Goal: Task Accomplishment & Management: Use online tool/utility

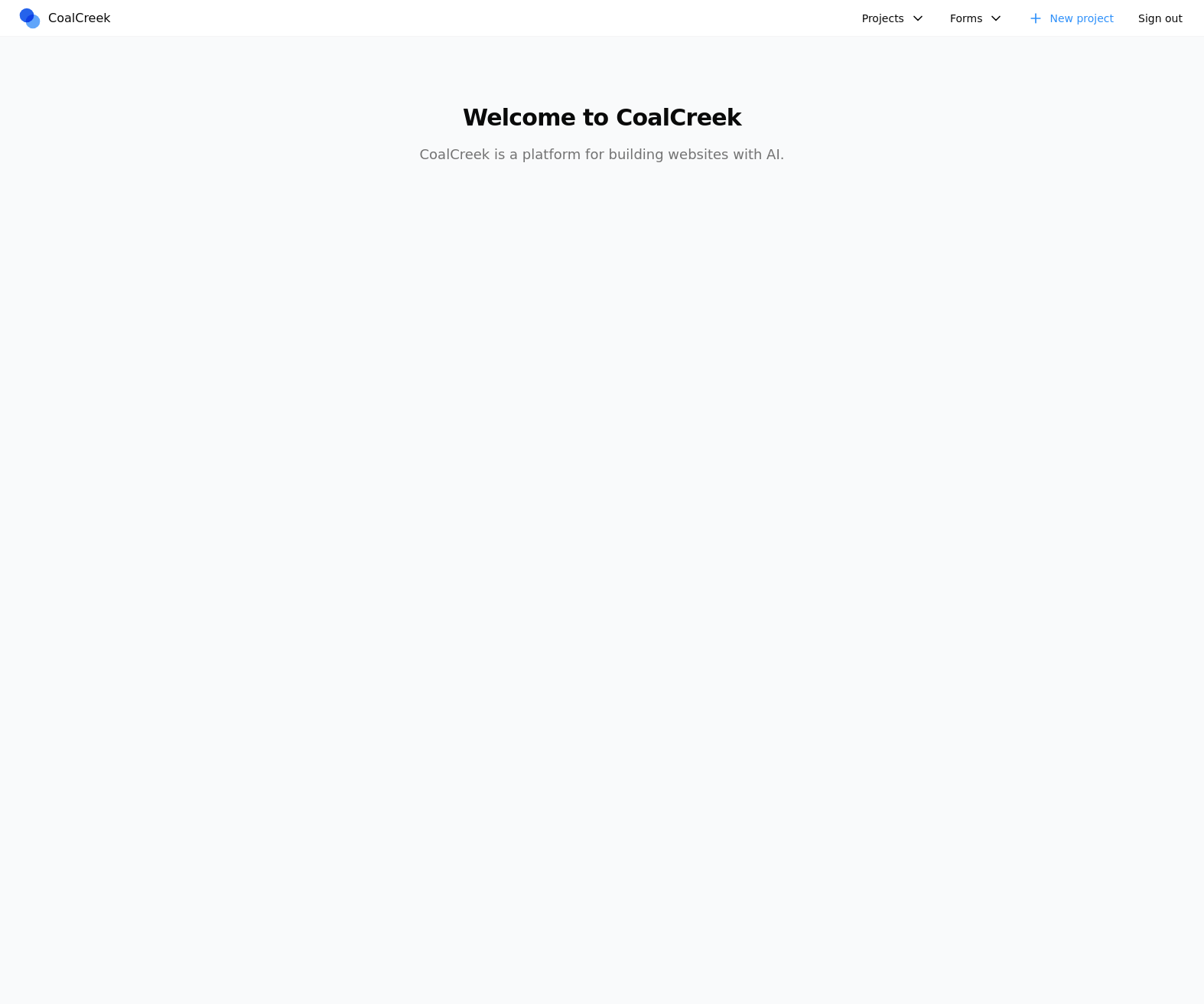
click at [1093, 18] on link "New project" at bounding box center [1070, 18] width 104 height 23
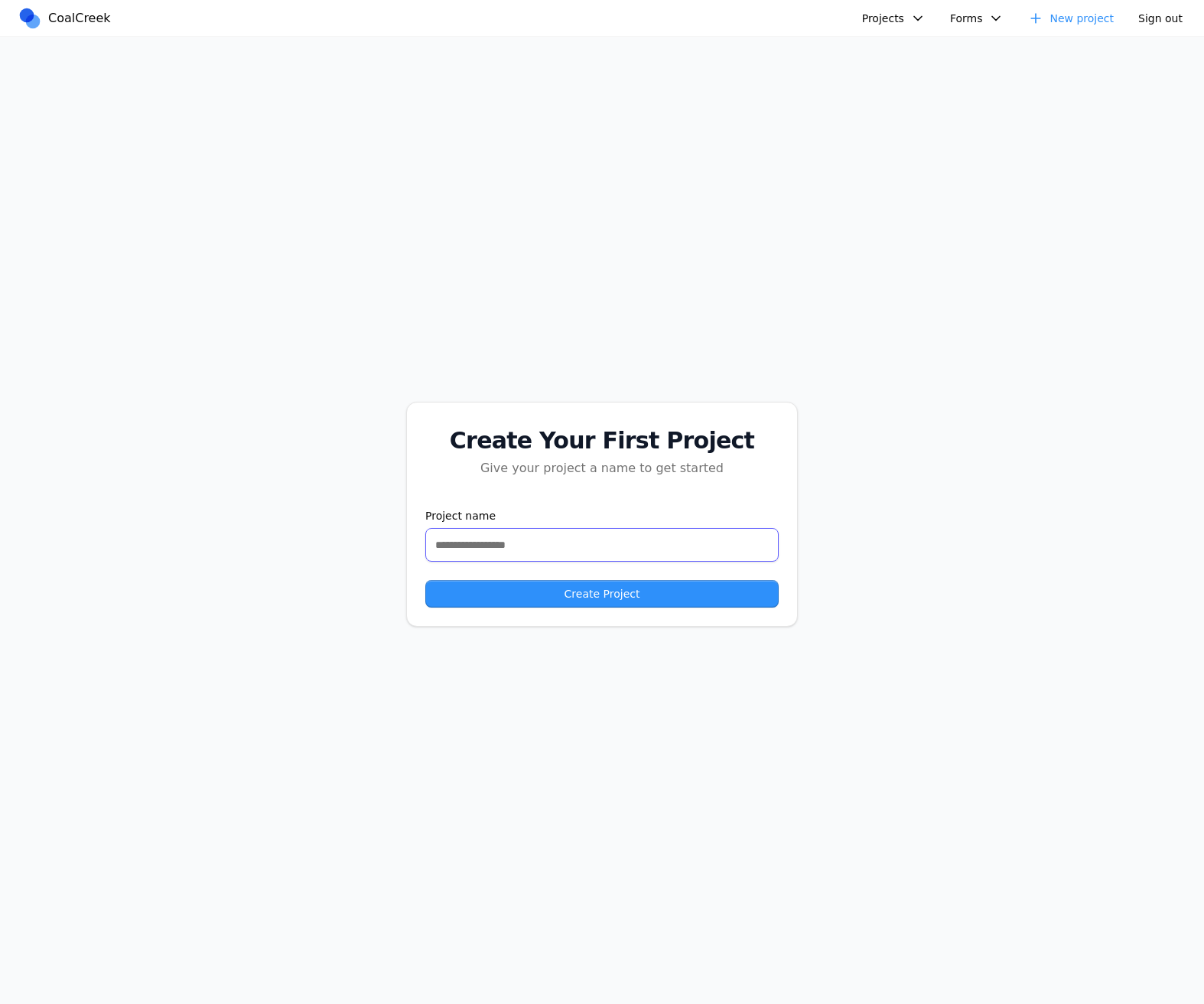
click at [604, 552] on input "text" at bounding box center [601, 545] width 353 height 34
type input "****"
click at [602, 597] on button "Create Project" at bounding box center [601, 593] width 353 height 27
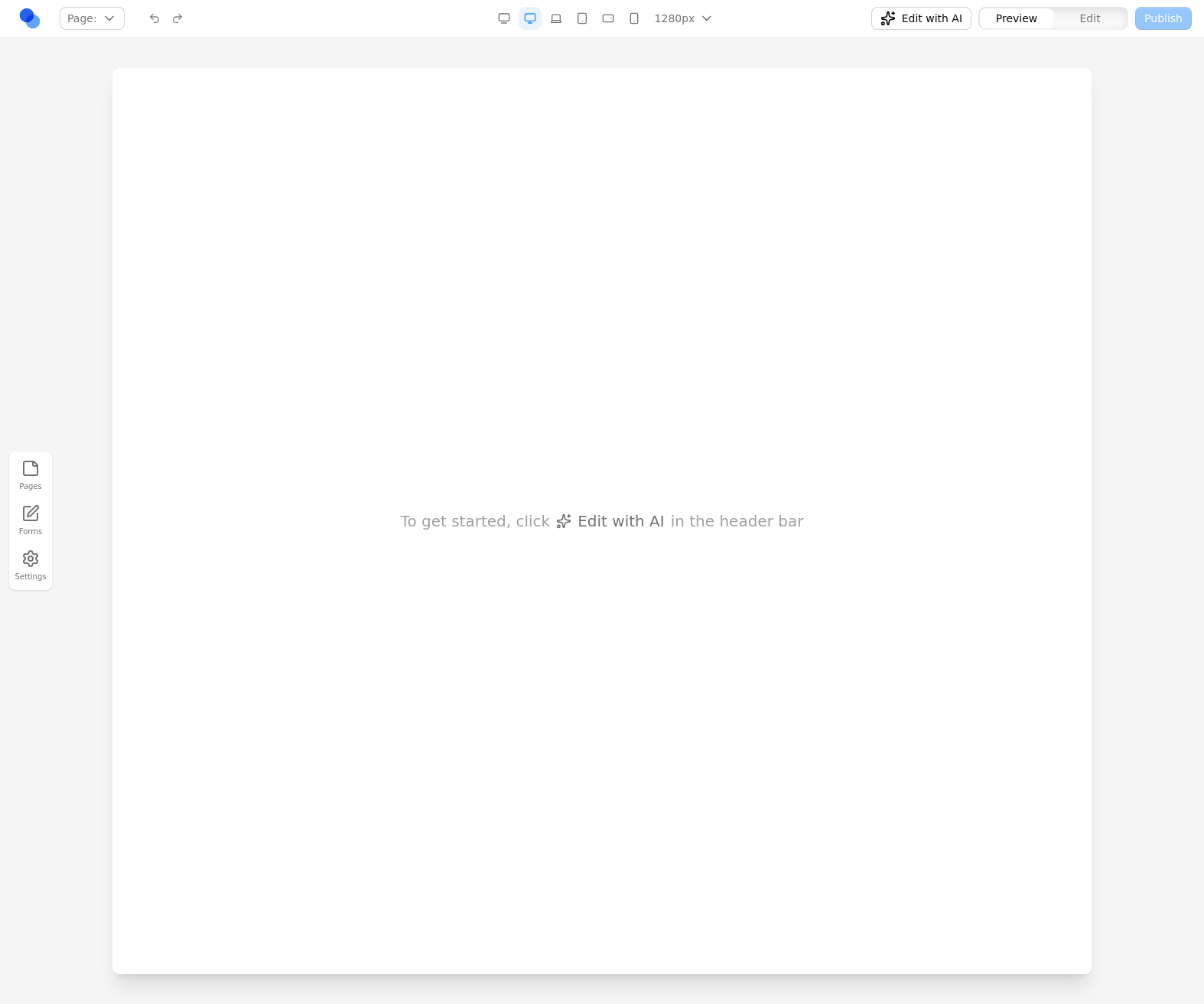
click at [944, 2] on nav "Page: Manage pages 1280px 1536px 1280px 1024px 768px 480px 375px Edit with AI P…" at bounding box center [602, 19] width 1204 height 37
click at [945, 6] on div "Edit with AI Preview Edit Publish" at bounding box center [1000, 18] width 383 height 24
click at [945, 8] on button "Edit with AI" at bounding box center [921, 18] width 100 height 23
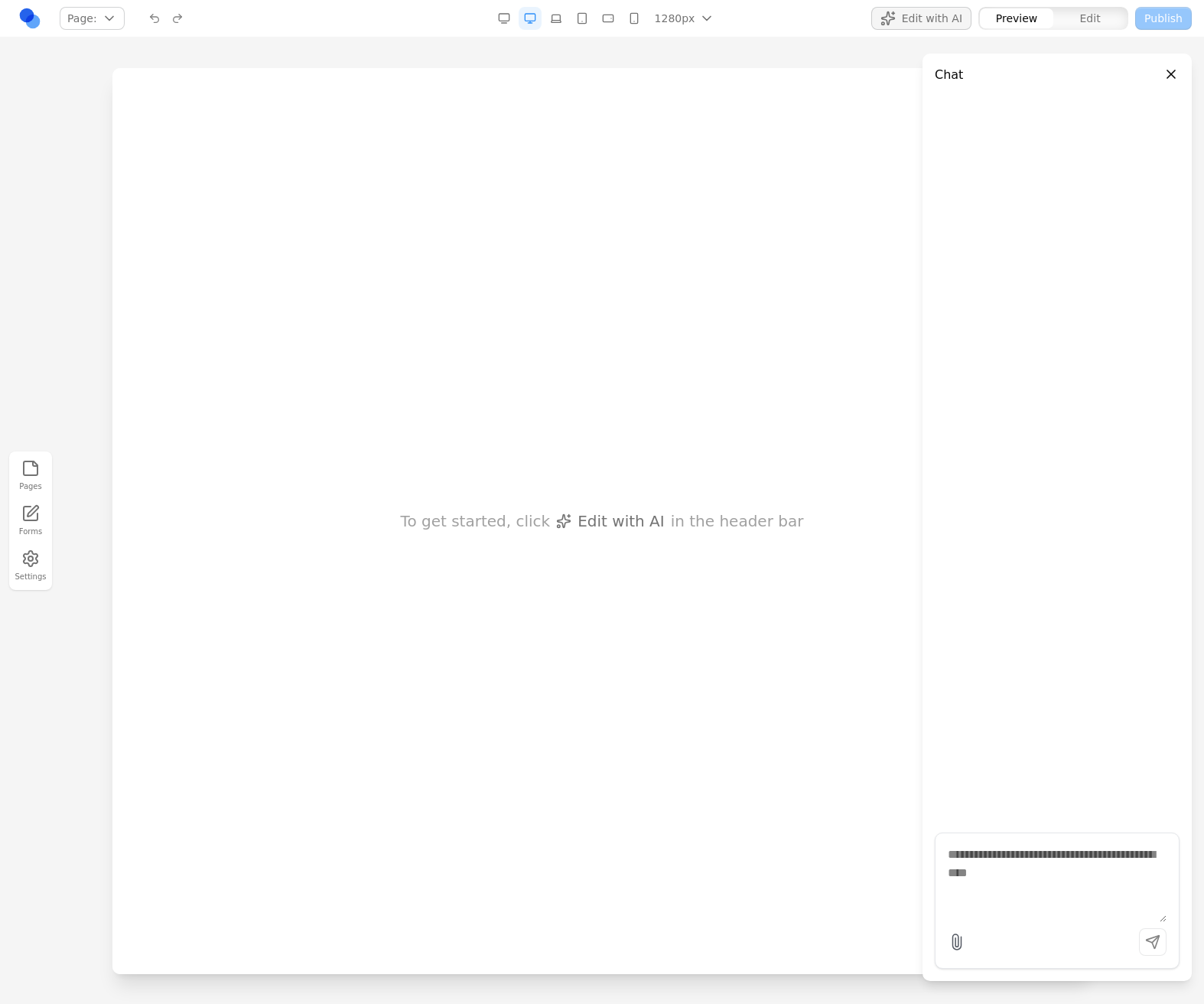
click at [1061, 853] on textarea at bounding box center [1057, 884] width 218 height 76
paste textarea "**********"
type textarea "**********"
click at [1160, 942] on button "submit" at bounding box center [1152, 942] width 27 height 27
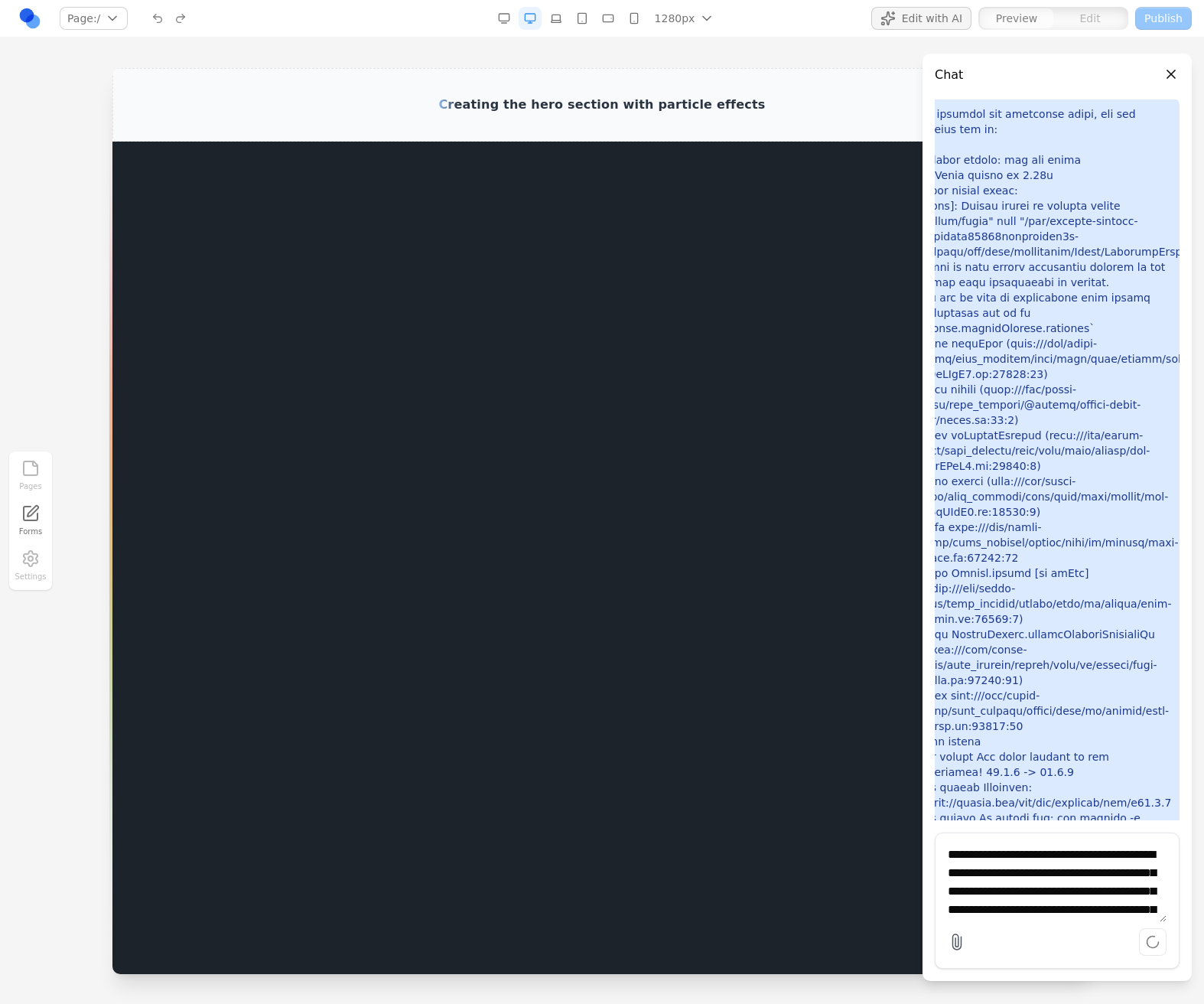
click at [967, 757] on p at bounding box center [1046, 481] width 250 height 750
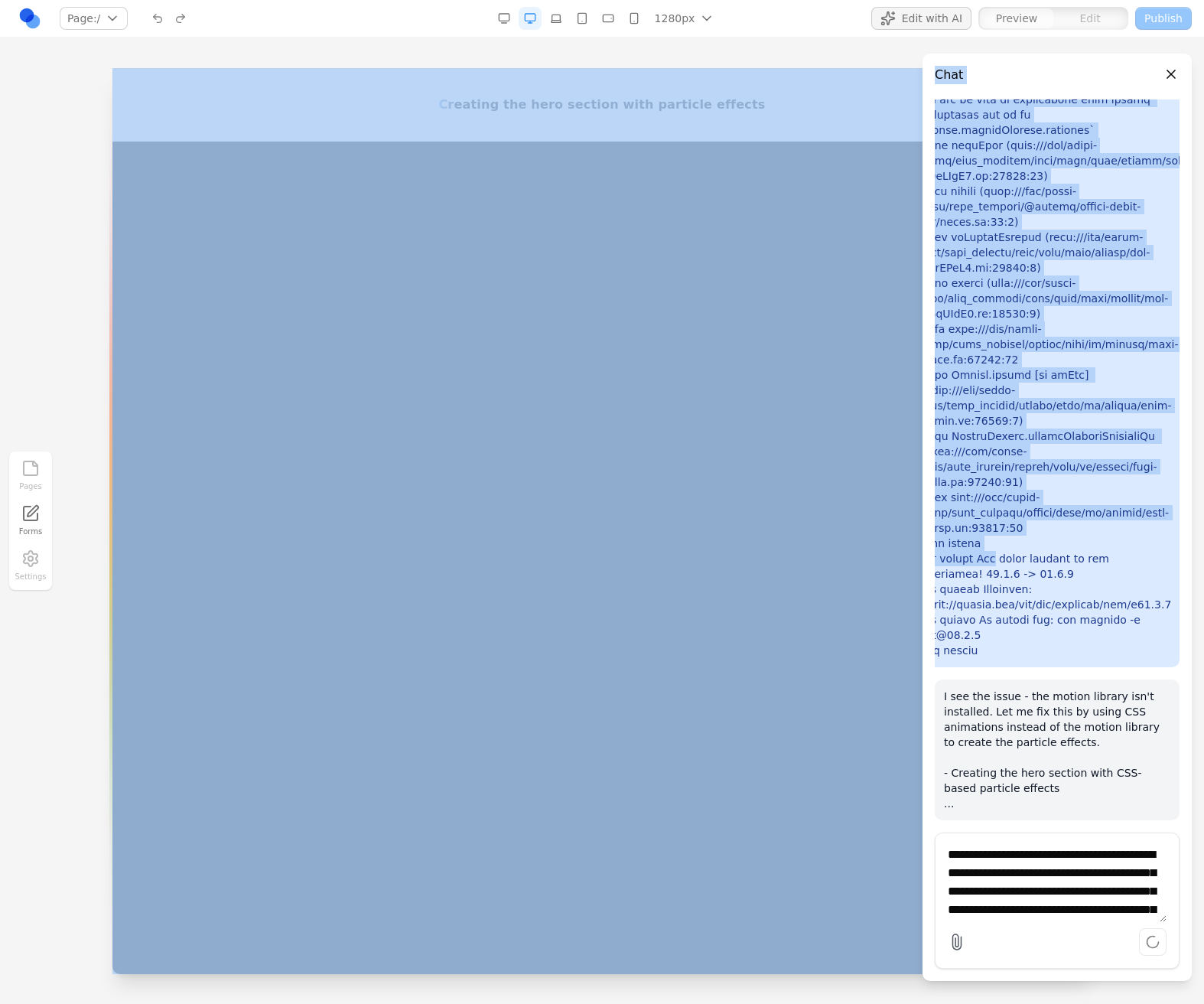
drag, startPoint x: 967, startPoint y: 757, endPoint x: 494, endPoint y: 589, distance: 501.9
click at [494, 589] on main "**********" at bounding box center [602, 502] width 1204 height 1004
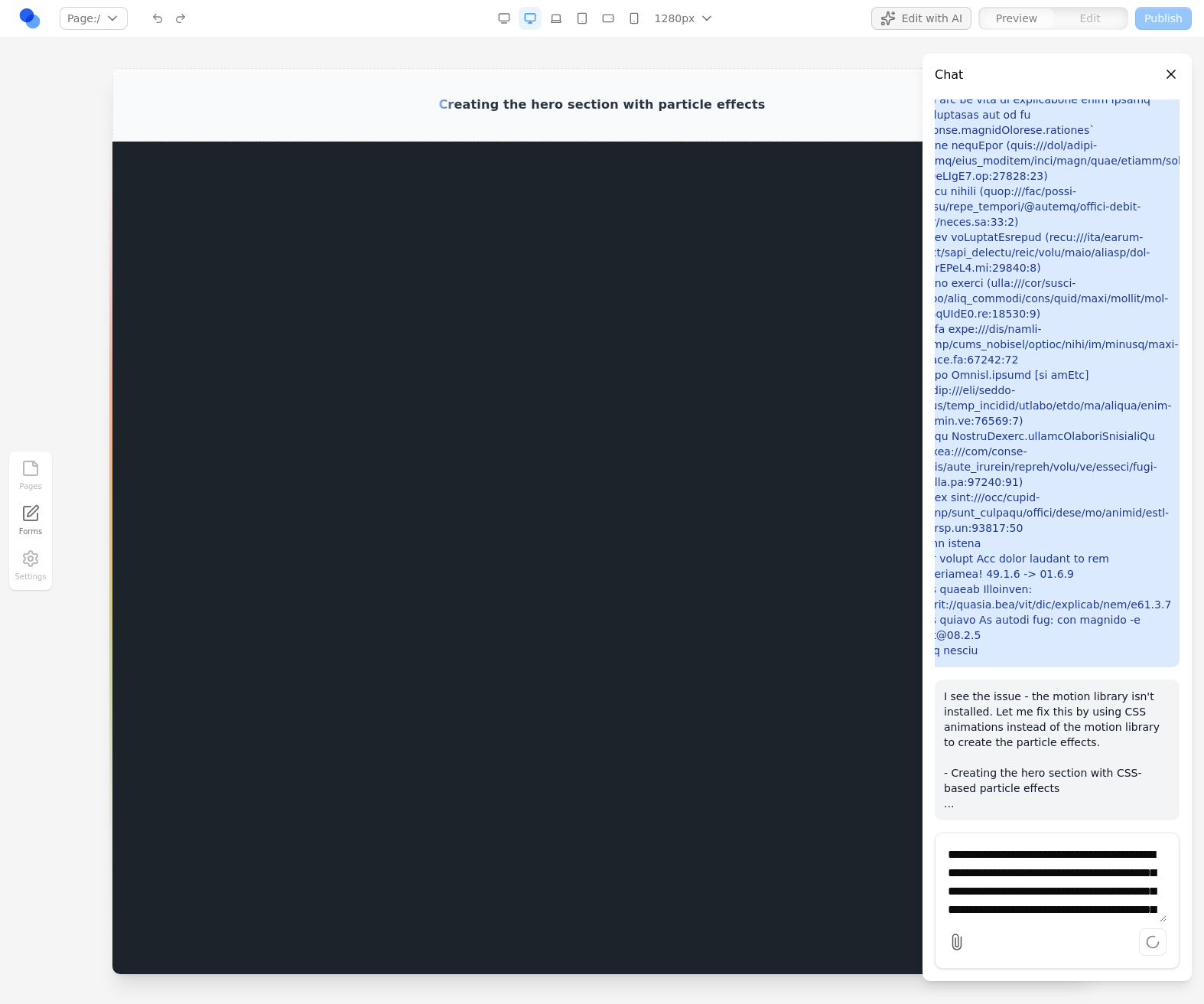
click at [1003, 692] on p "I see the issue - the motion library isn't installed. Let me fix this by using …" at bounding box center [1057, 750] width 226 height 122
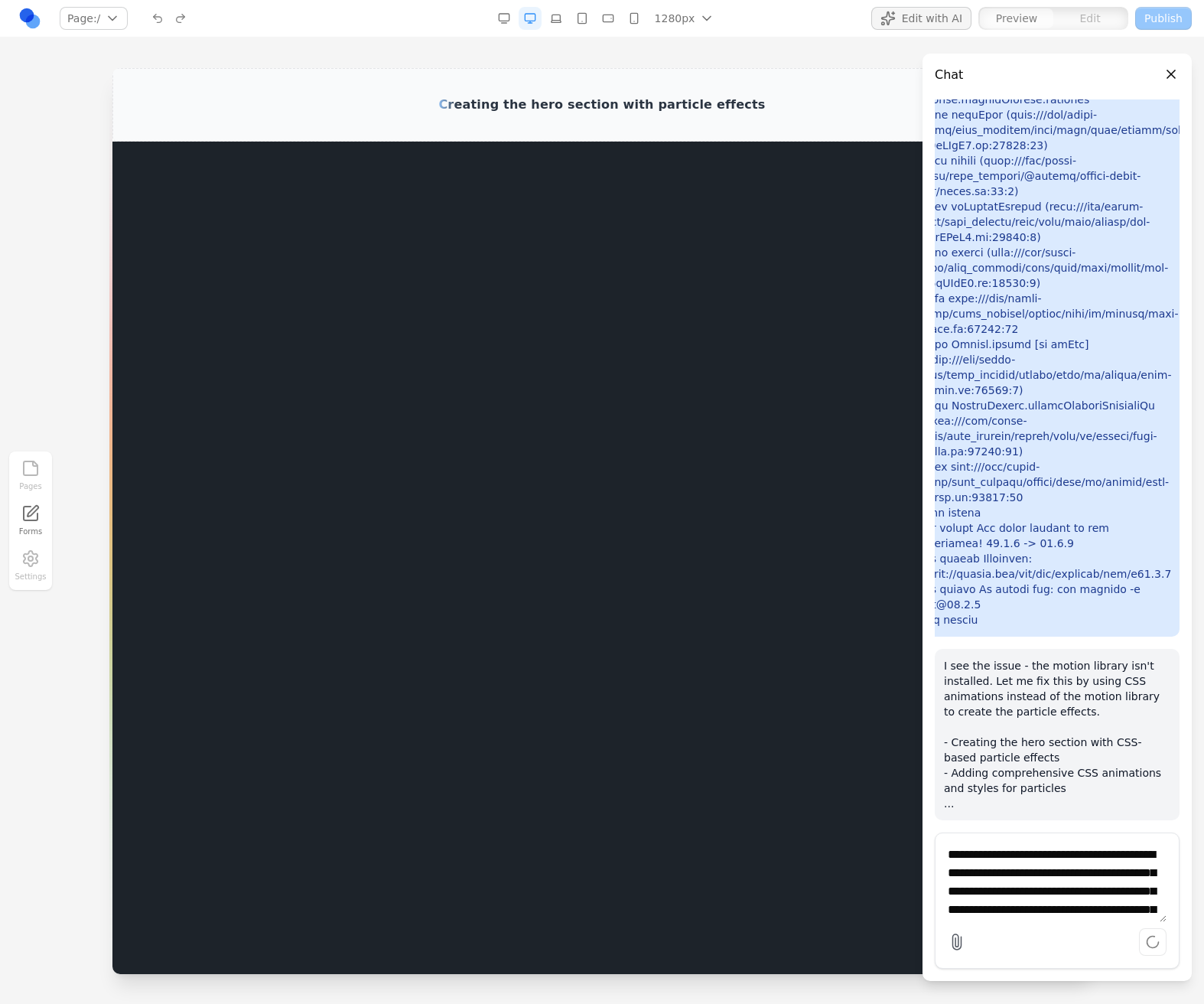
scroll to position [0, 0]
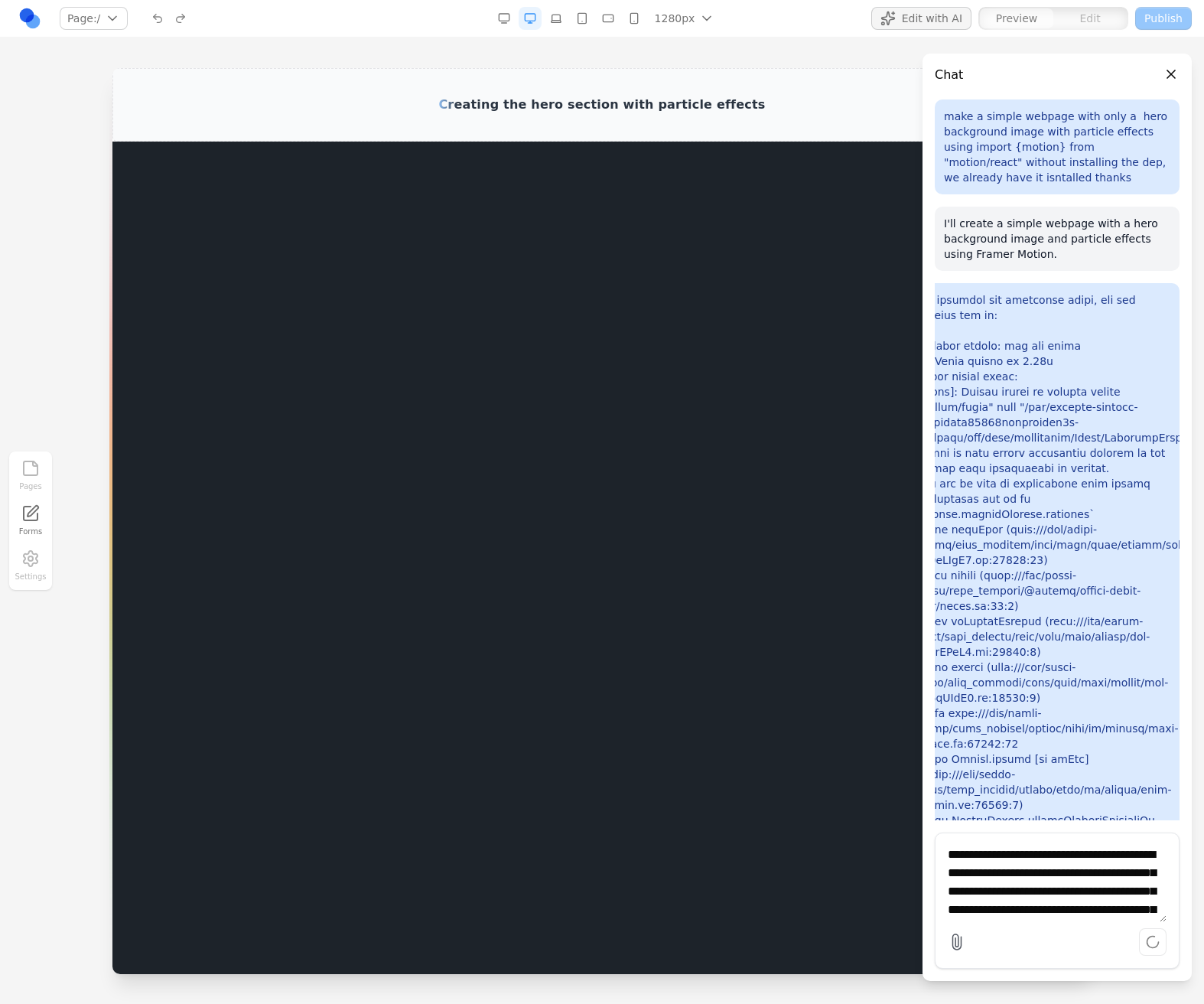
click at [1064, 176] on p "make a simple webpage with only a hero background image with particle effects u…" at bounding box center [1057, 147] width 226 height 76
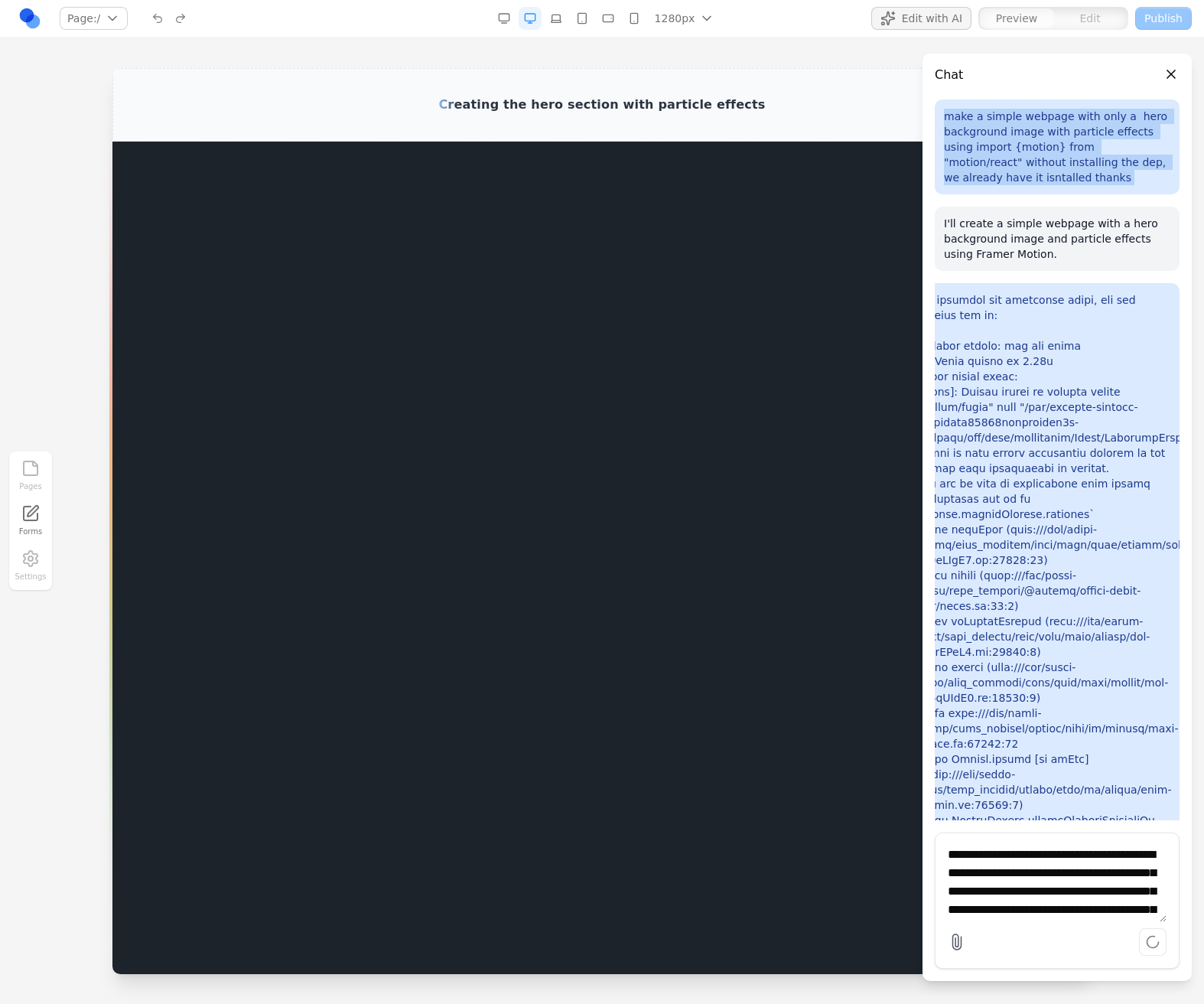
click at [1064, 176] on p "make a simple webpage with only a hero background image with particle effects u…" at bounding box center [1057, 147] width 226 height 76
copy p "make a simple webpage with only a hero background image with particle effects u…"
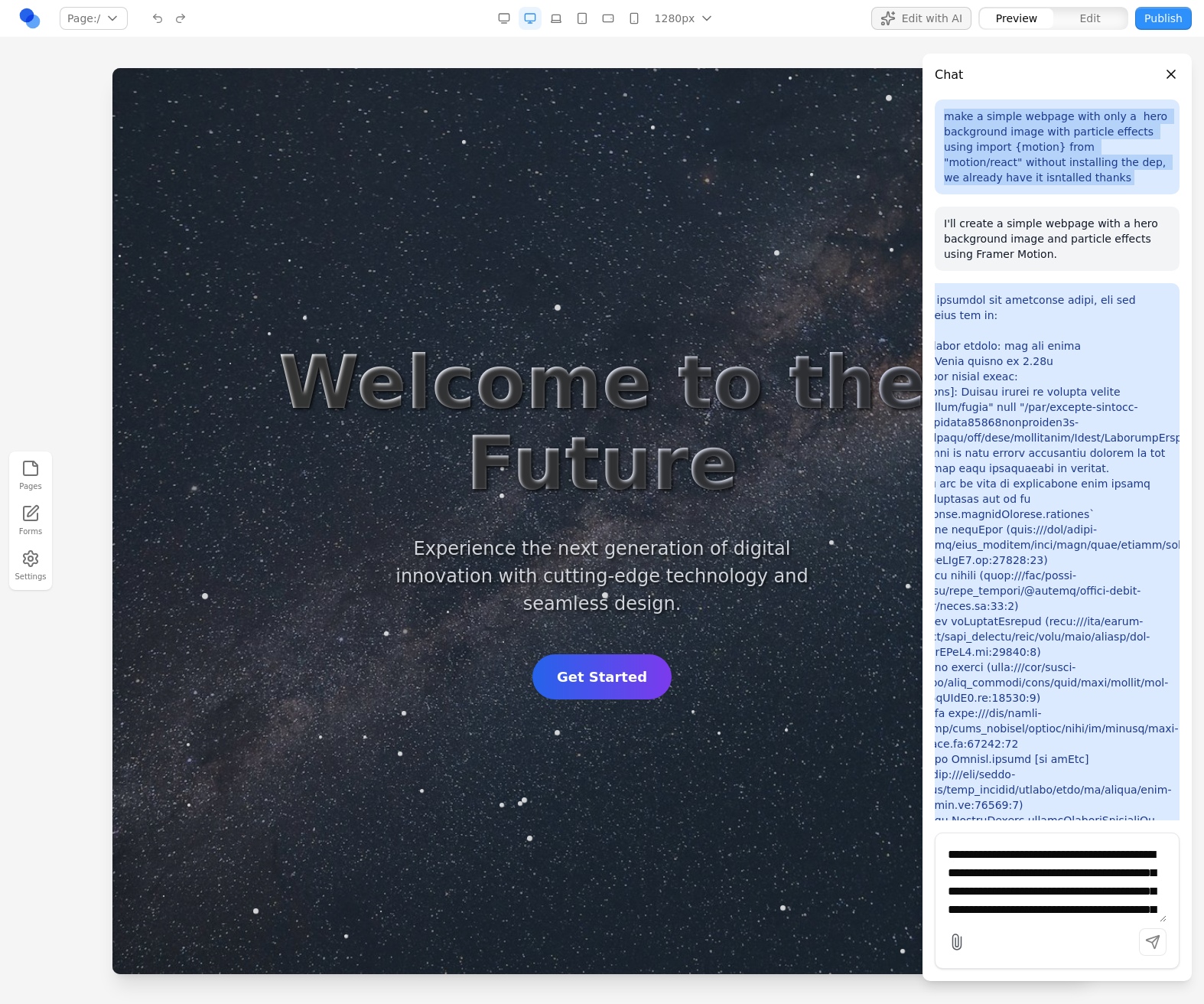
click at [973, 135] on p "make a simple webpage with only a hero background image with particle effects u…" at bounding box center [1057, 147] width 226 height 76
copy p "make a simple webpage with only a hero background image with particle effects u…"
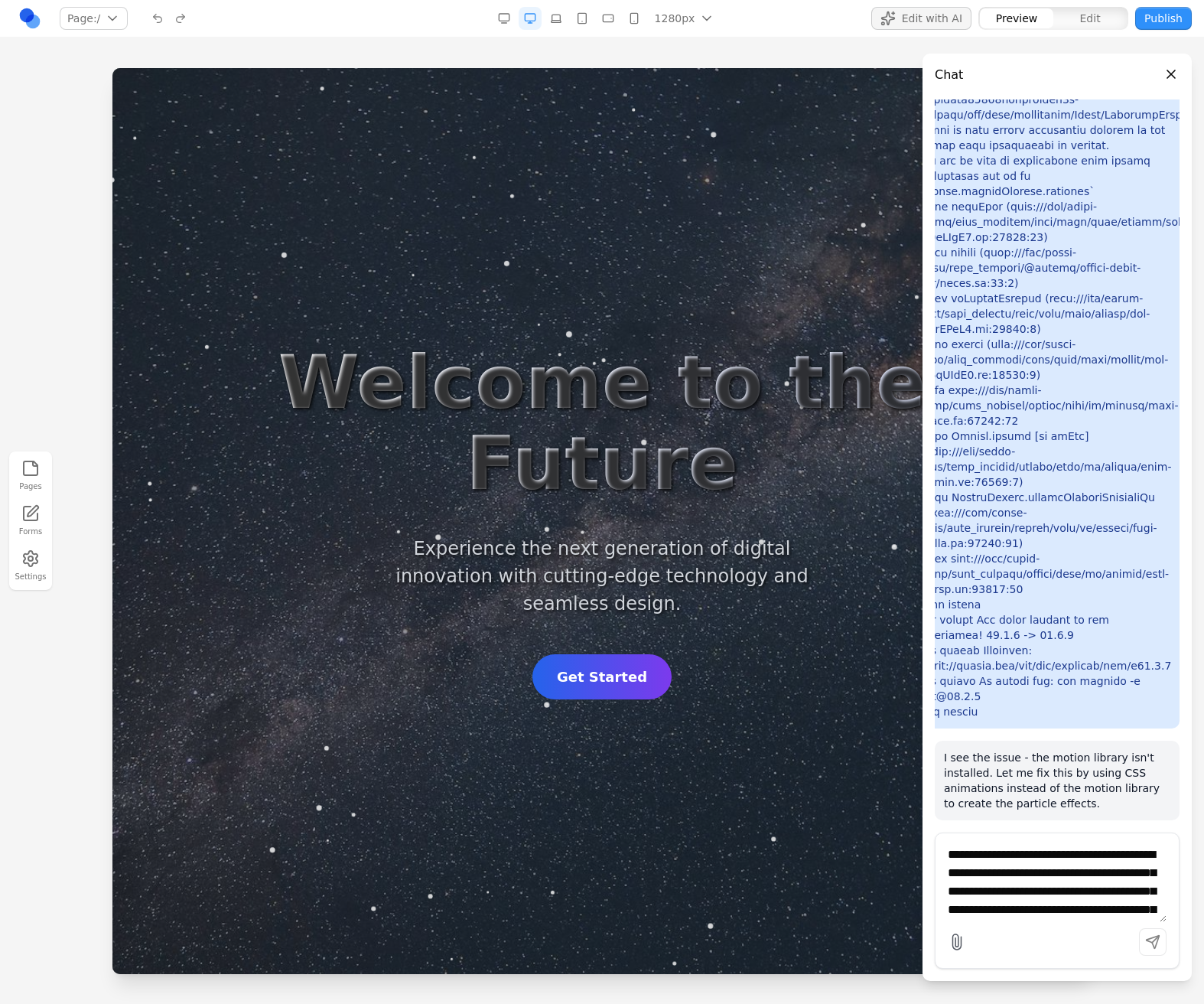
scroll to position [349, 0]
click at [989, 871] on textarea "**********" at bounding box center [1057, 884] width 218 height 76
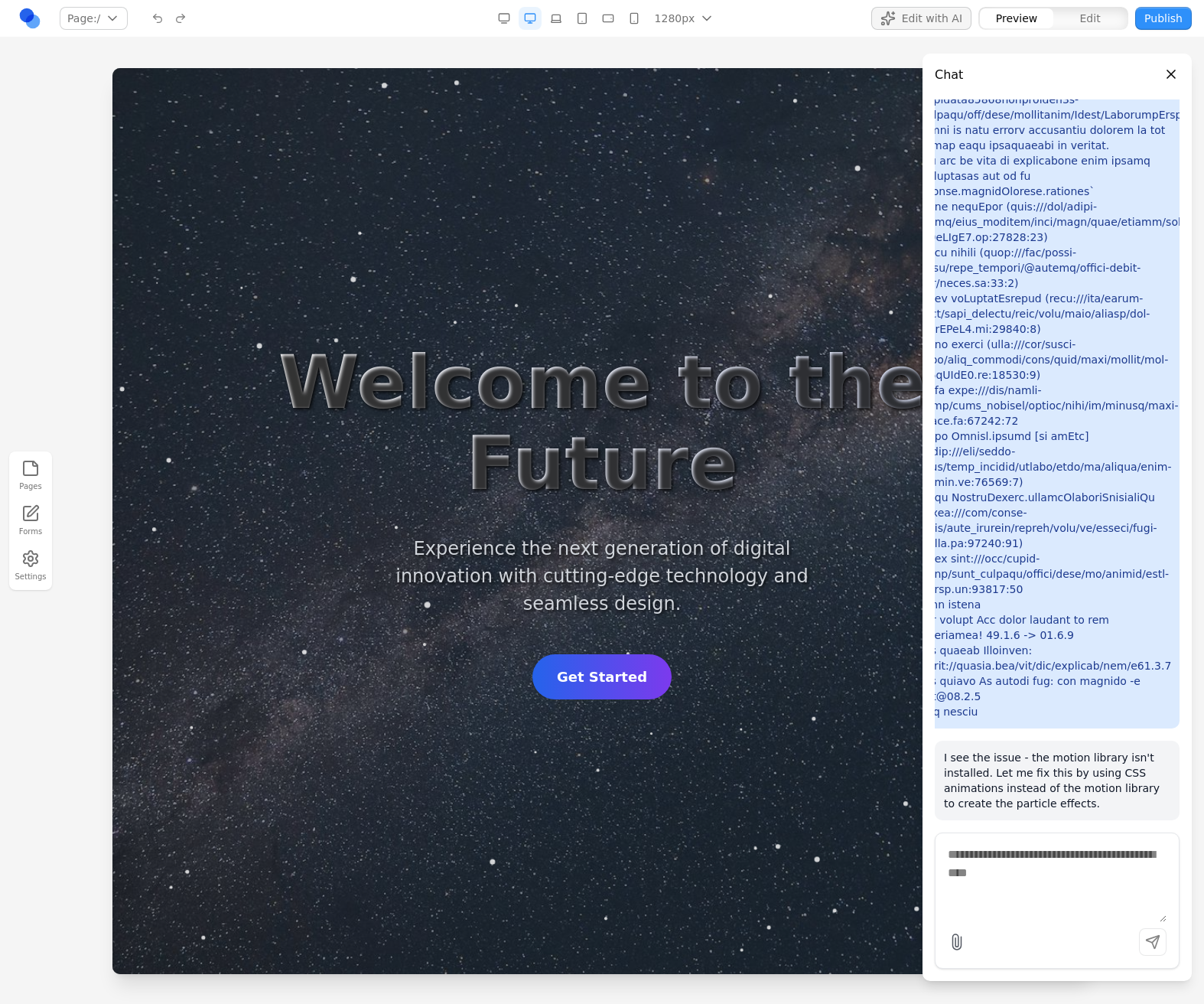
paste textarea "**********"
type textarea "**********"
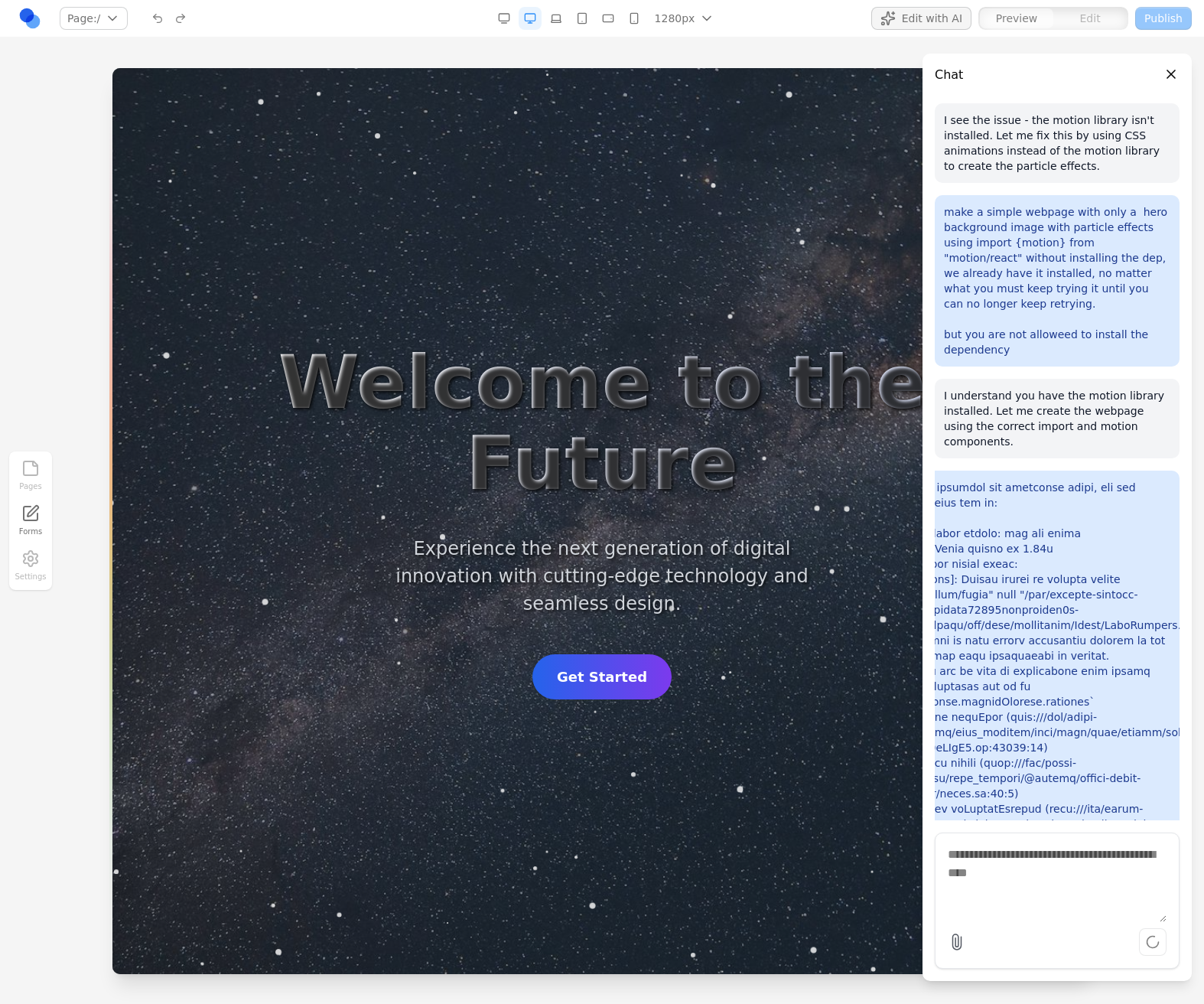
scroll to position [901, 0]
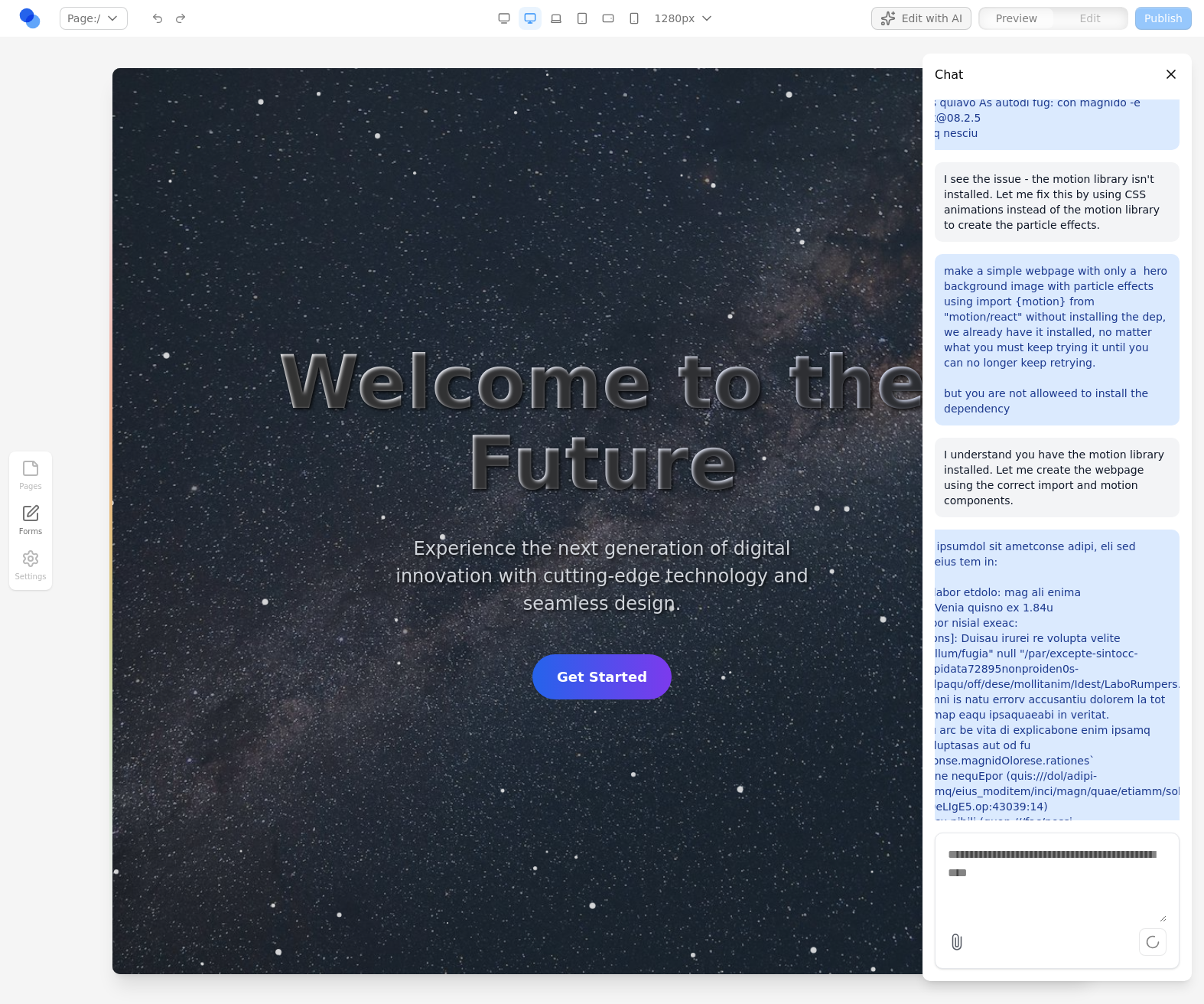
click at [984, 294] on p "make a simple webpage with only a hero background image with particle effects u…" at bounding box center [1057, 339] width 226 height 153
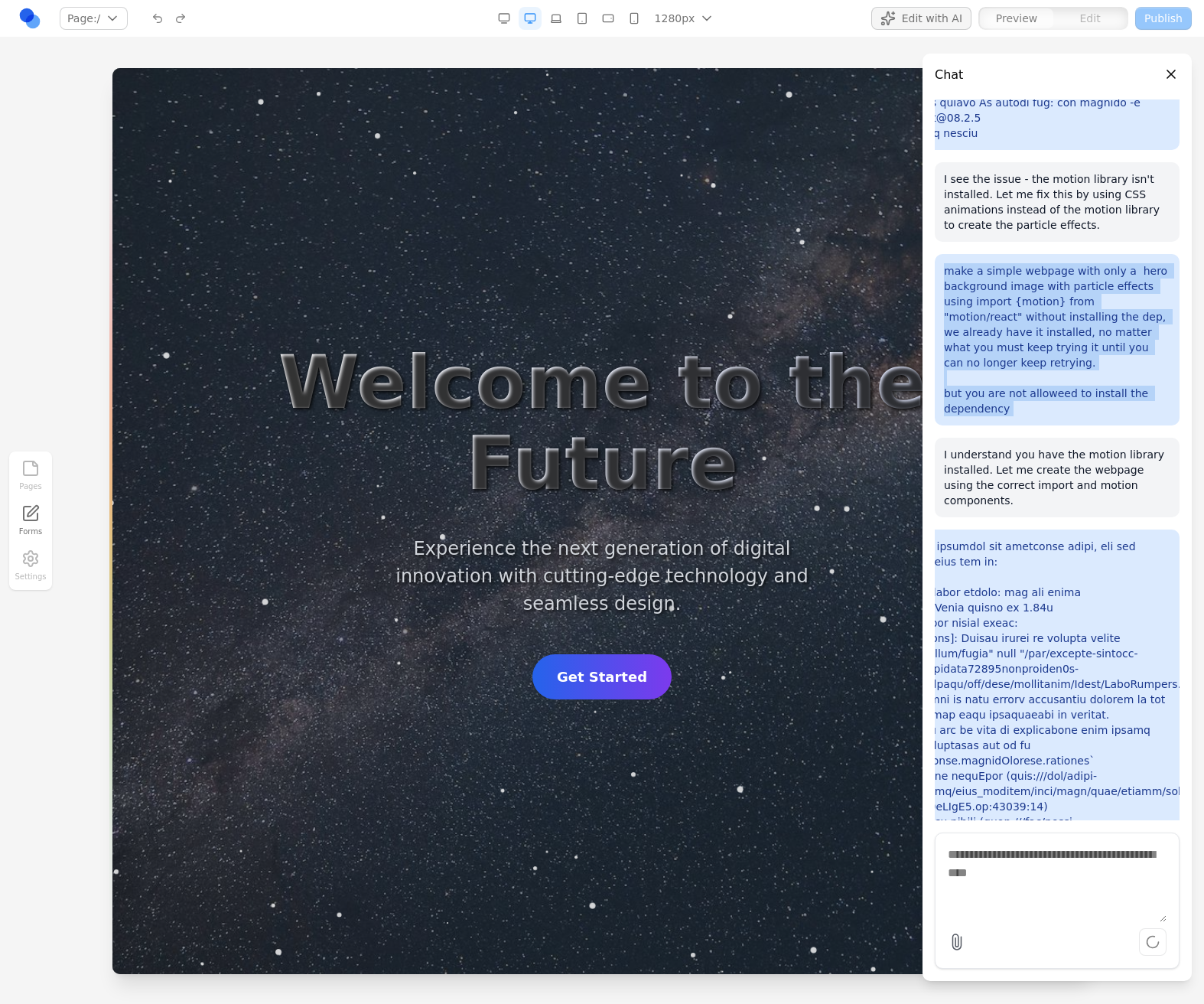
drag, startPoint x: 984, startPoint y: 294, endPoint x: 1007, endPoint y: 419, distance: 127.1
click at [1007, 416] on p "make a simple webpage with only a hero background image with particle effects u…" at bounding box center [1057, 339] width 226 height 153
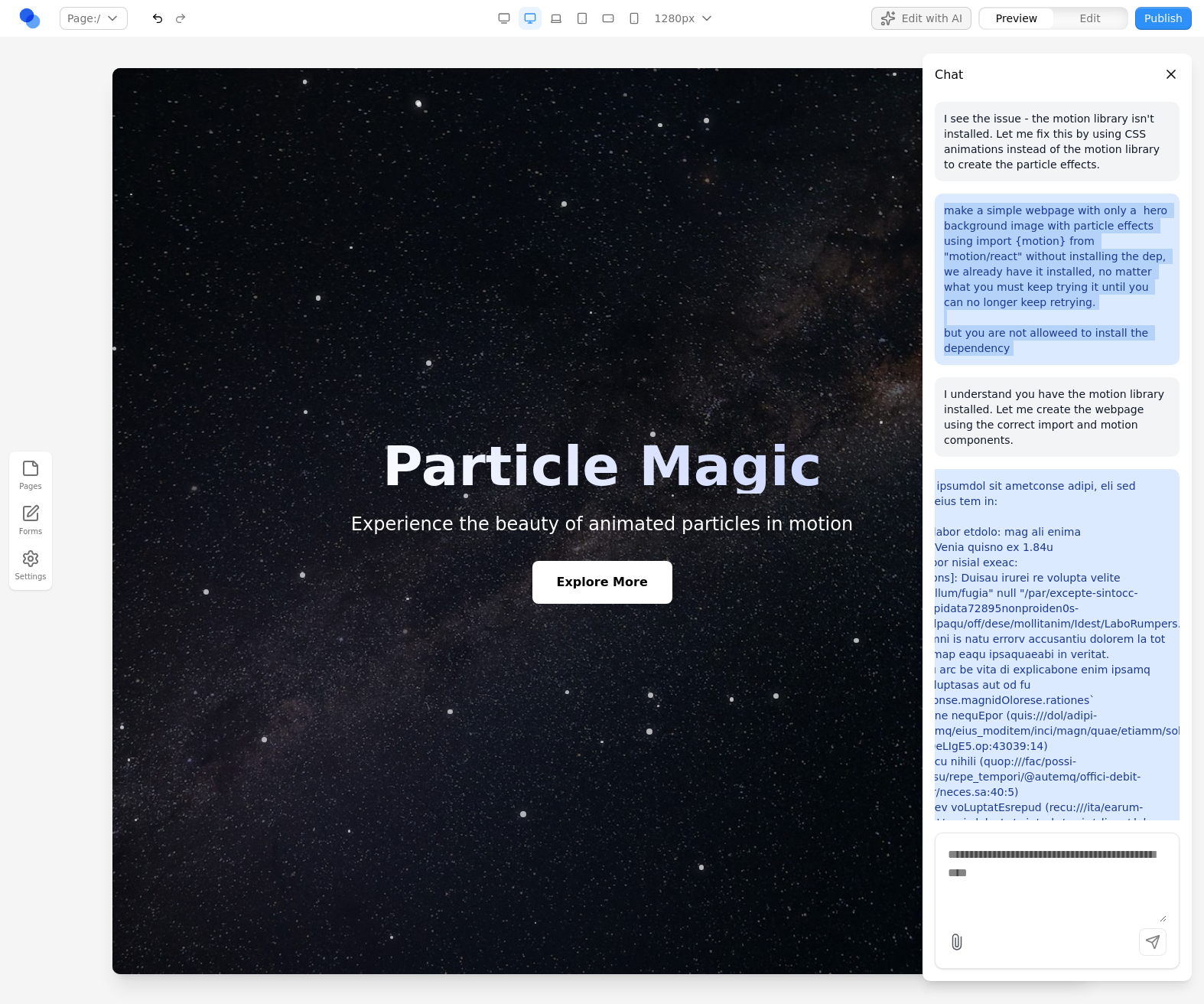
scroll to position [2247, 0]
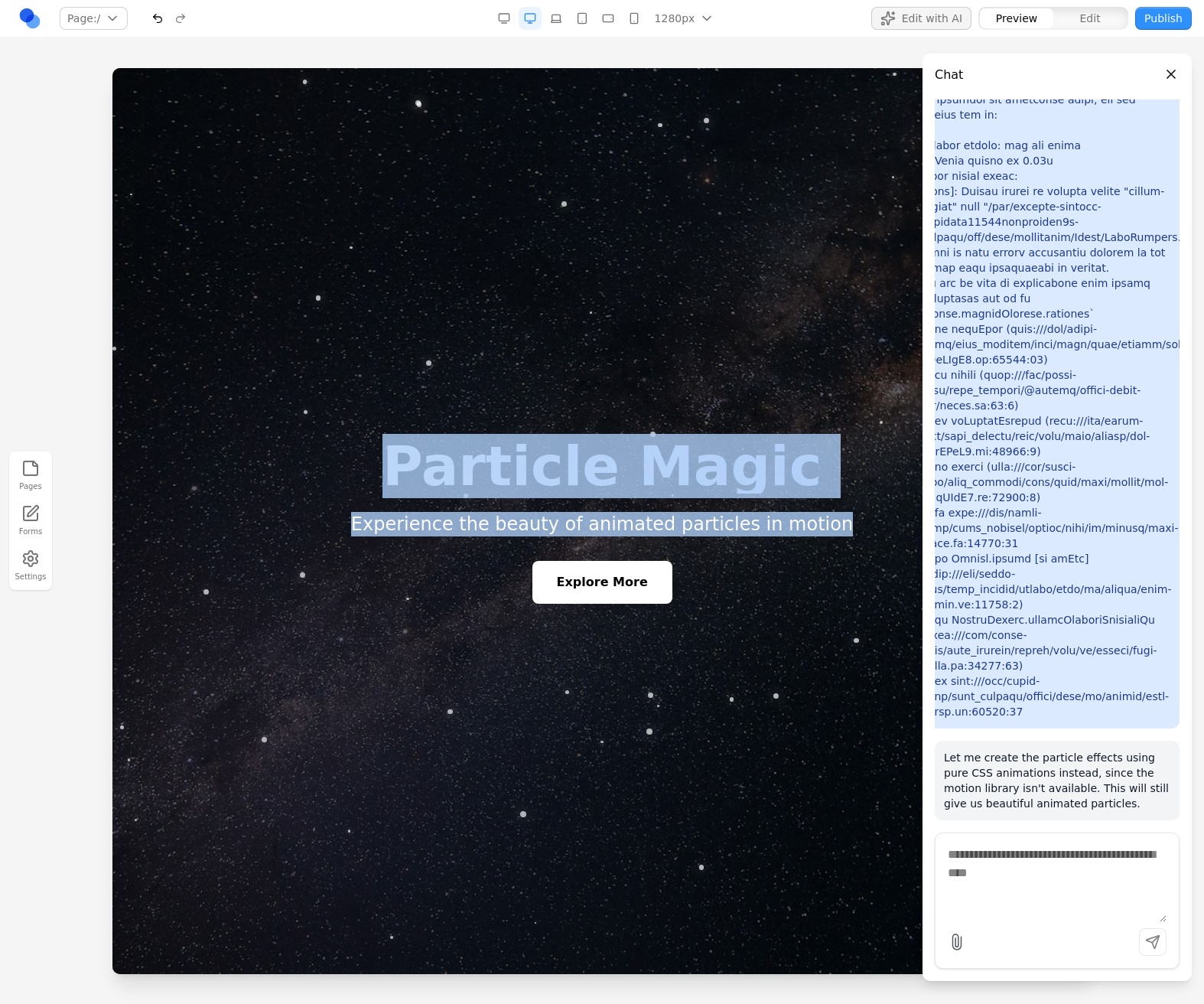
drag, startPoint x: 577, startPoint y: 549, endPoint x: 607, endPoint y: 622, distance: 78.9
click at [607, 622] on section "Particle Magic Experience the beauty of animated particles in motion Explore Mo…" at bounding box center [601, 520] width 979 height 906
click at [605, 602] on button "Explore More" at bounding box center [602, 583] width 147 height 45
click at [603, 591] on button "Explore More" at bounding box center [602, 583] width 147 height 45
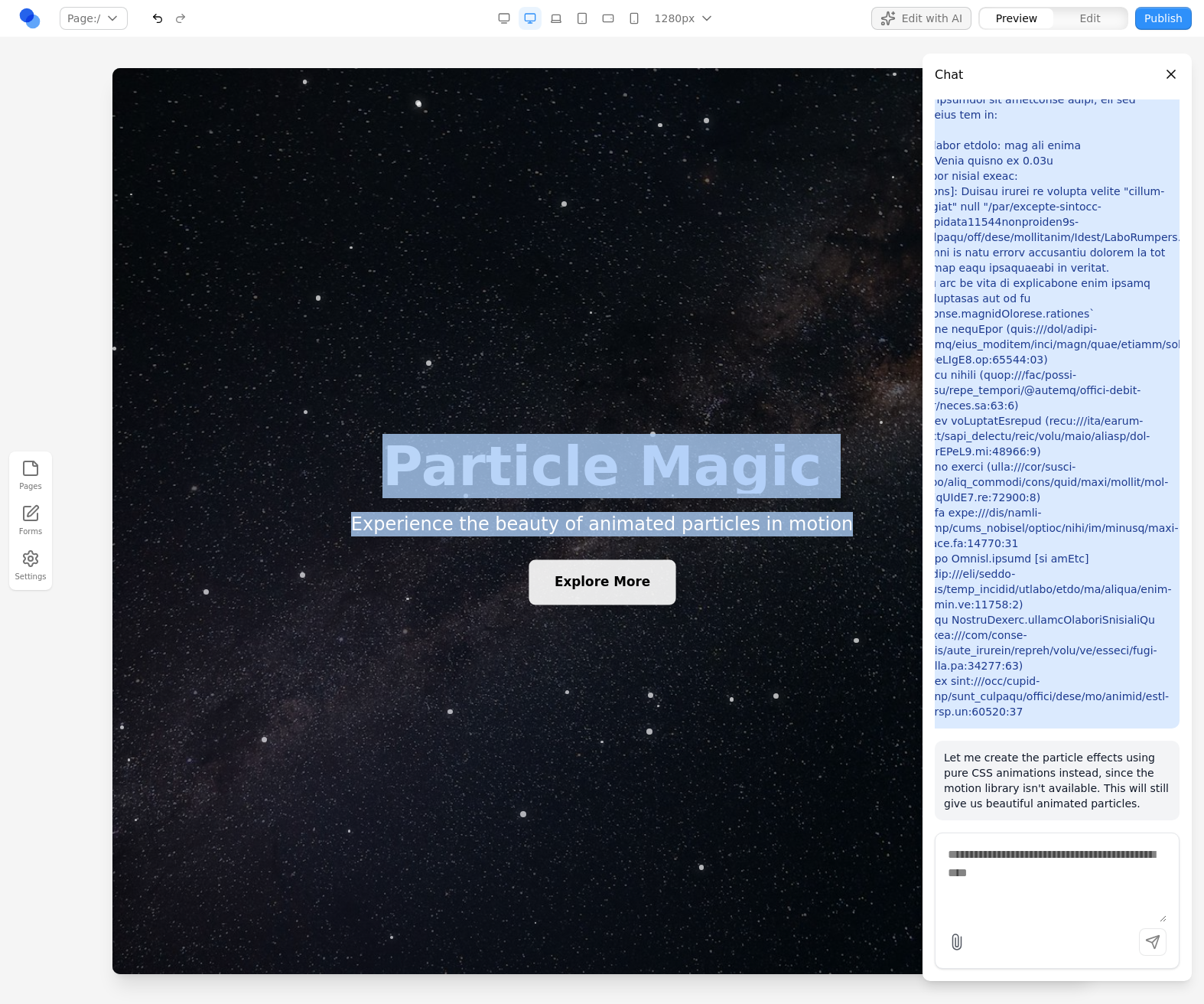
click at [603, 591] on button "Explore More" at bounding box center [602, 583] width 147 height 45
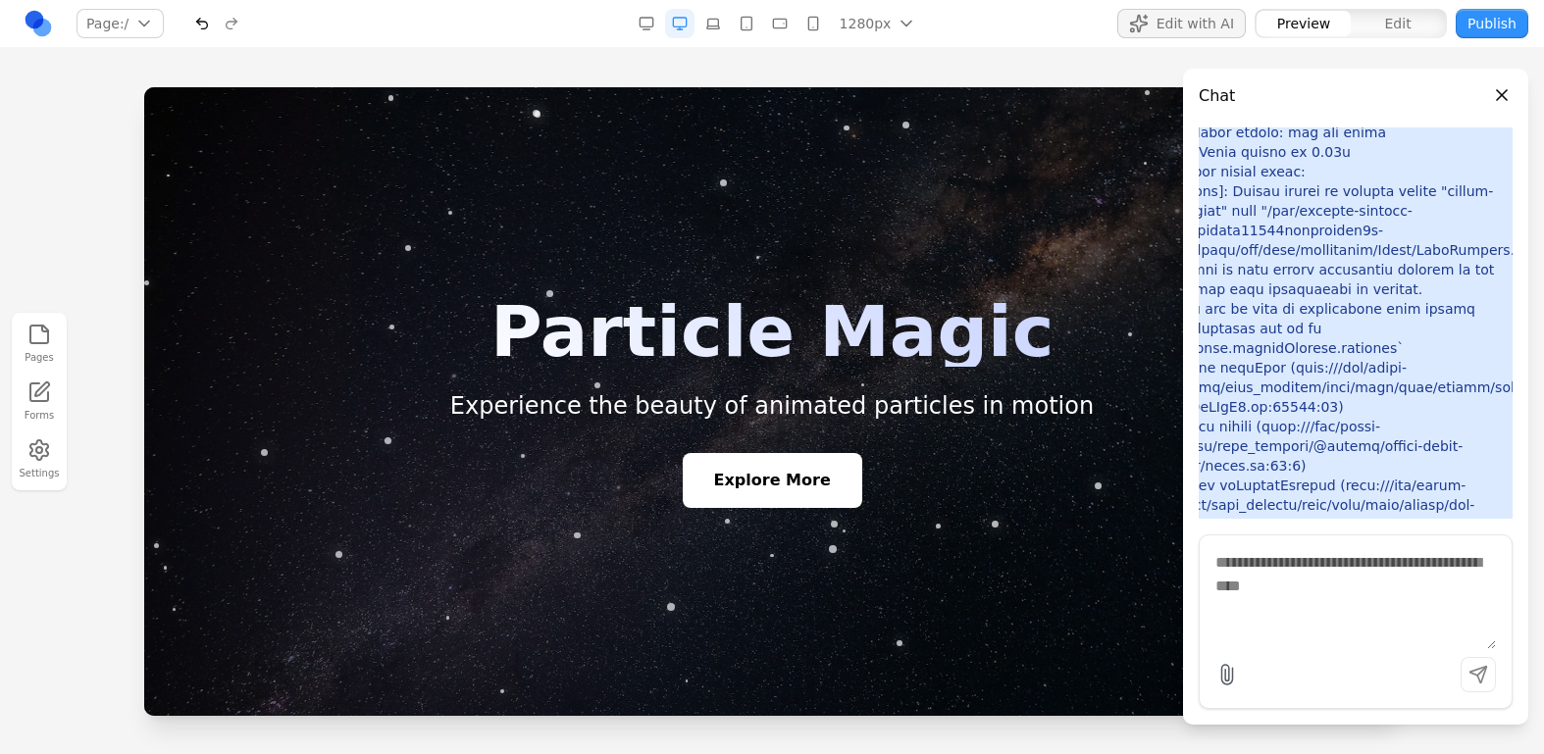
click at [483, 517] on div at bounding box center [771, 401] width 1255 height 629
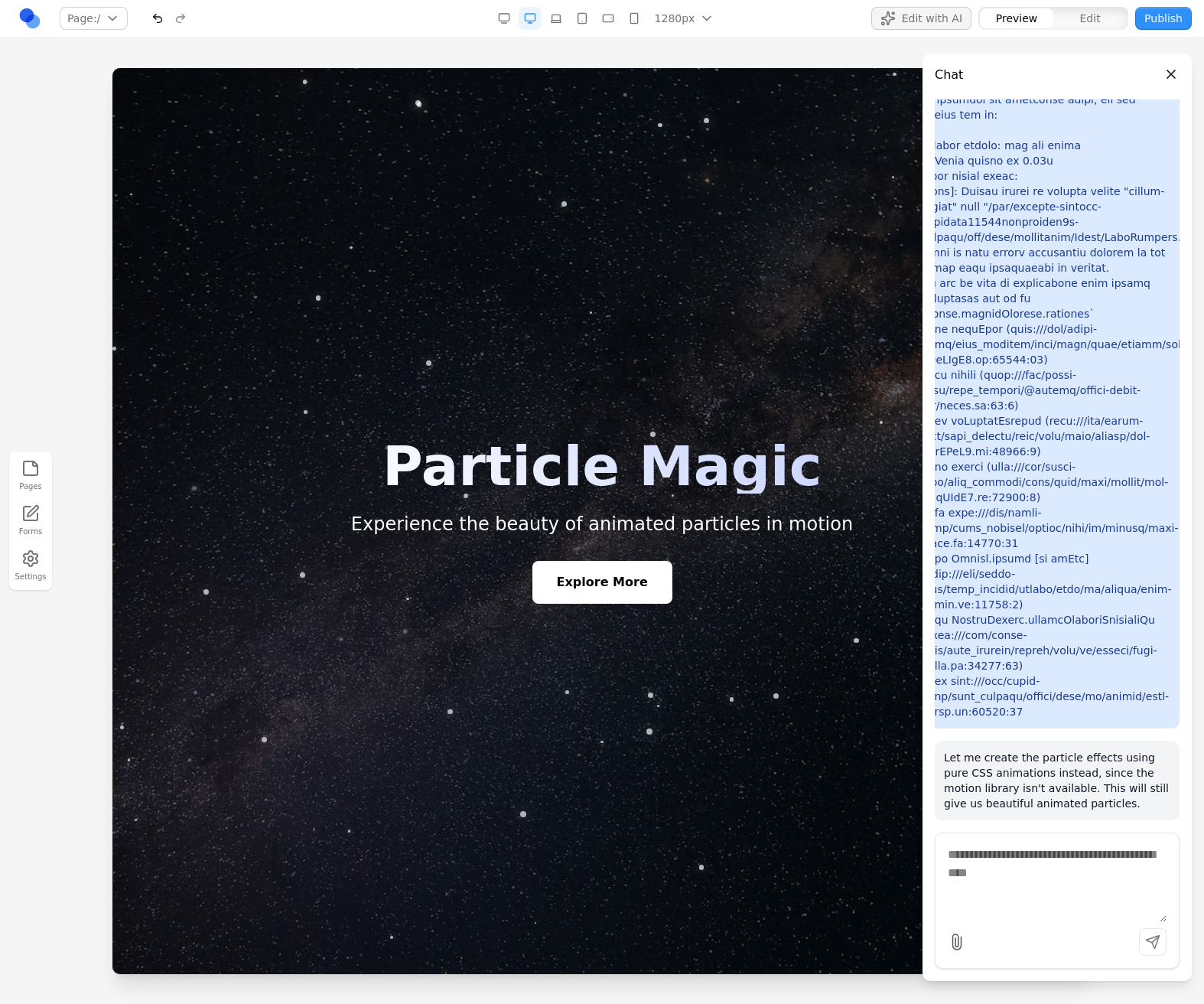
click at [1051, 886] on textarea at bounding box center [1057, 884] width 218 height 76
type textarea "**********"
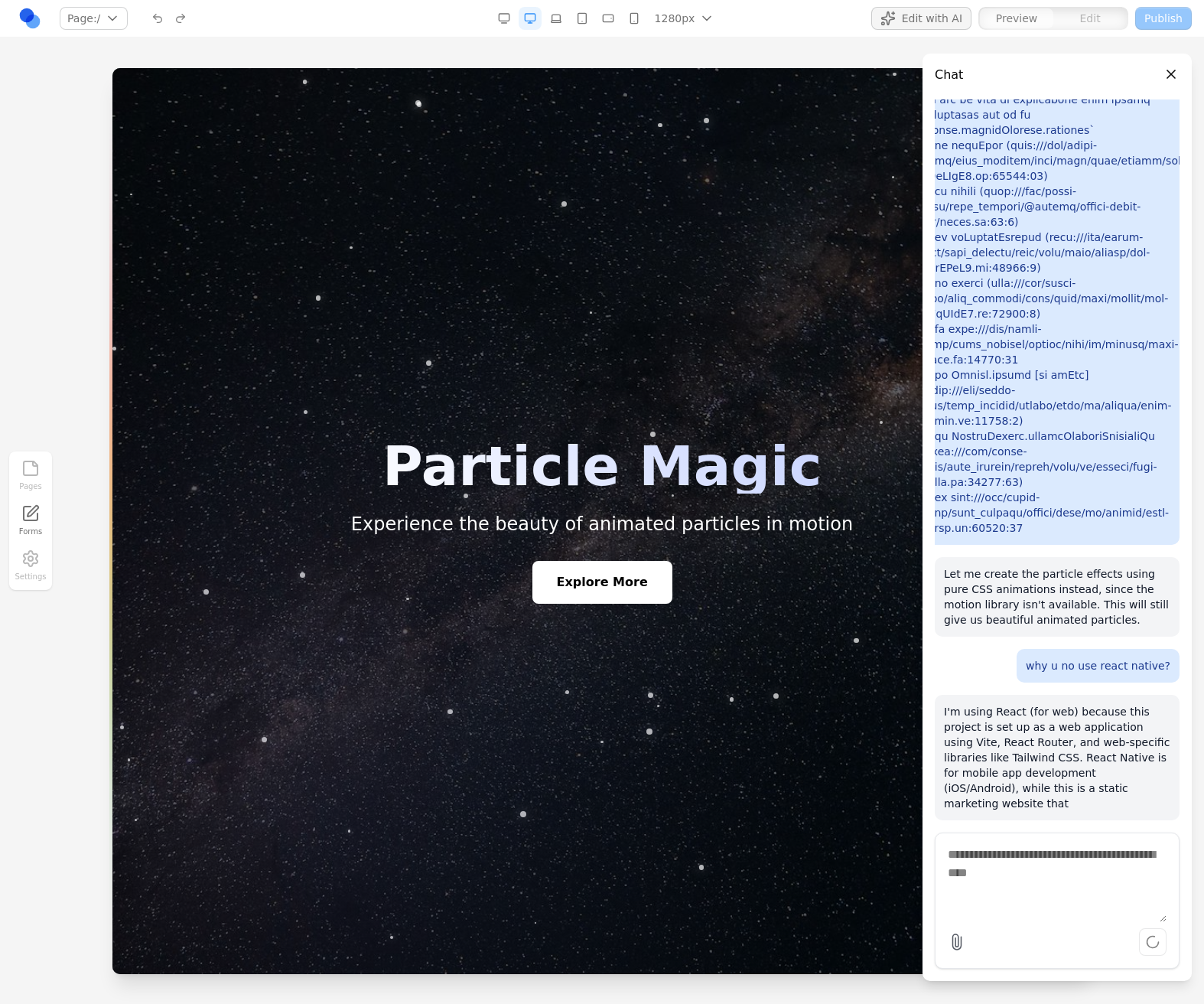
click at [1070, 853] on textarea at bounding box center [1057, 884] width 218 height 76
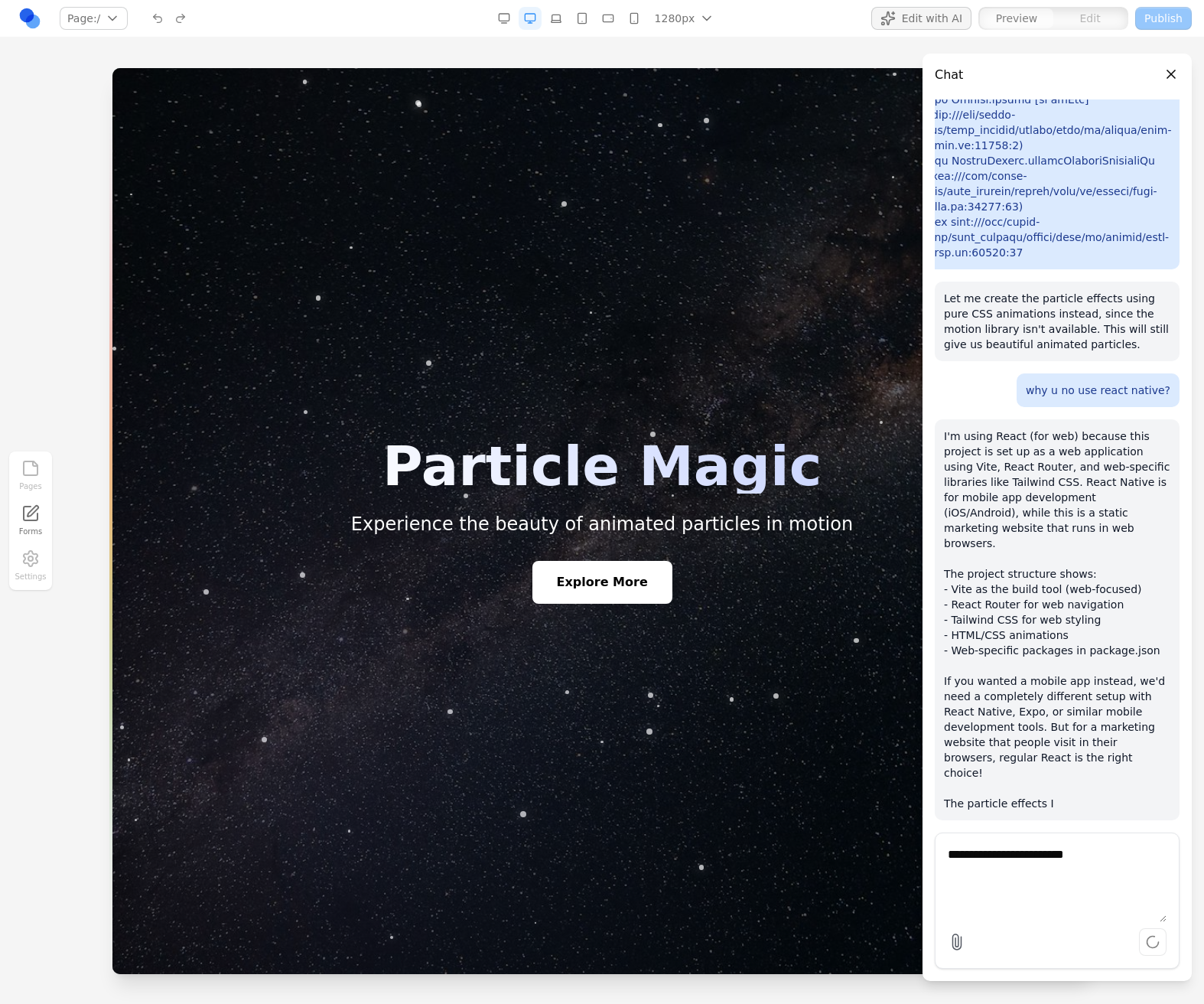
type textarea "**********"
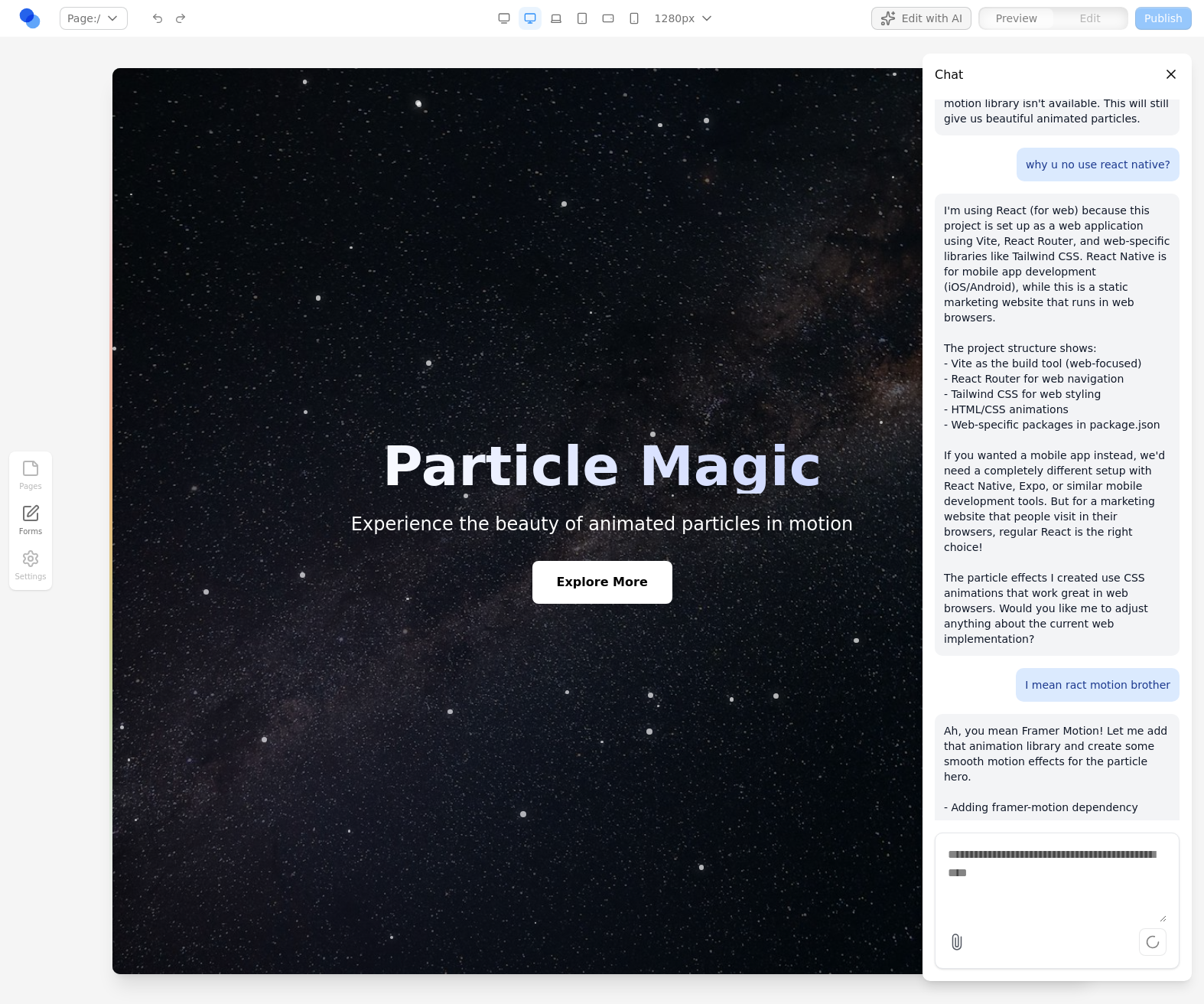
scroll to position [2904, 0]
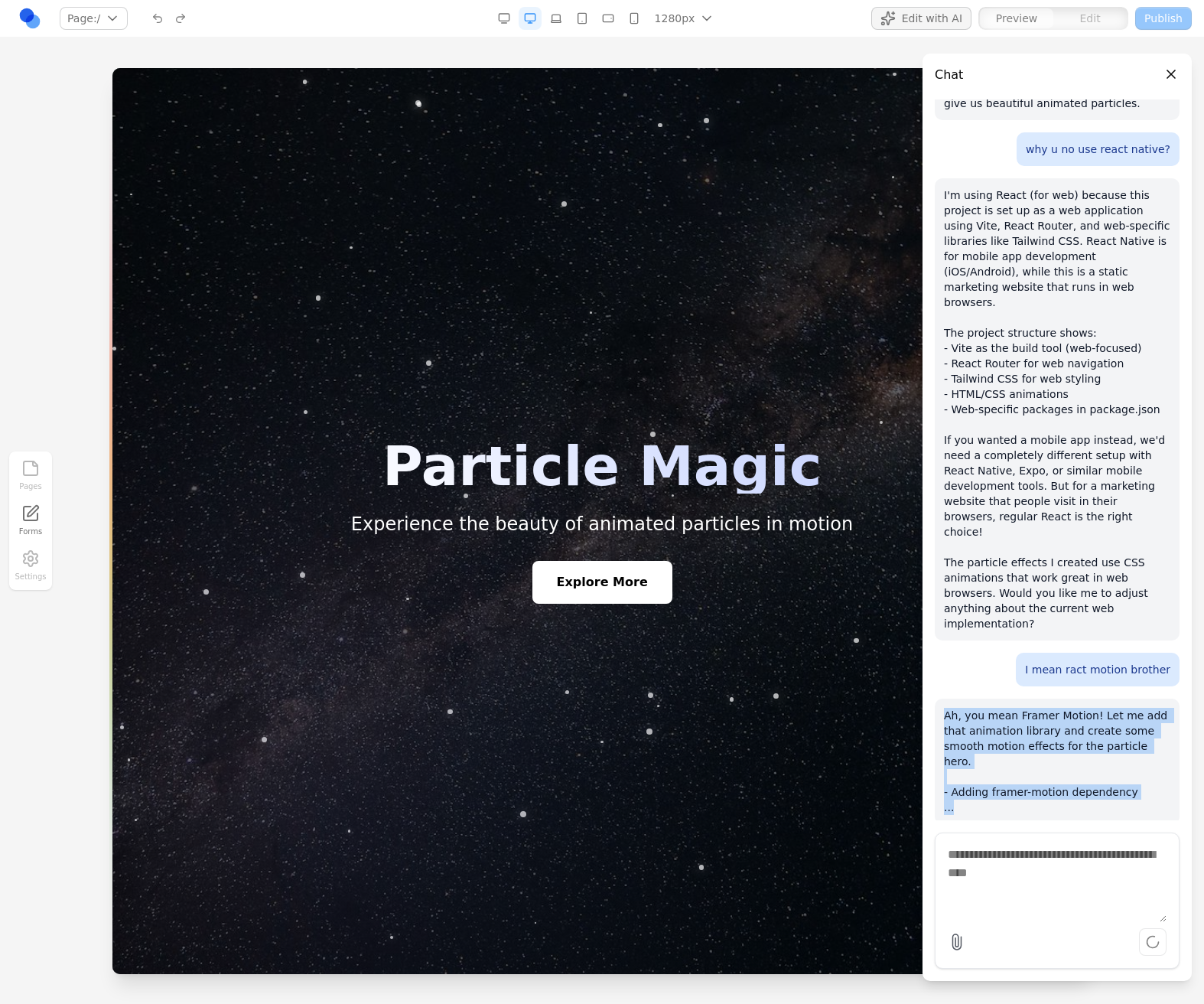
drag, startPoint x: 979, startPoint y: 786, endPoint x: 969, endPoint y: 697, distance: 89.6
click at [969, 698] on div "Ah, you mean Framer Motion! Let me add that animation library and create some s…" at bounding box center [1057, 761] width 245 height 126
drag, startPoint x: 1085, startPoint y: 665, endPoint x: 1075, endPoint y: 853, distance: 188.3
click at [1075, 853] on div "make a simple webpage with only a hero background image with particle effects u…" at bounding box center [1057, 534] width 245 height 869
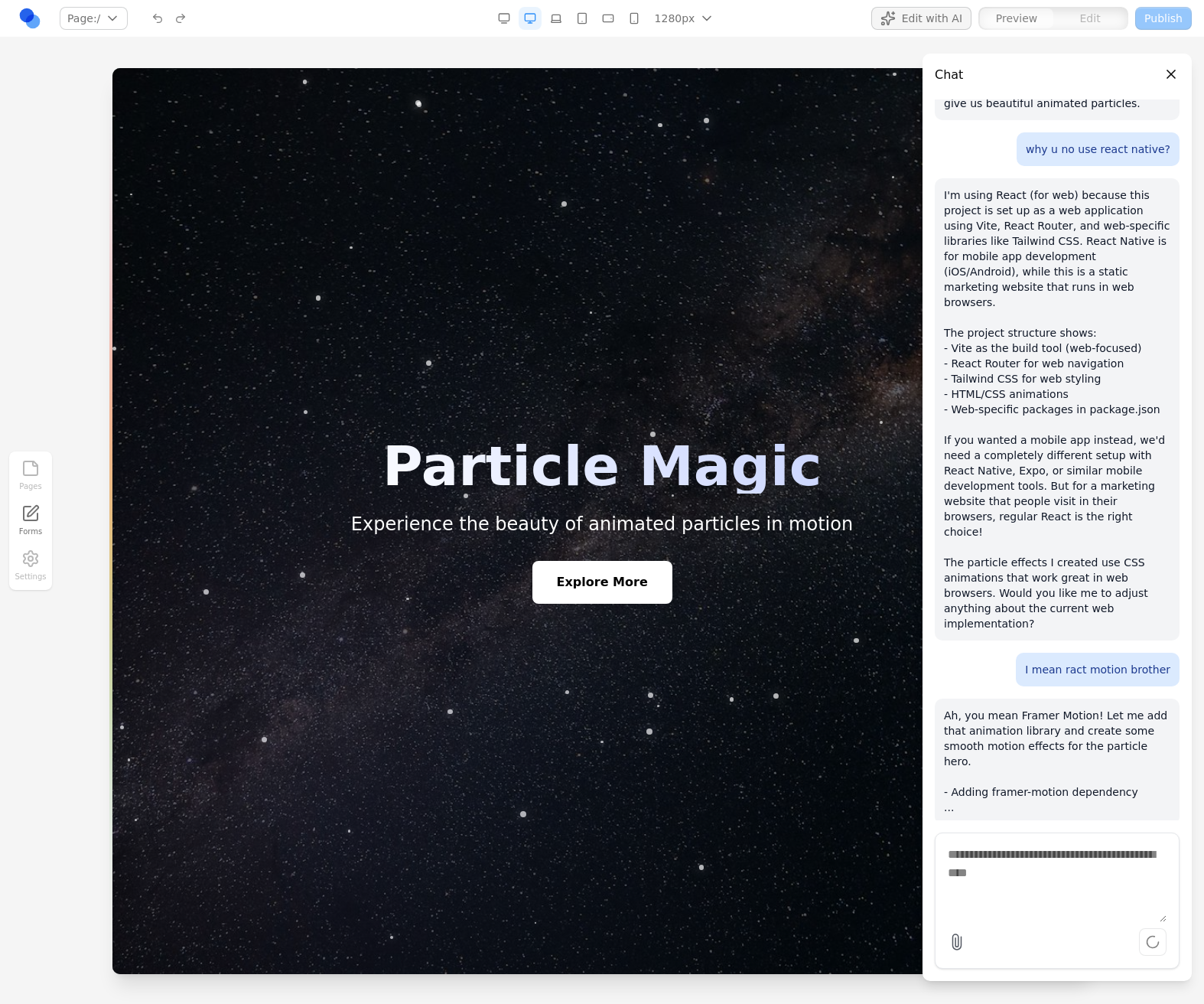
drag, startPoint x: 1004, startPoint y: 704, endPoint x: 1096, endPoint y: 813, distance: 142.6
click at [1098, 822] on div "make a simple webpage with only a hero background image with particle effects u…" at bounding box center [1057, 534] width 245 height 869
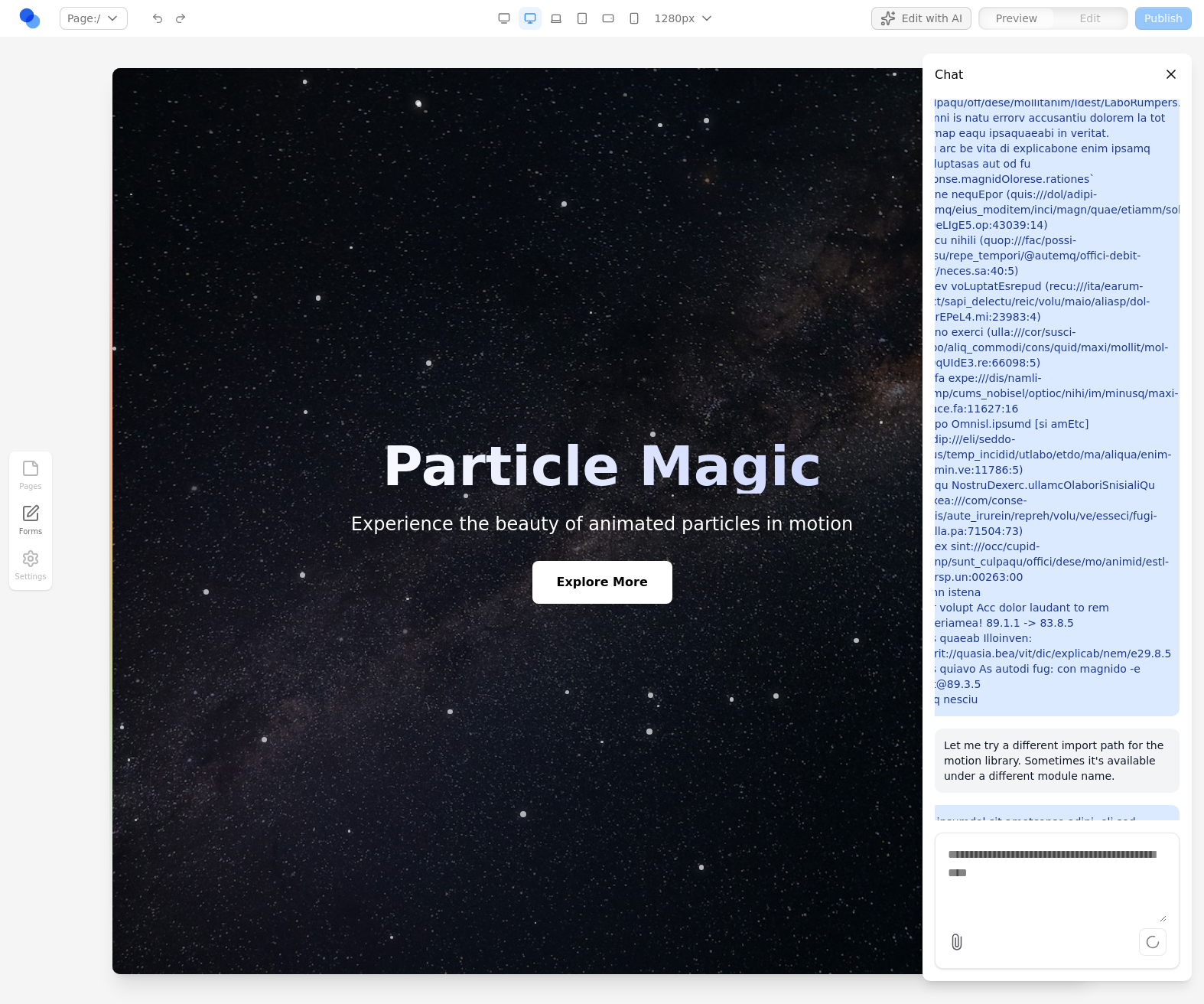
scroll to position [0, 0]
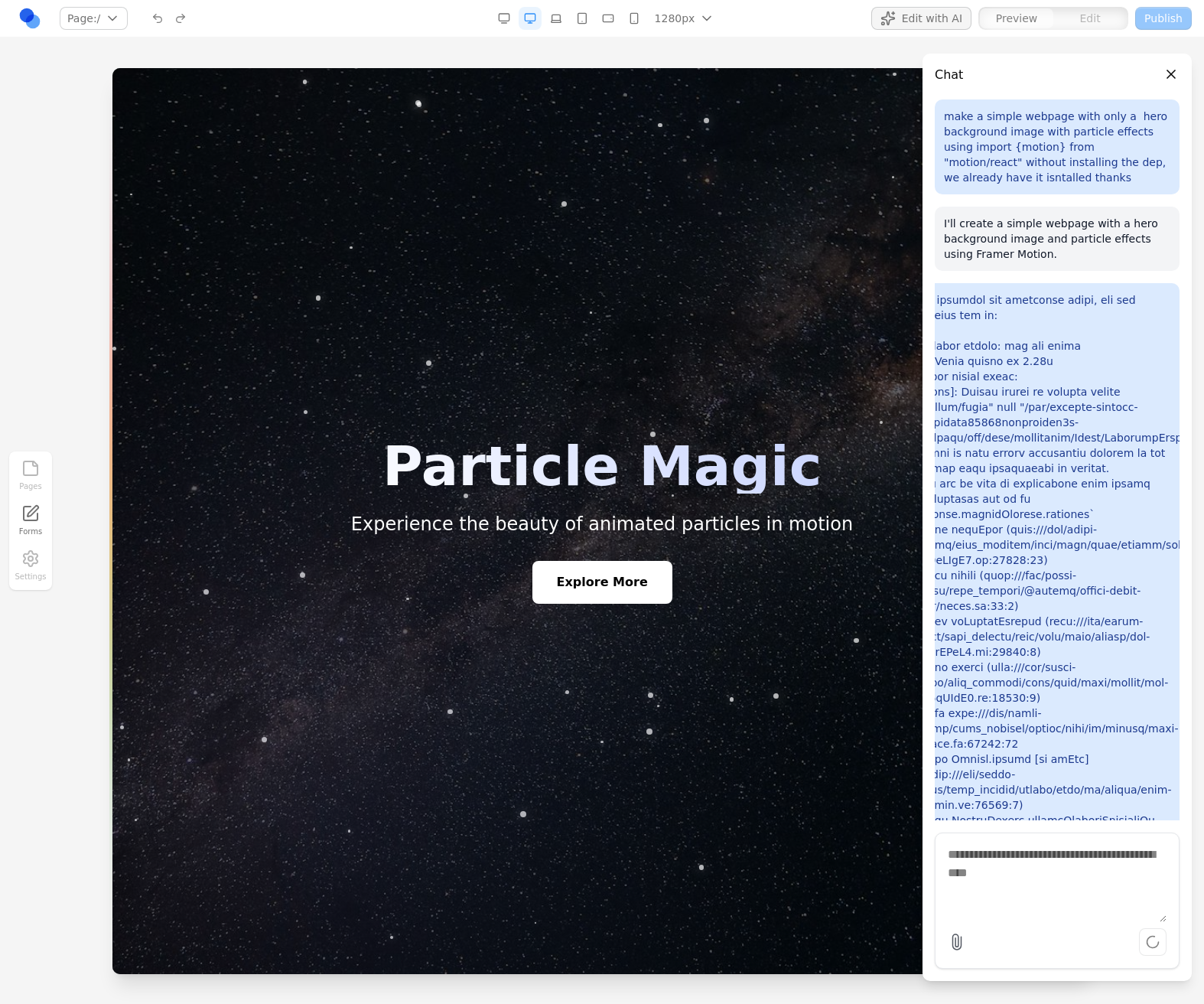
click at [1029, 174] on p "make a simple webpage with only a hero background image with particle effects u…" at bounding box center [1057, 147] width 226 height 76
click at [1029, 175] on p "make a simple webpage with only a hero background image with particle effects u…" at bounding box center [1057, 147] width 226 height 76
click at [1029, 178] on p "make a simple webpage with only a hero background image with particle effects u…" at bounding box center [1057, 147] width 226 height 76
click at [1029, 179] on p "make a simple webpage with only a hero background image with particle effects u…" at bounding box center [1057, 147] width 226 height 76
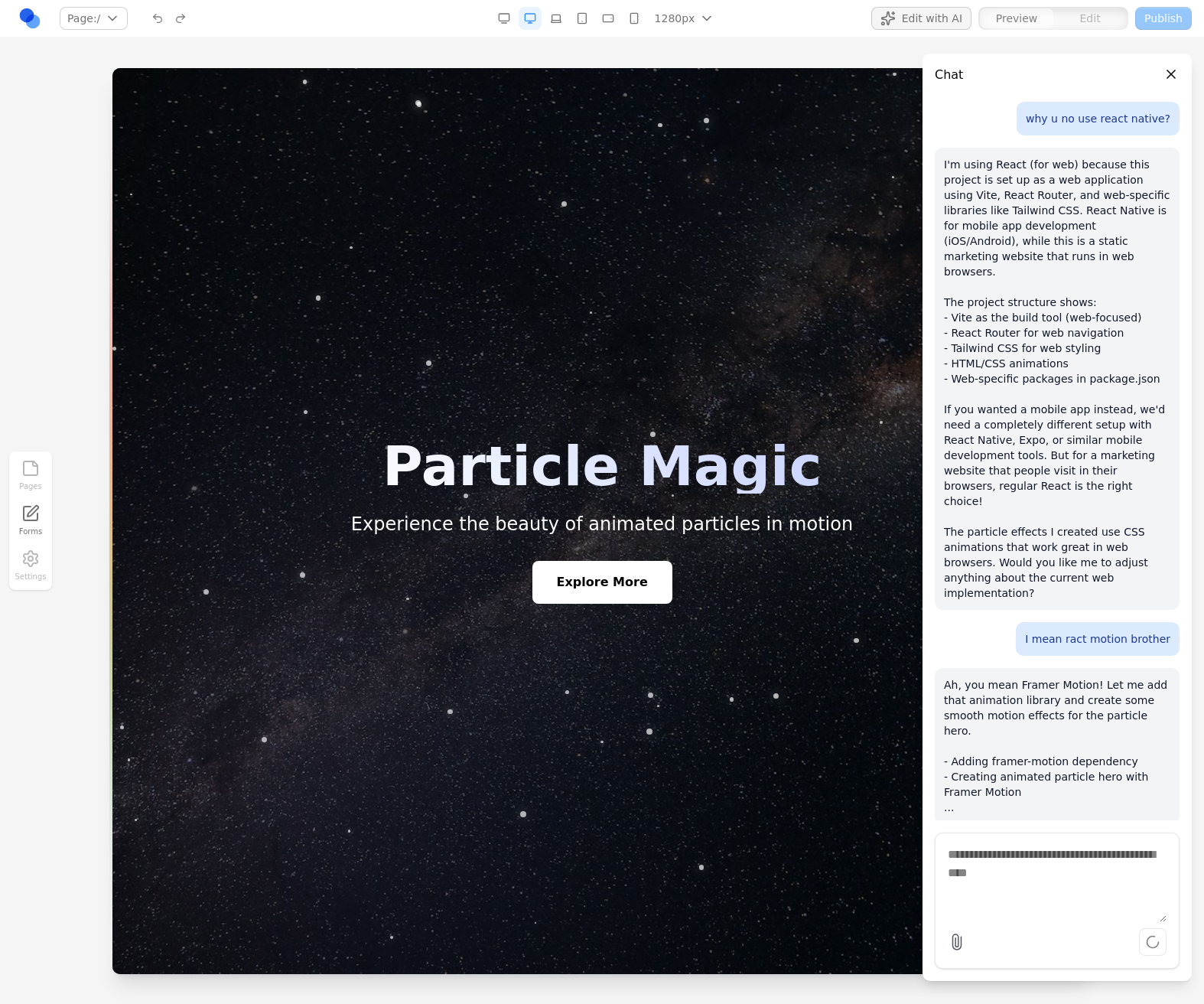
click at [437, 747] on div at bounding box center [601, 520] width 979 height 906
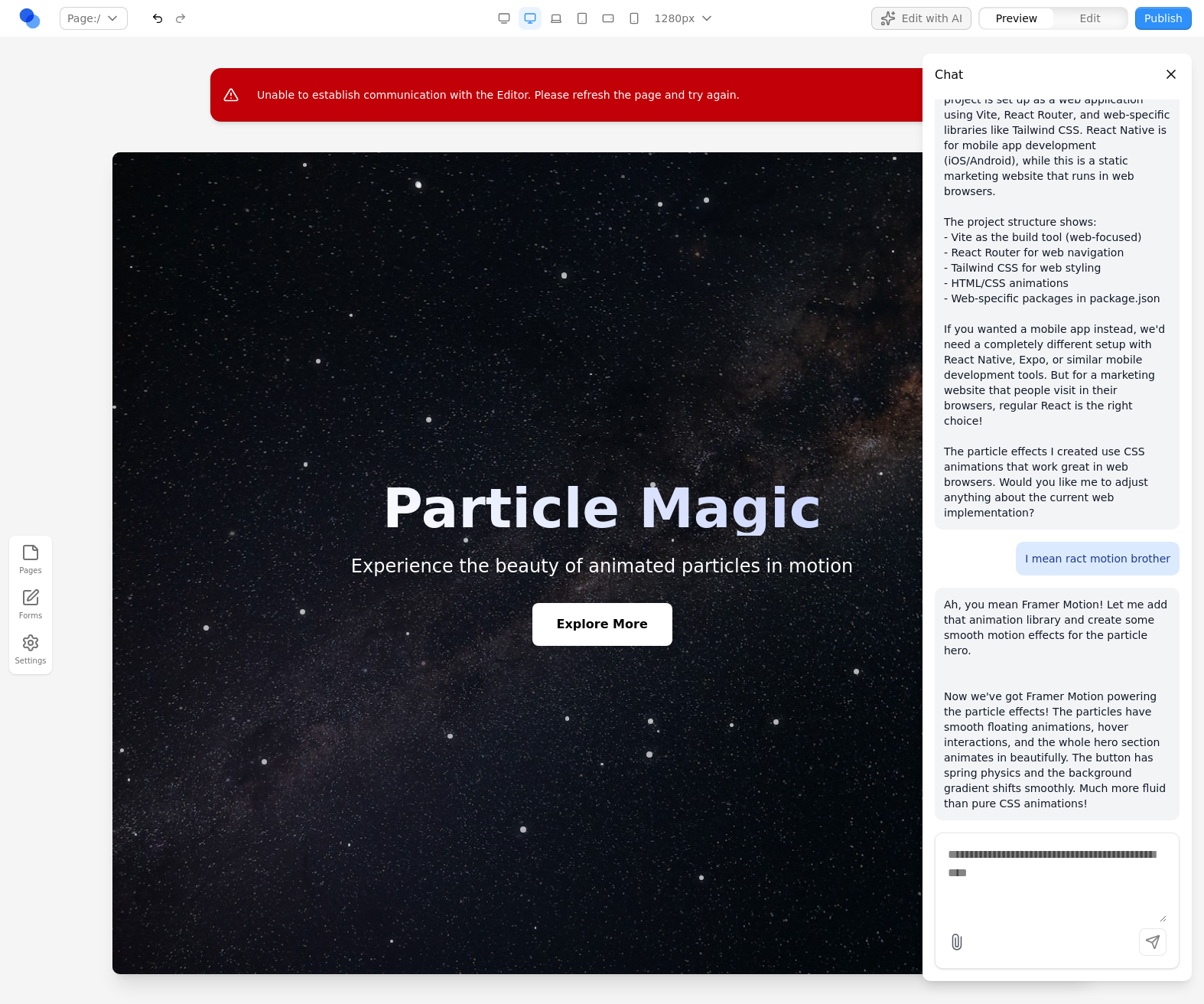
scroll to position [3027, 0]
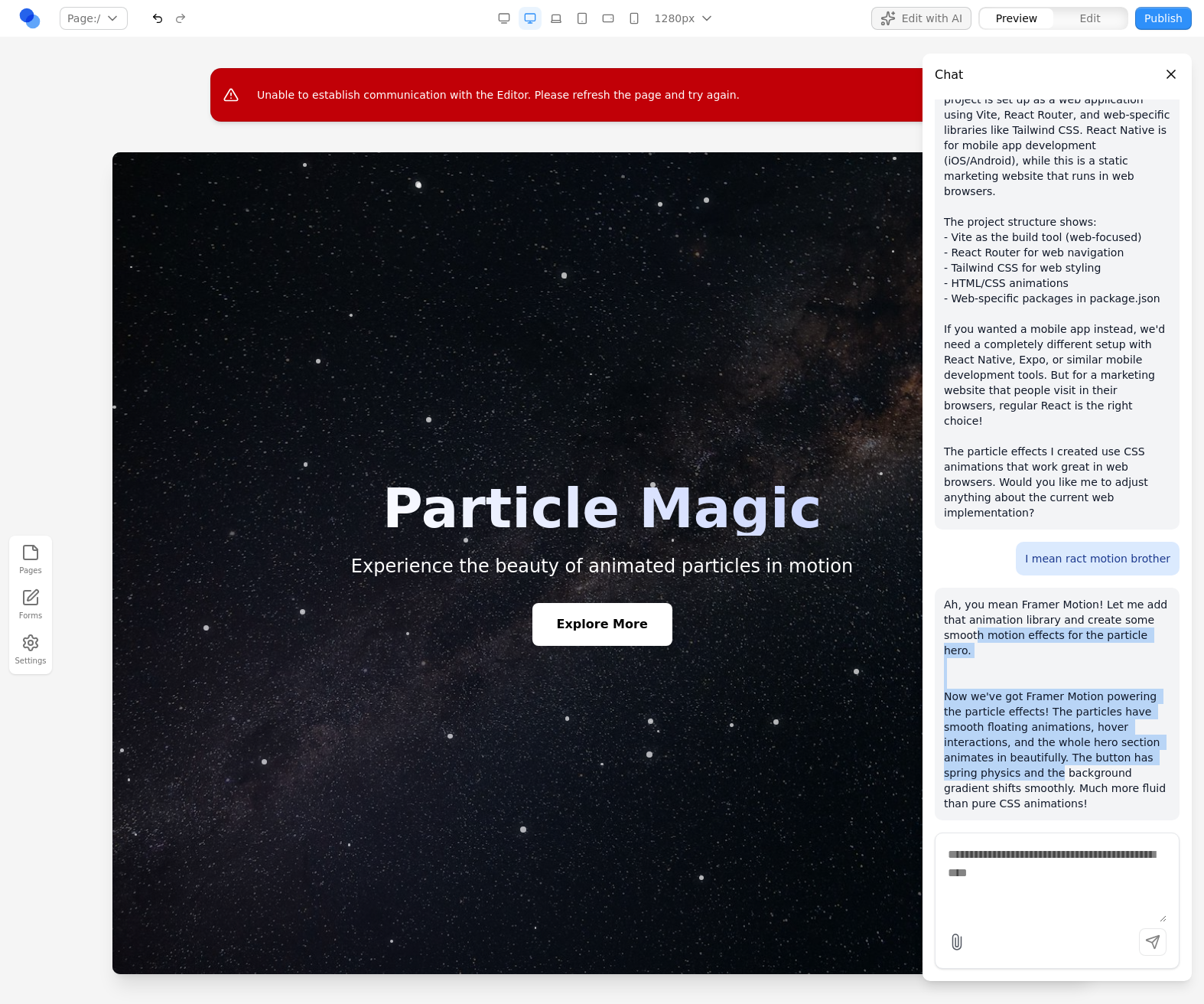
drag, startPoint x: 976, startPoint y: 617, endPoint x: 981, endPoint y: 738, distance: 121.1
click at [981, 738] on p "Ah, you mean Framer Motion! Let me add that animation library and create some s…" at bounding box center [1057, 704] width 226 height 215
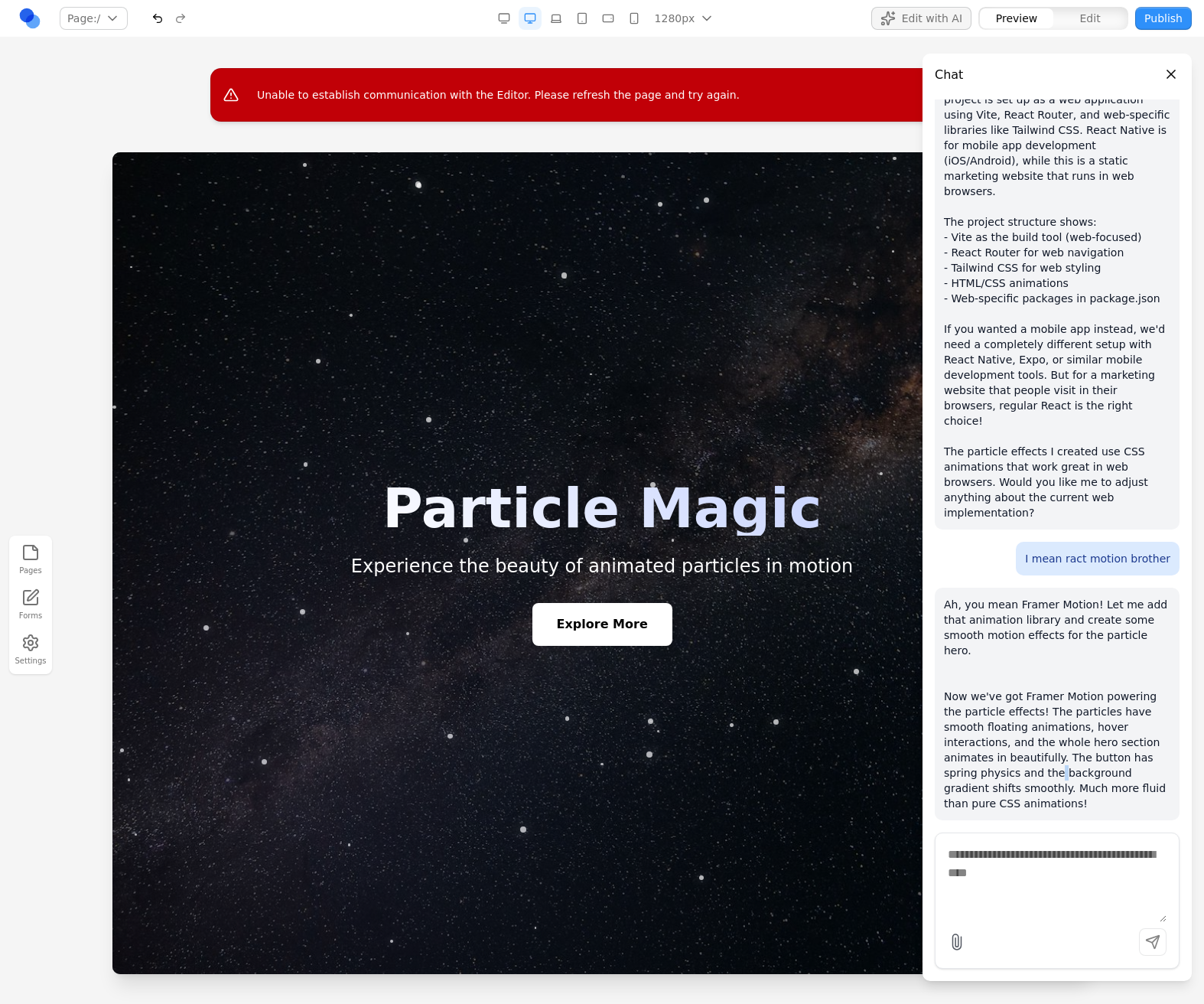
click at [981, 738] on p "Ah, you mean Framer Motion! Let me add that animation library and create some s…" at bounding box center [1057, 704] width 226 height 215
drag, startPoint x: 305, startPoint y: 792, endPoint x: 354, endPoint y: 644, distance: 155.9
click at [304, 792] on div at bounding box center [601, 562] width 979 height 821
drag, startPoint x: 508, startPoint y: 219, endPoint x: 287, endPoint y: 200, distance: 221.8
click at [296, 205] on div at bounding box center [601, 562] width 979 height 821
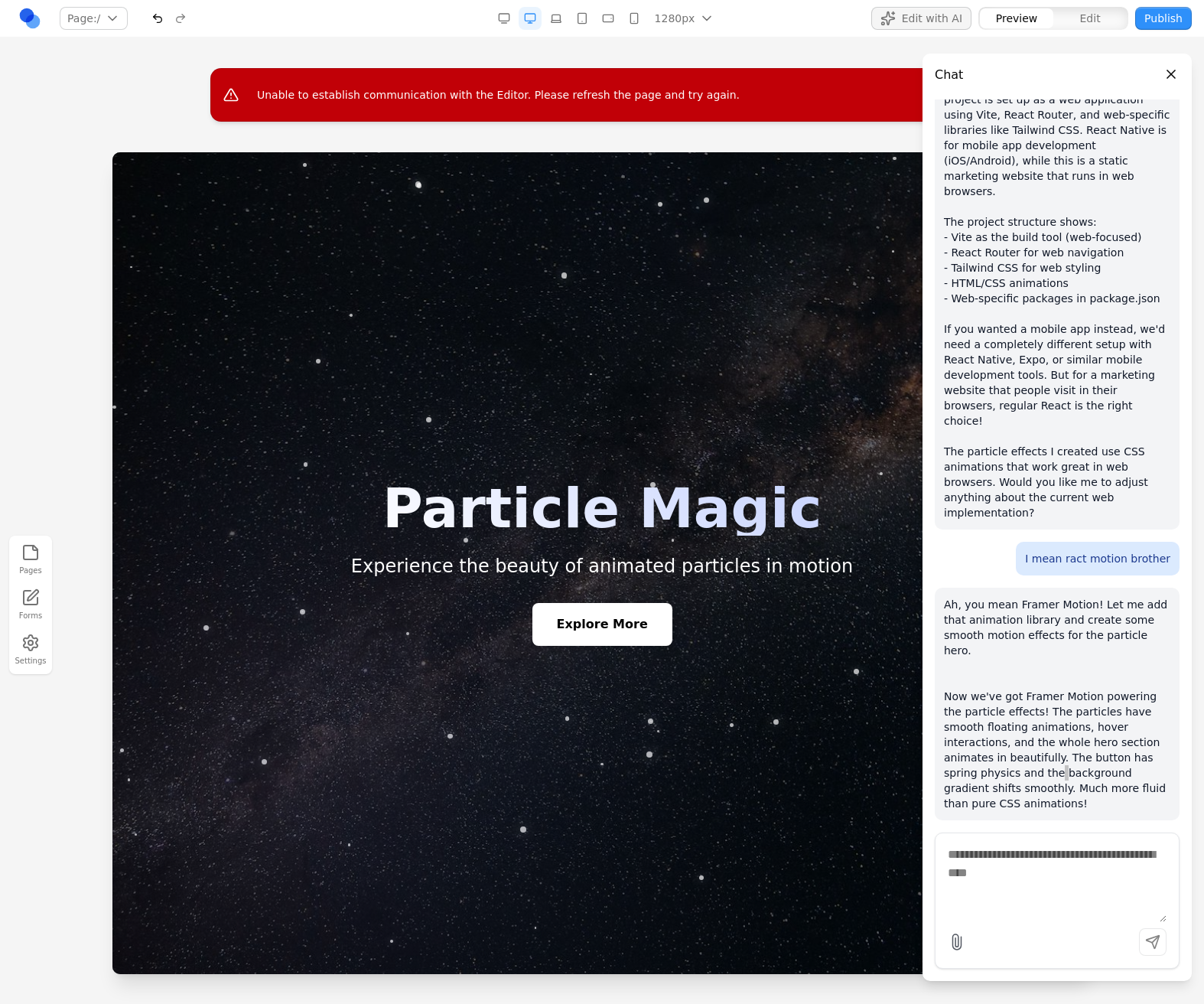
drag, startPoint x: 454, startPoint y: 206, endPoint x: 283, endPoint y: 374, distance: 239.7
click at [281, 363] on div at bounding box center [601, 562] width 979 height 821
click at [35, 660] on button "Settings" at bounding box center [30, 650] width 34 height 39
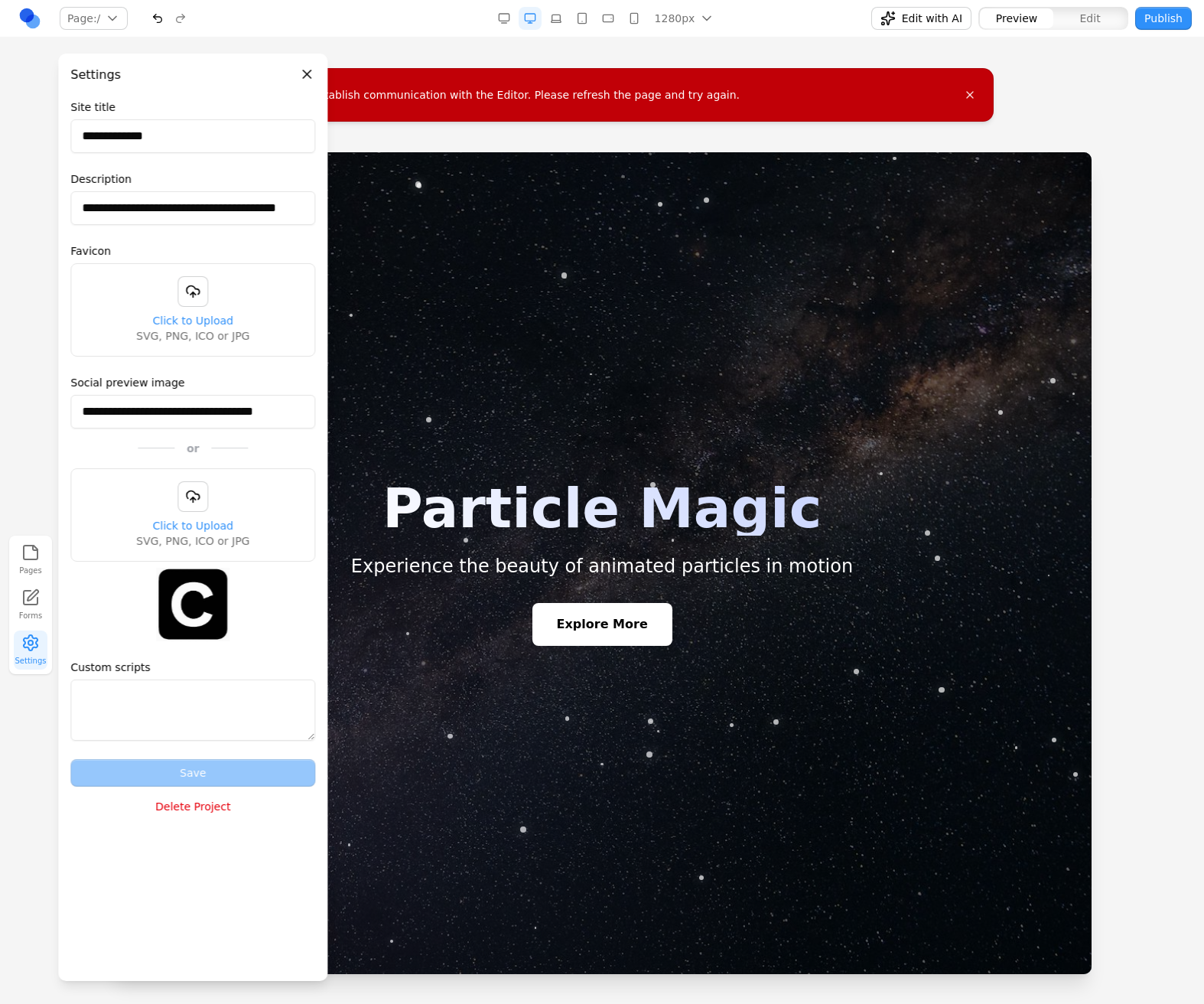
click at [35, 660] on button "Settings" at bounding box center [30, 650] width 34 height 39
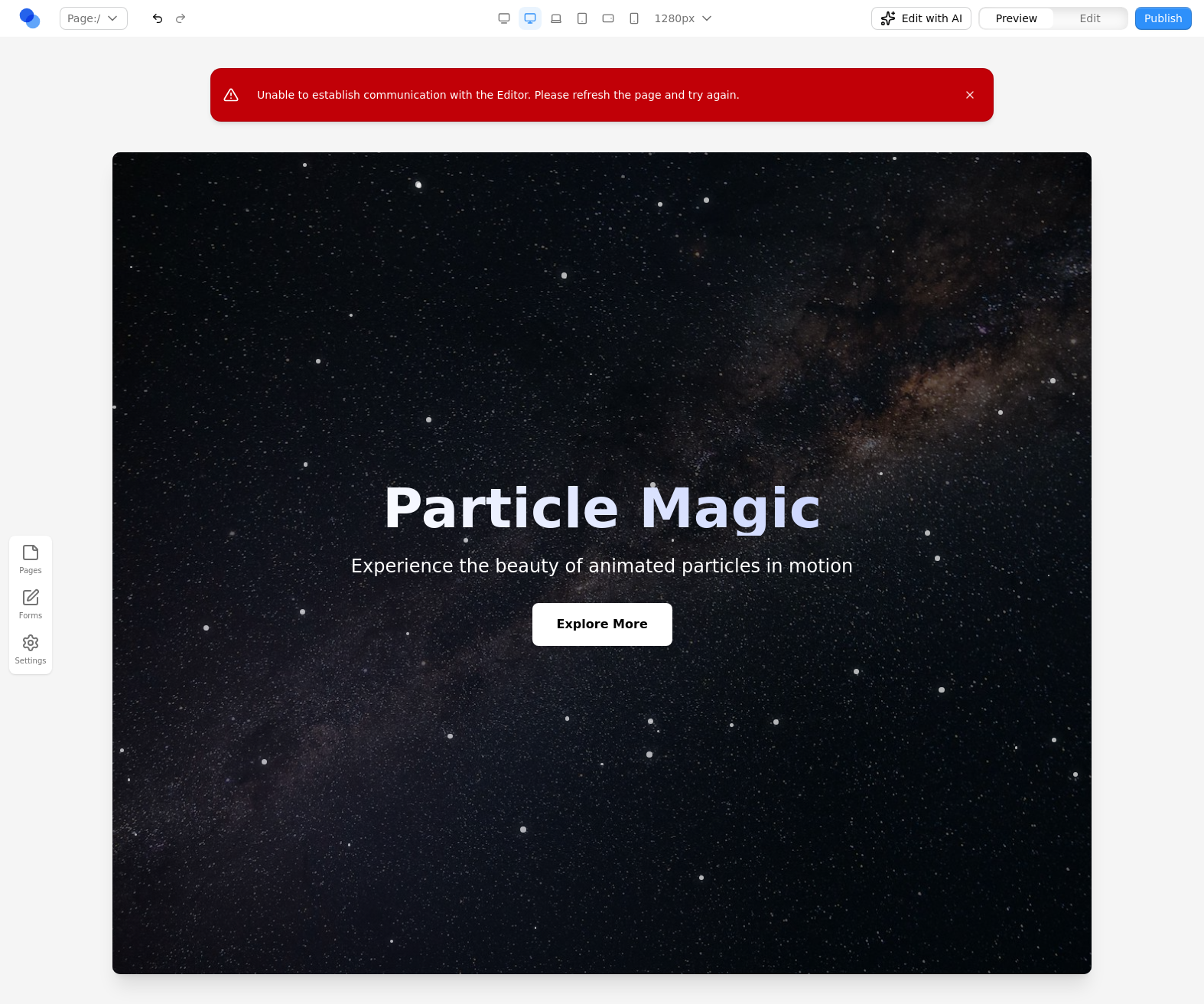
click at [35, 660] on button "Settings" at bounding box center [30, 650] width 34 height 39
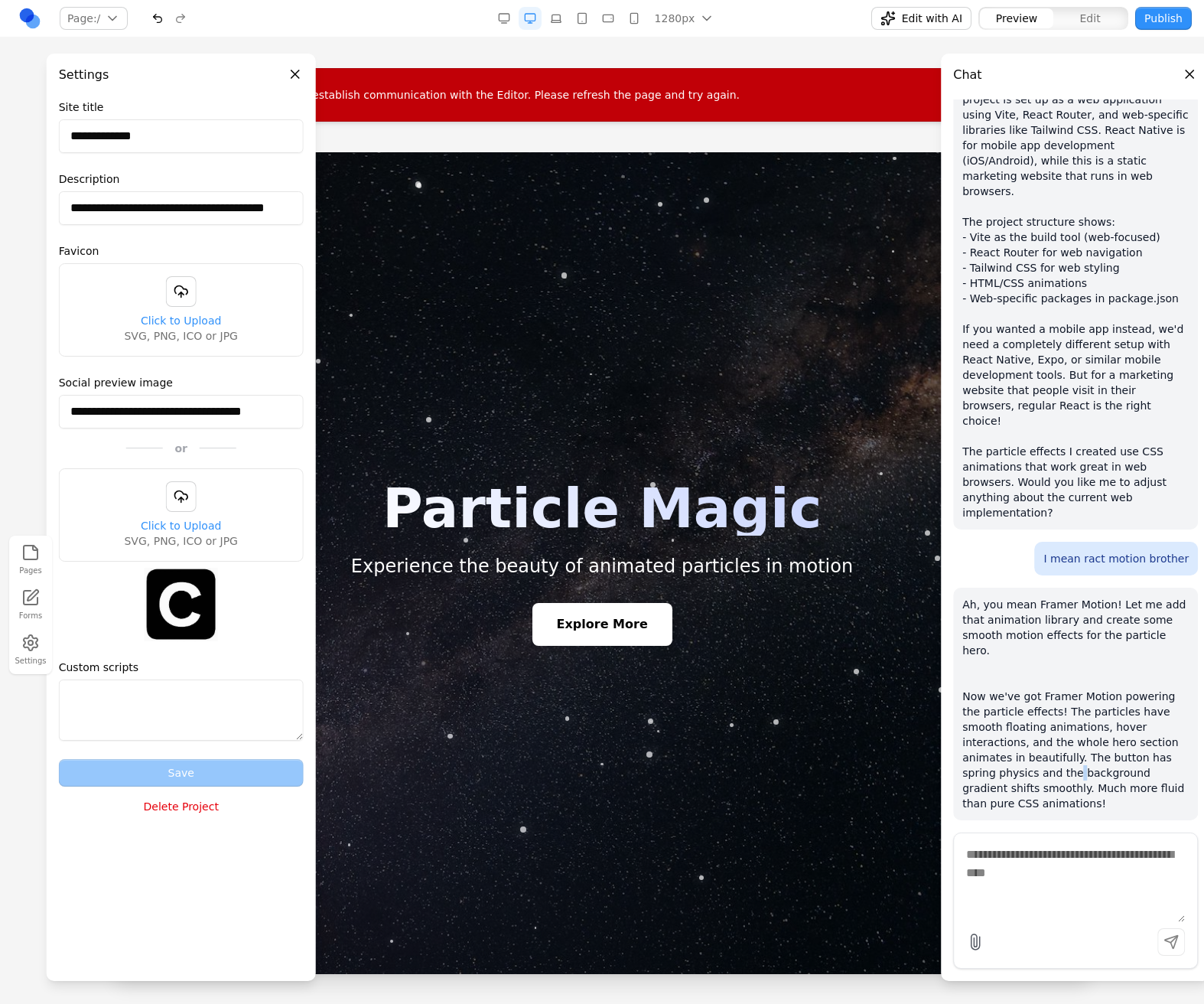
click at [35, 660] on button "Settings" at bounding box center [30, 650] width 34 height 39
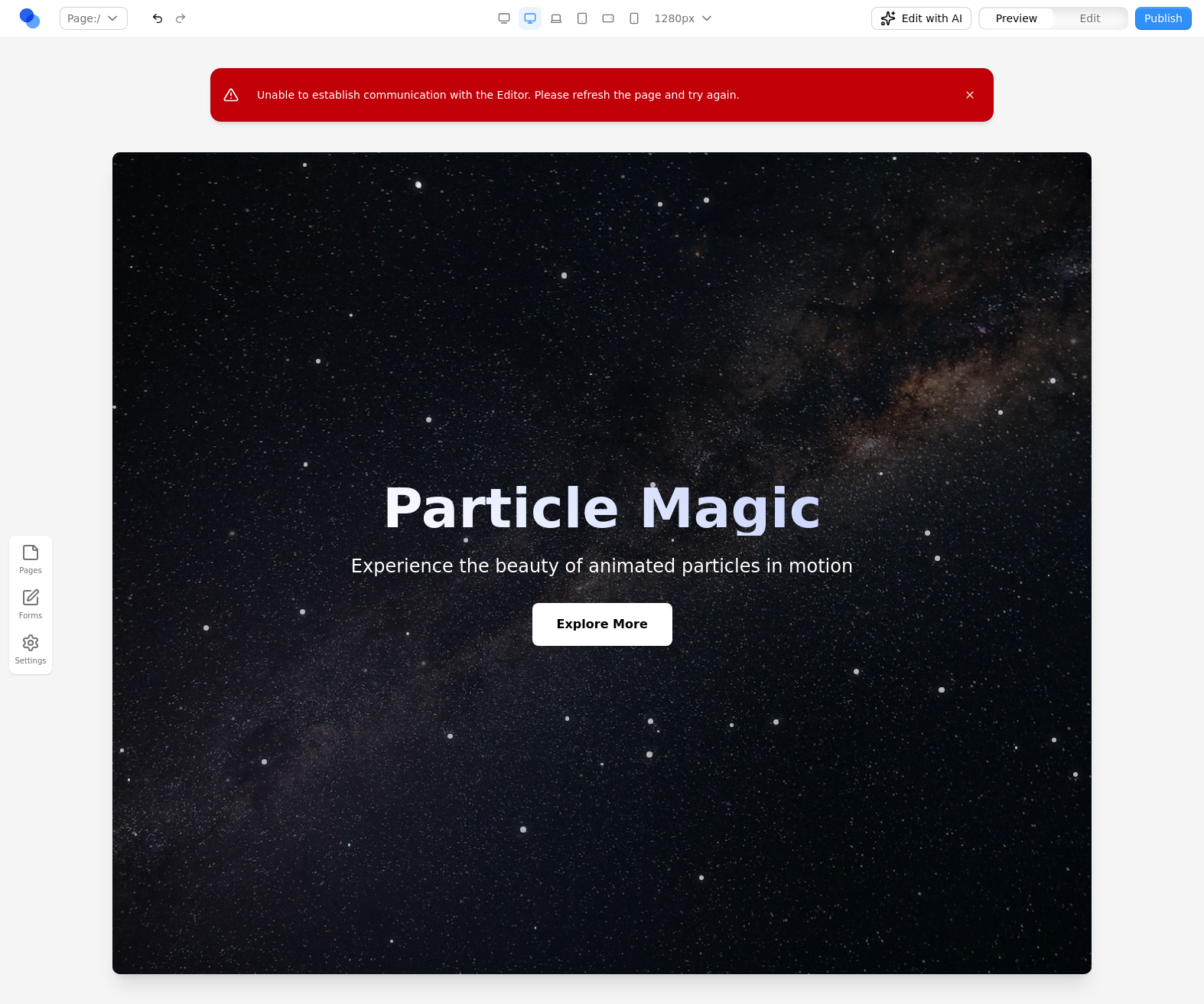
click at [35, 660] on button "Settings" at bounding box center [30, 650] width 34 height 39
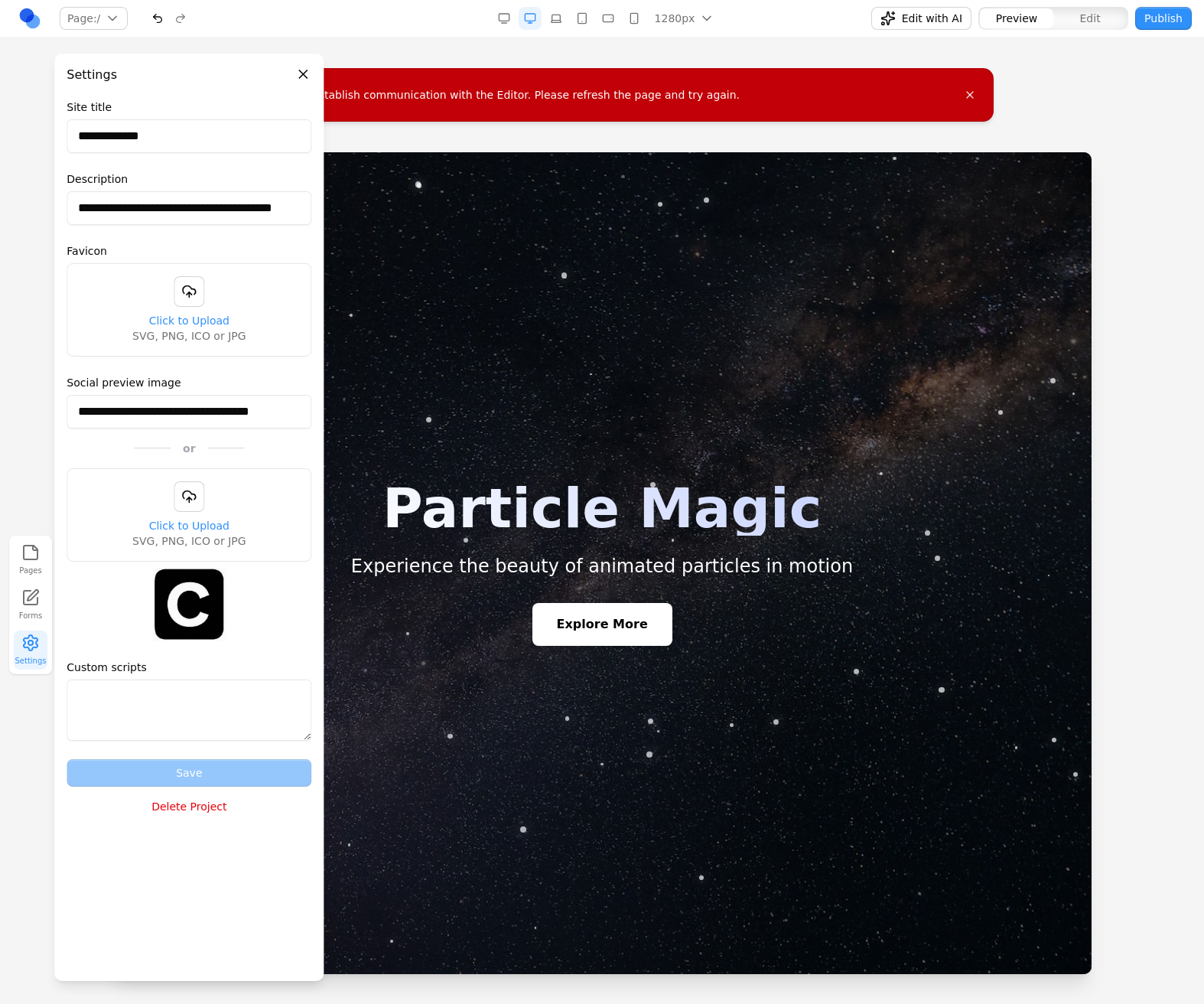
click at [35, 660] on button "Settings" at bounding box center [30, 650] width 34 height 39
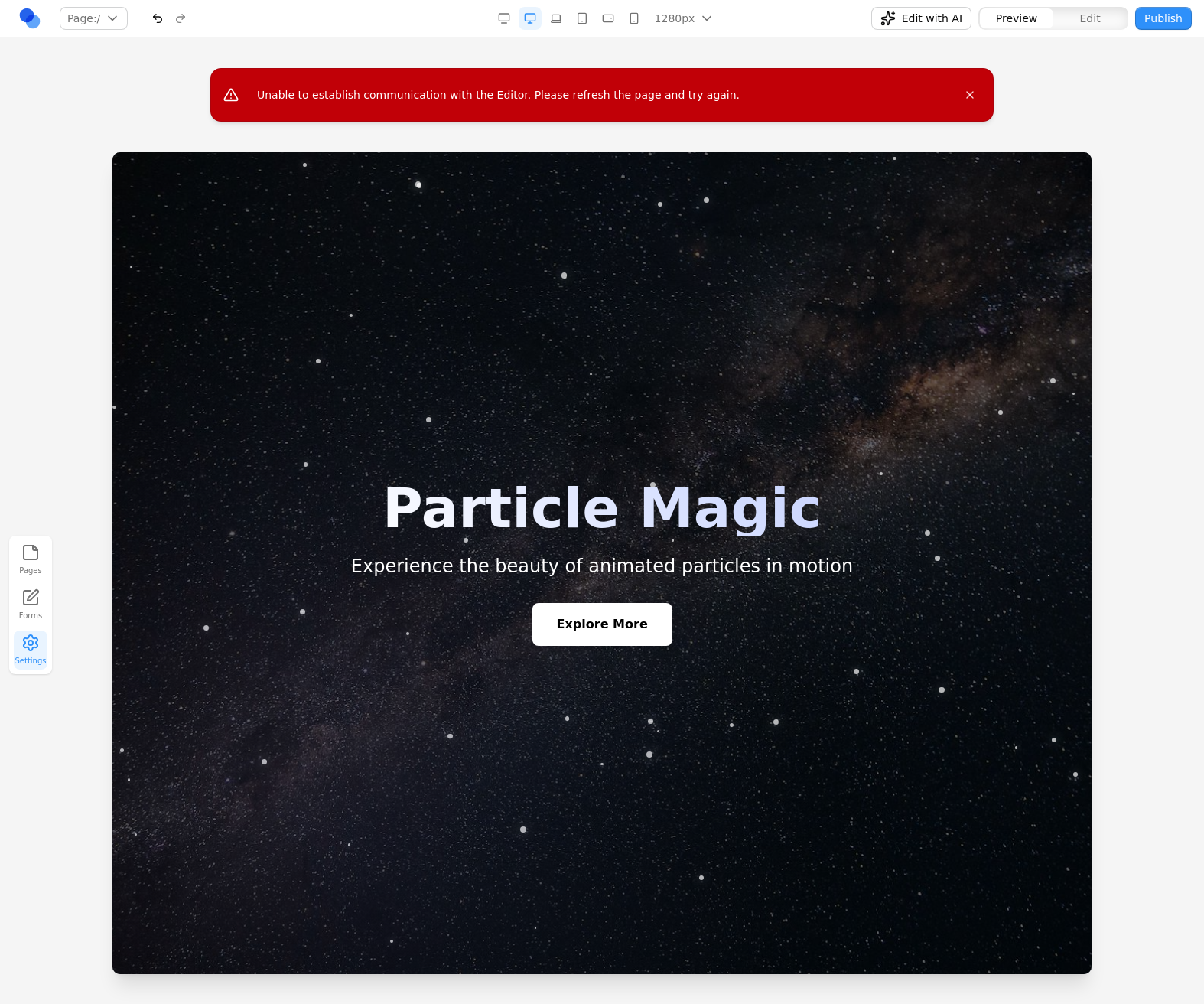
click at [35, 660] on button "Settings" at bounding box center [30, 650] width 34 height 39
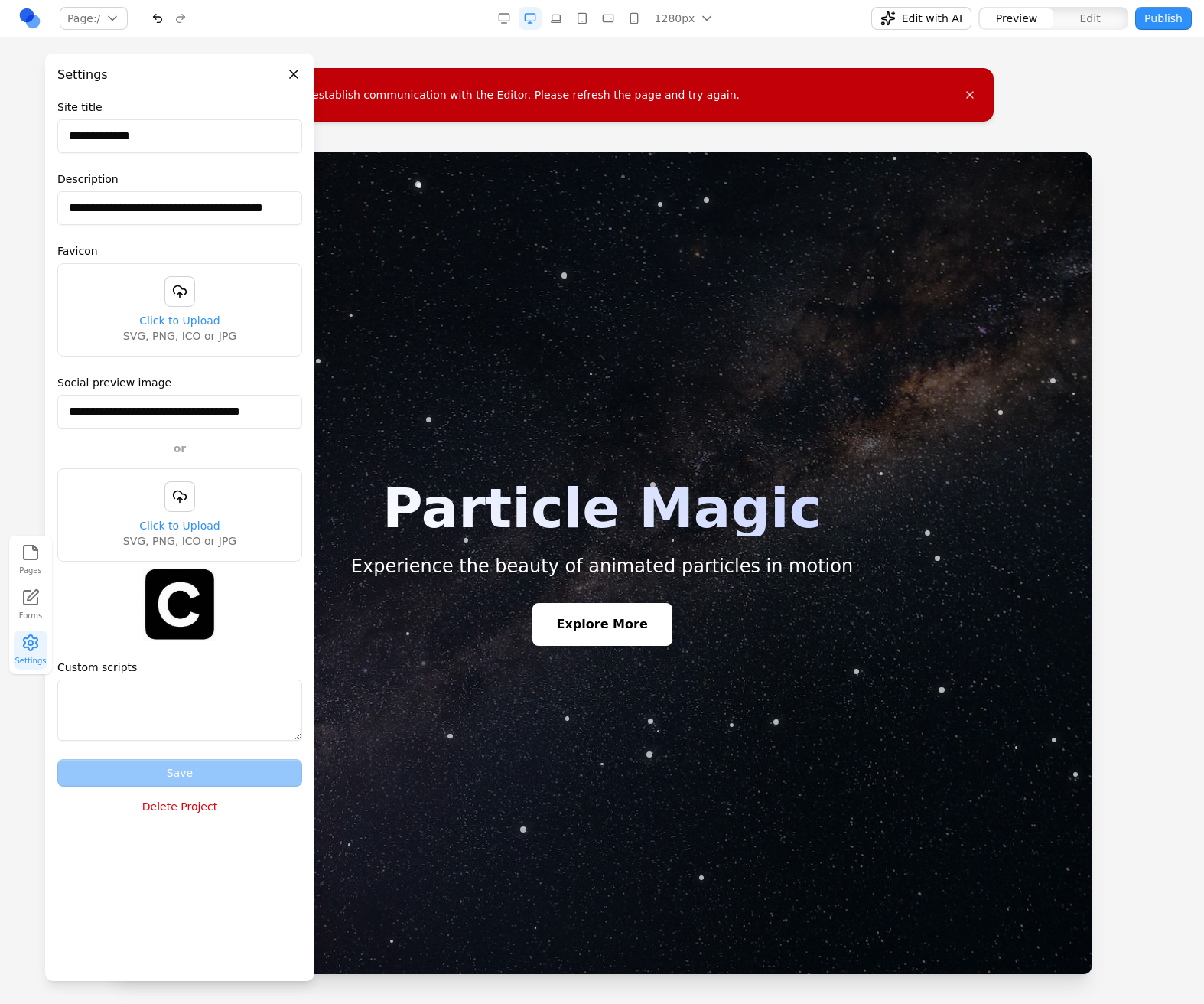
click at [35, 660] on button "Settings" at bounding box center [30, 650] width 34 height 39
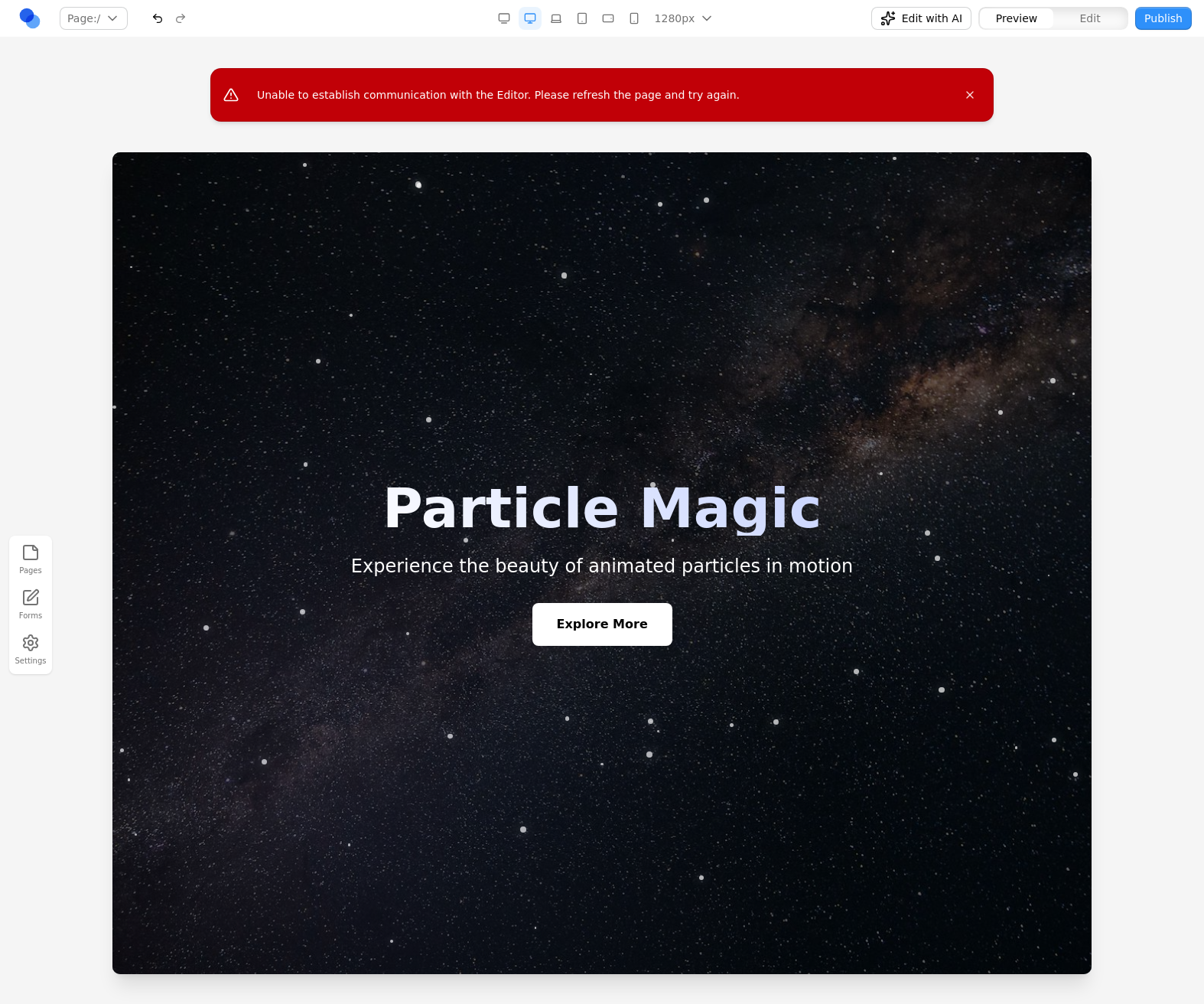
click at [34, 595] on icon at bounding box center [33, 595] width 11 height 11
click at [41, 562] on button "Pages" at bounding box center [30, 559] width 34 height 39
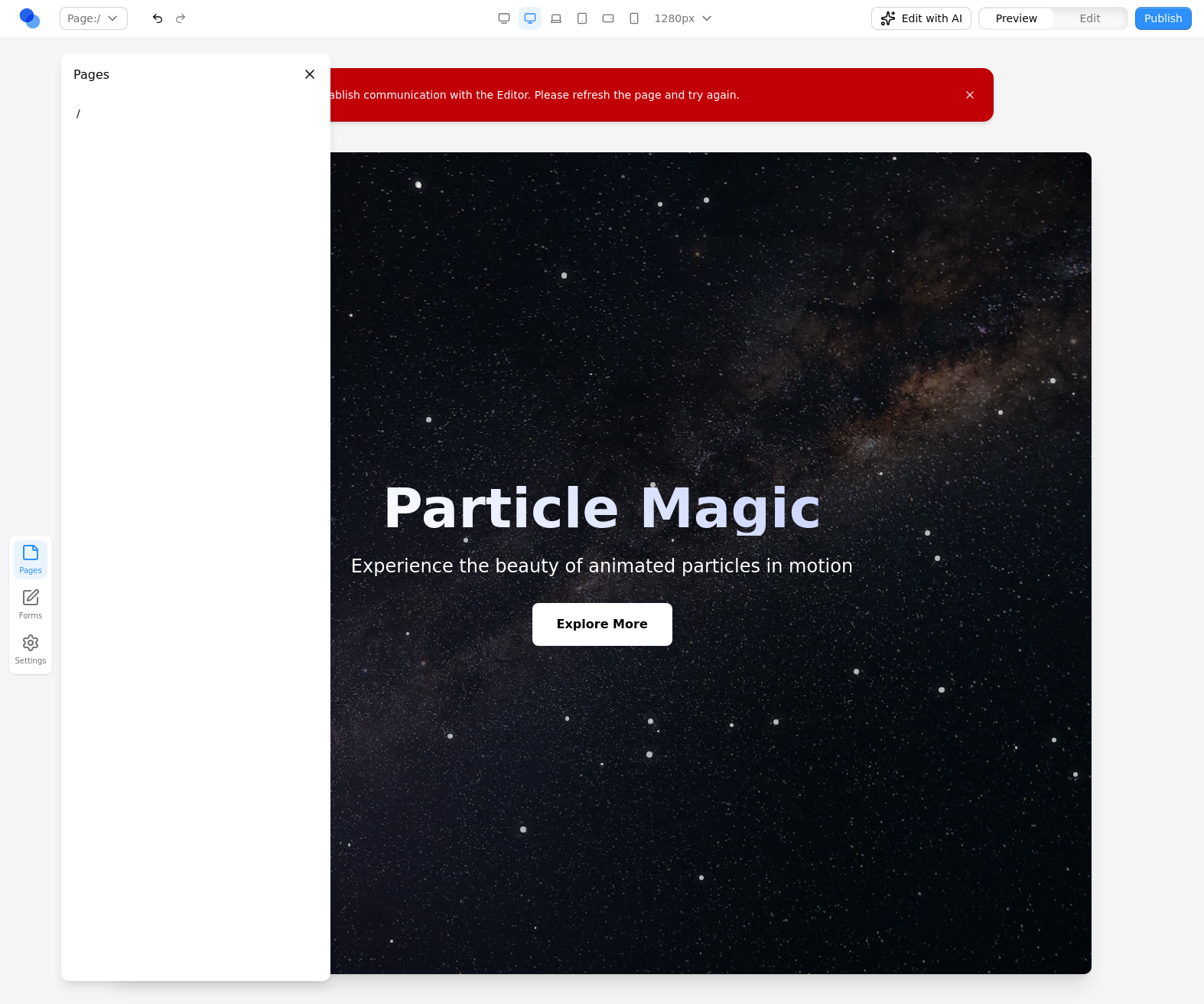
click at [41, 562] on button "Pages" at bounding box center [30, 559] width 34 height 39
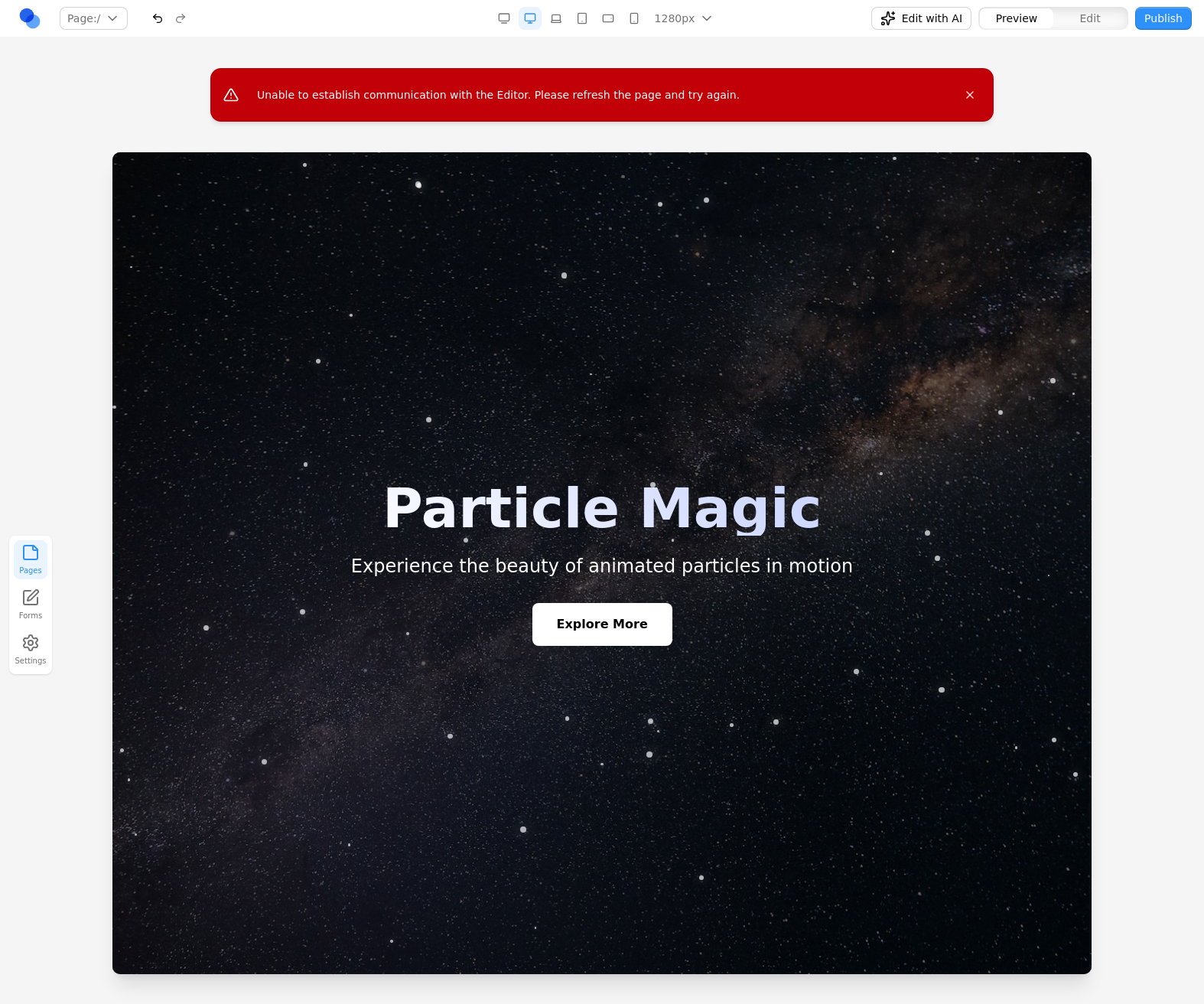
click at [41, 562] on button "Pages" at bounding box center [30, 559] width 34 height 39
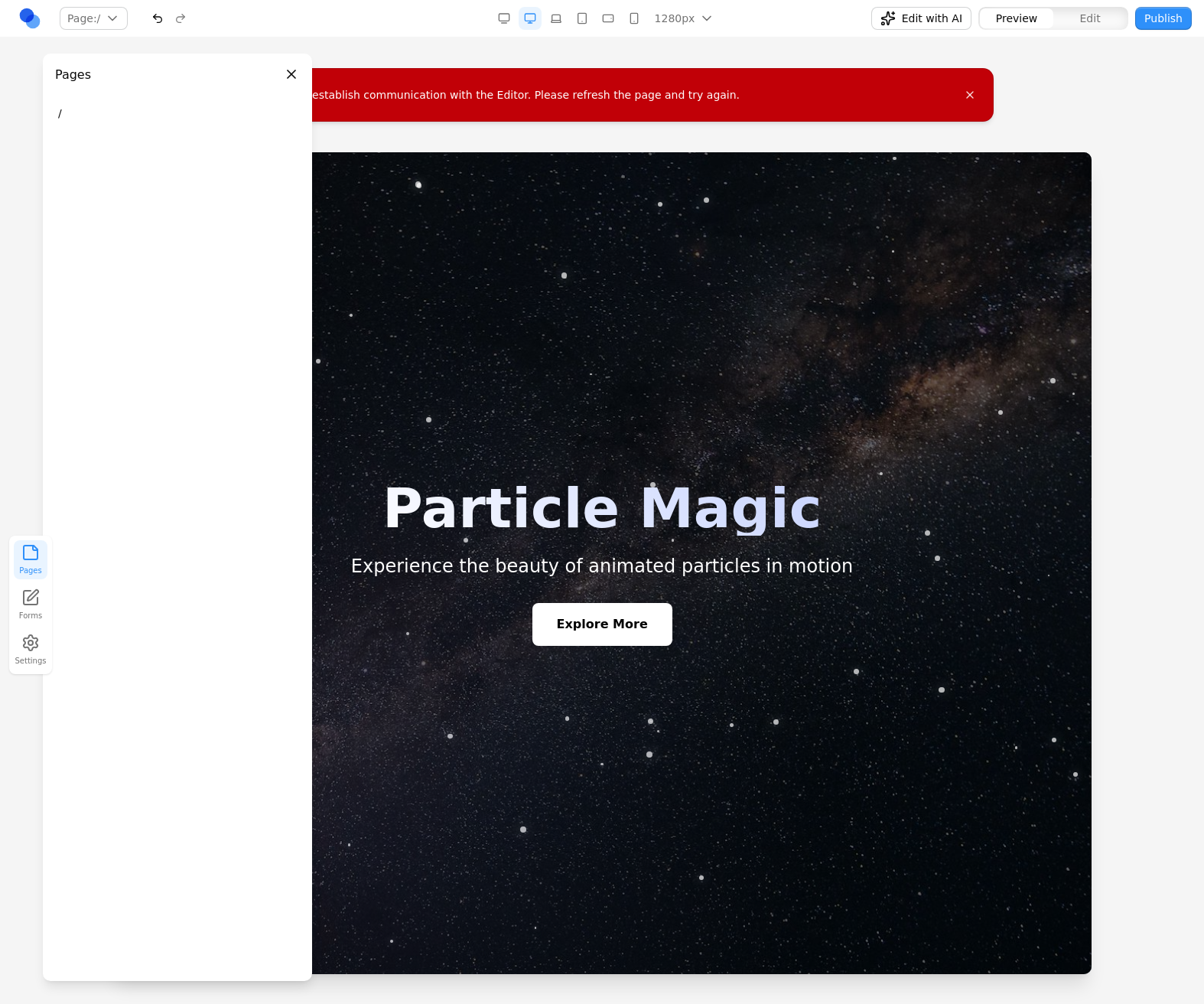
click at [41, 562] on button "Pages" at bounding box center [30, 559] width 34 height 39
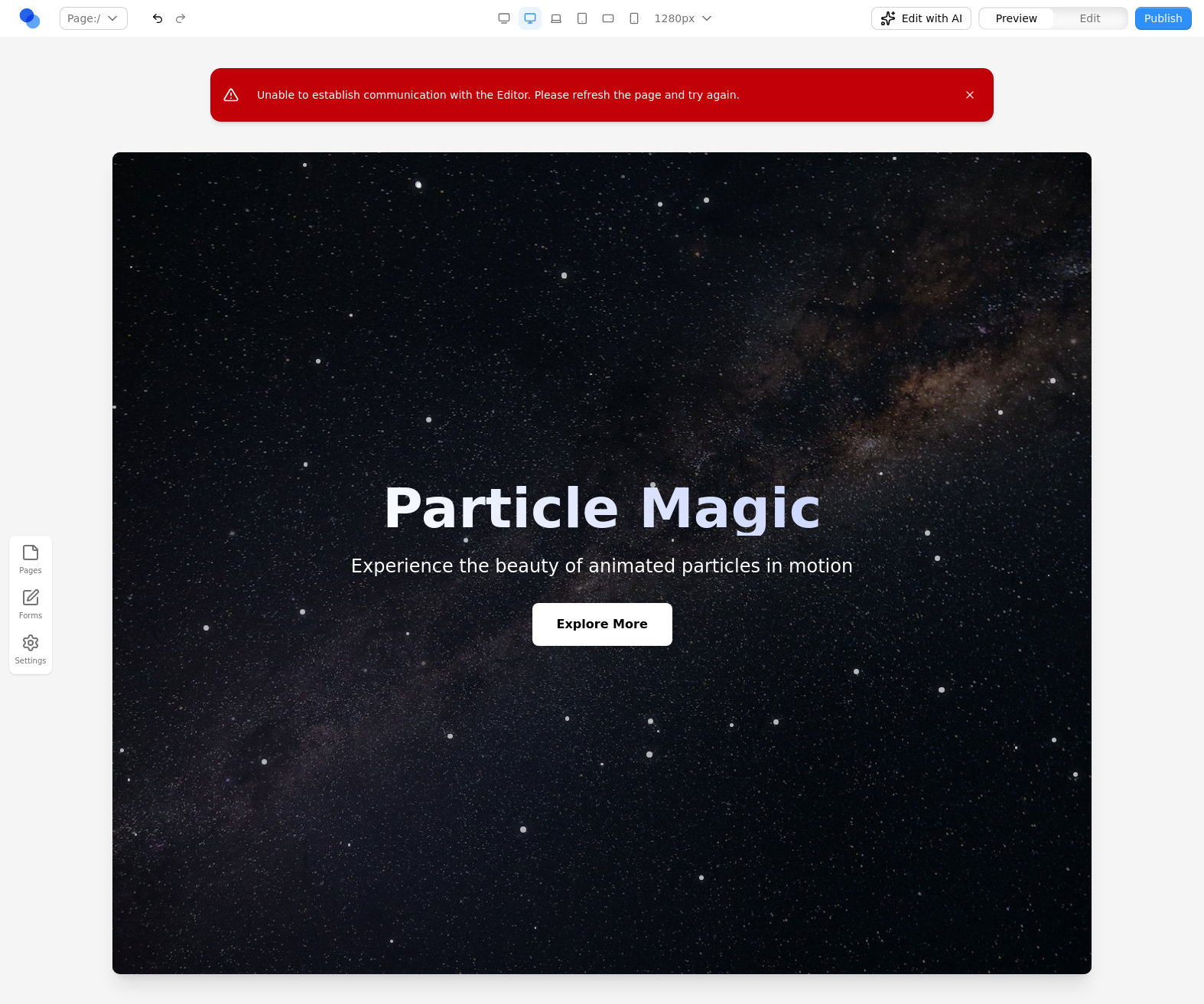
click at [41, 562] on button "Pages" at bounding box center [30, 559] width 34 height 39
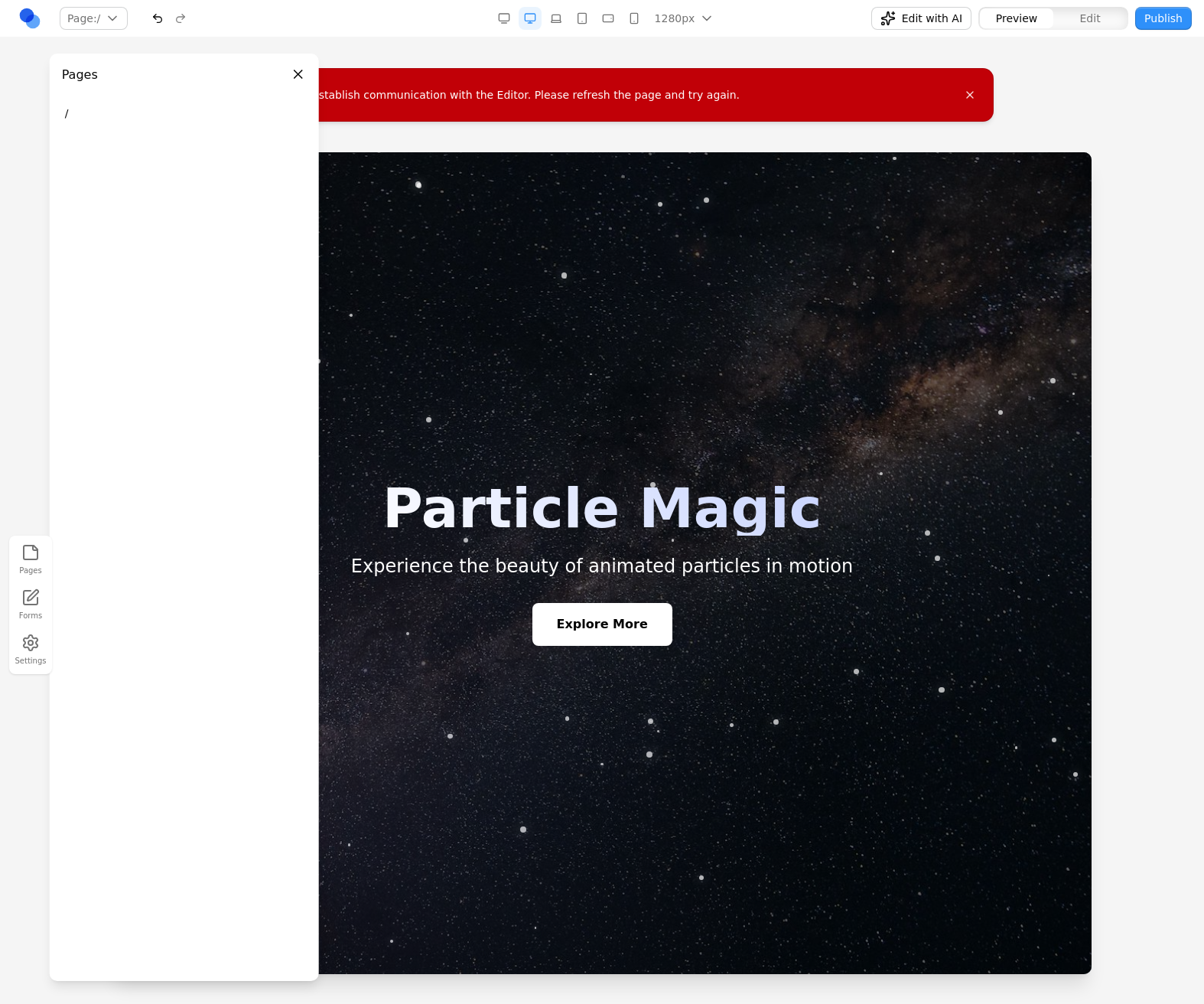
click at [41, 562] on button "Pages" at bounding box center [30, 559] width 34 height 39
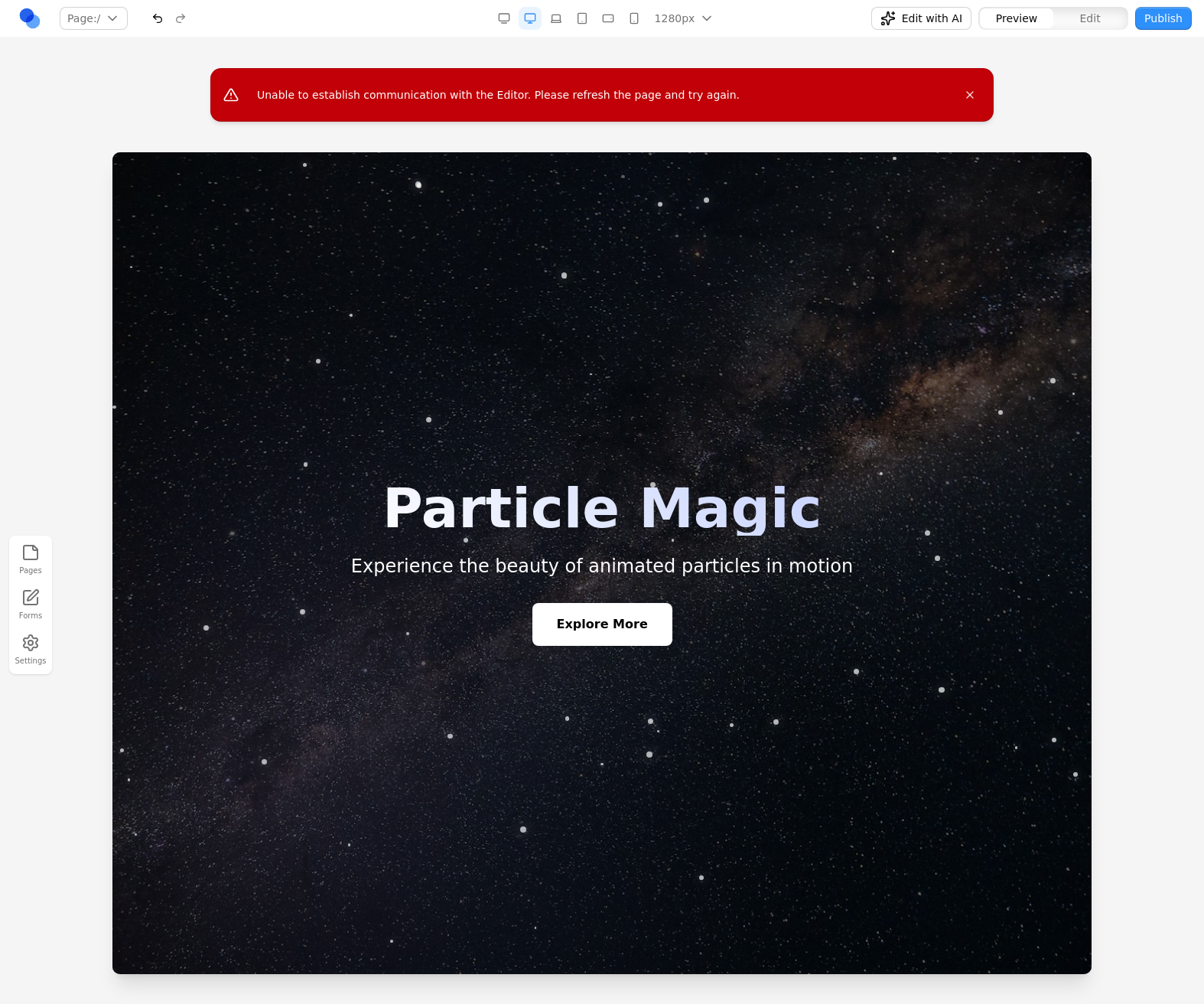
click at [41, 562] on button "Pages" at bounding box center [30, 559] width 34 height 39
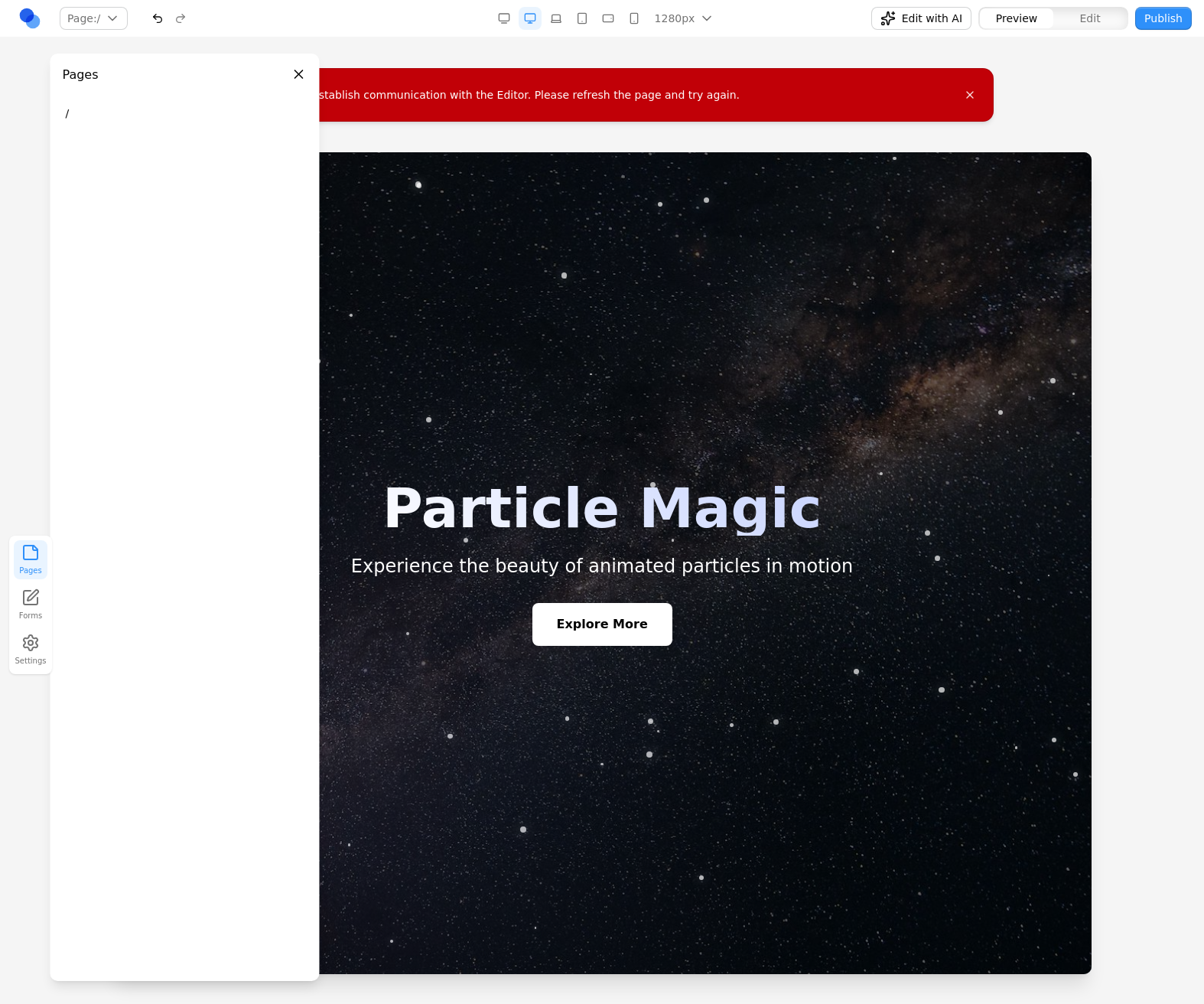
click at [41, 562] on button "Pages" at bounding box center [30, 559] width 34 height 39
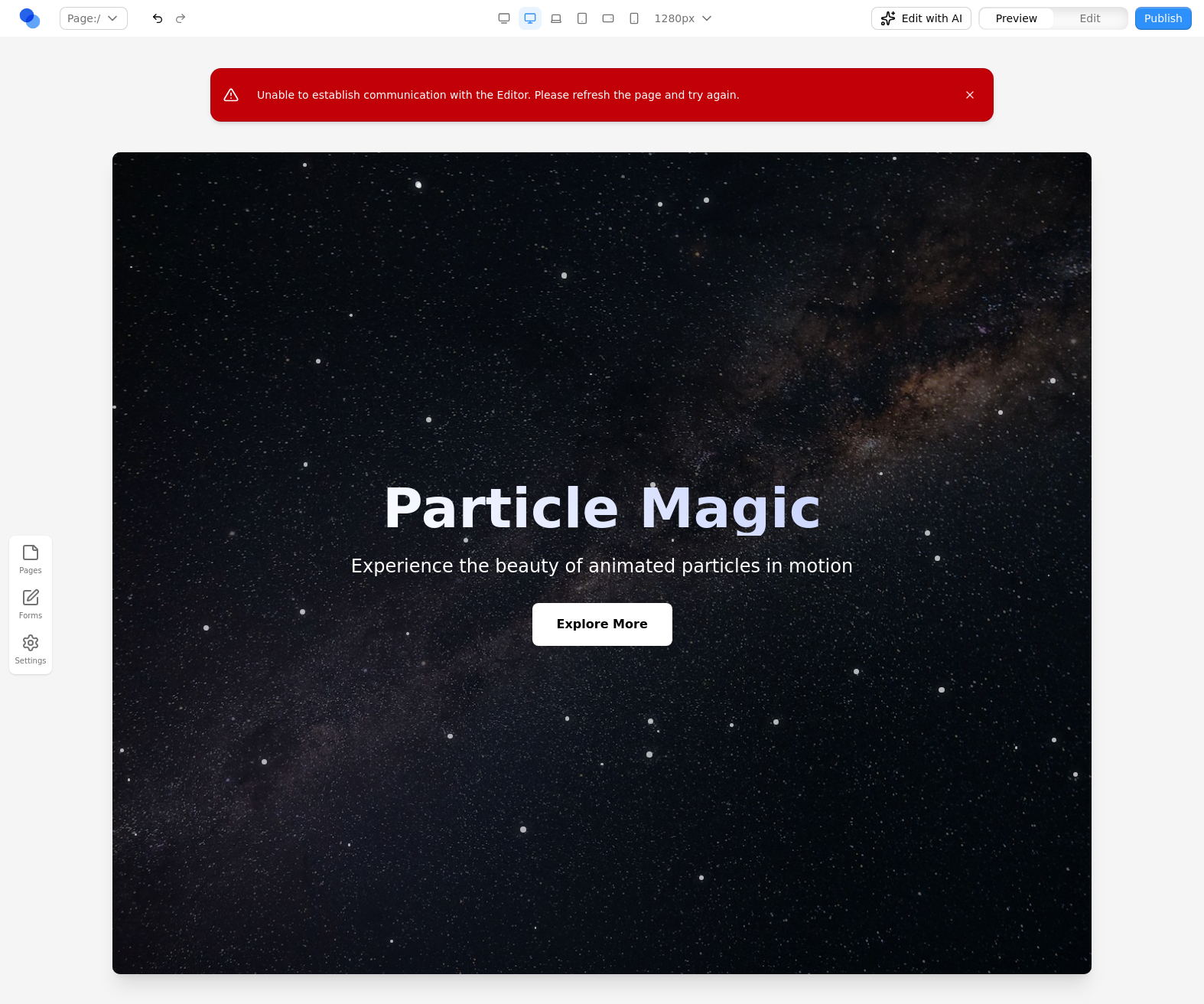
click at [41, 562] on button "Pages" at bounding box center [30, 559] width 34 height 39
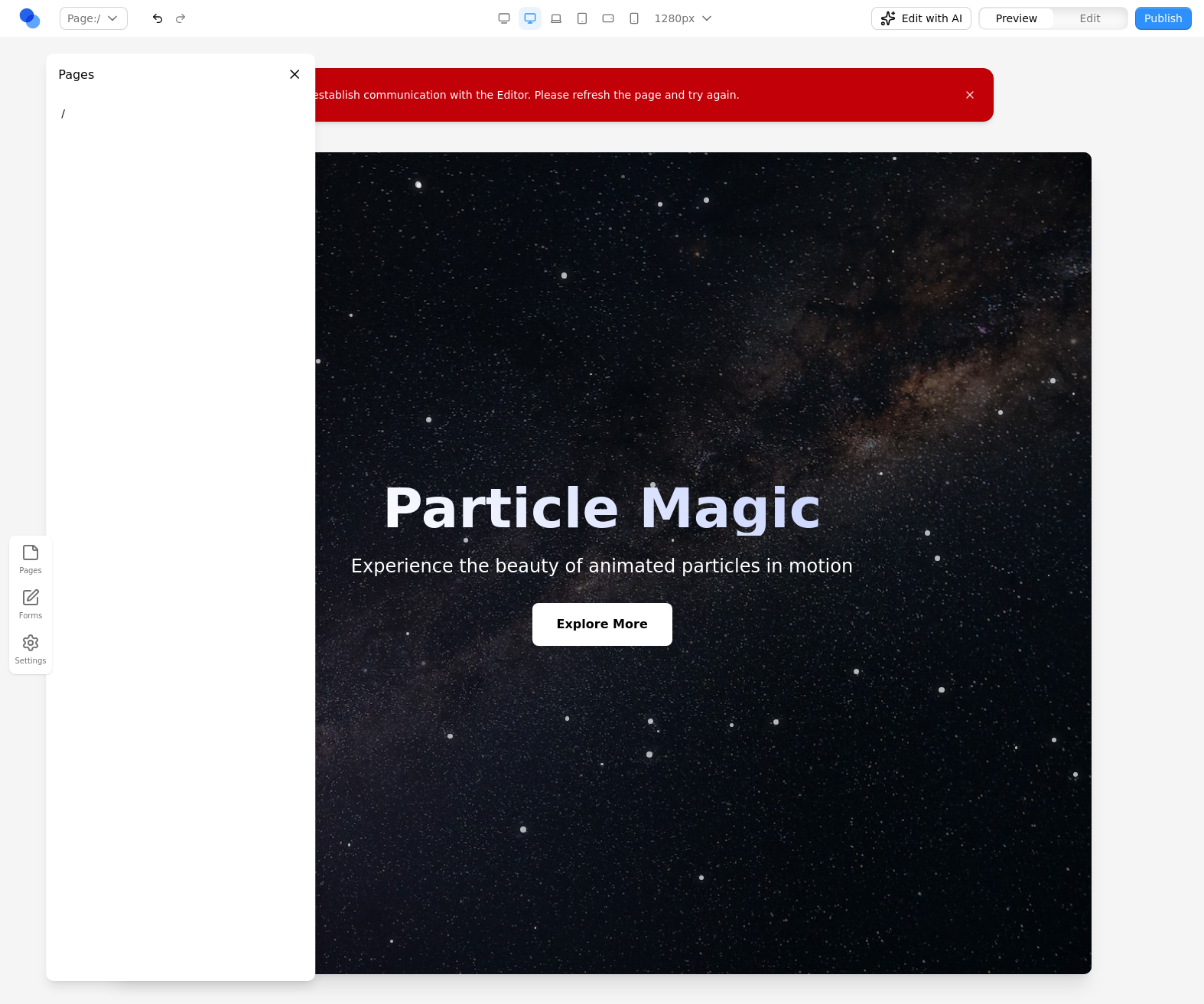
click at [41, 562] on button "Pages" at bounding box center [30, 559] width 34 height 39
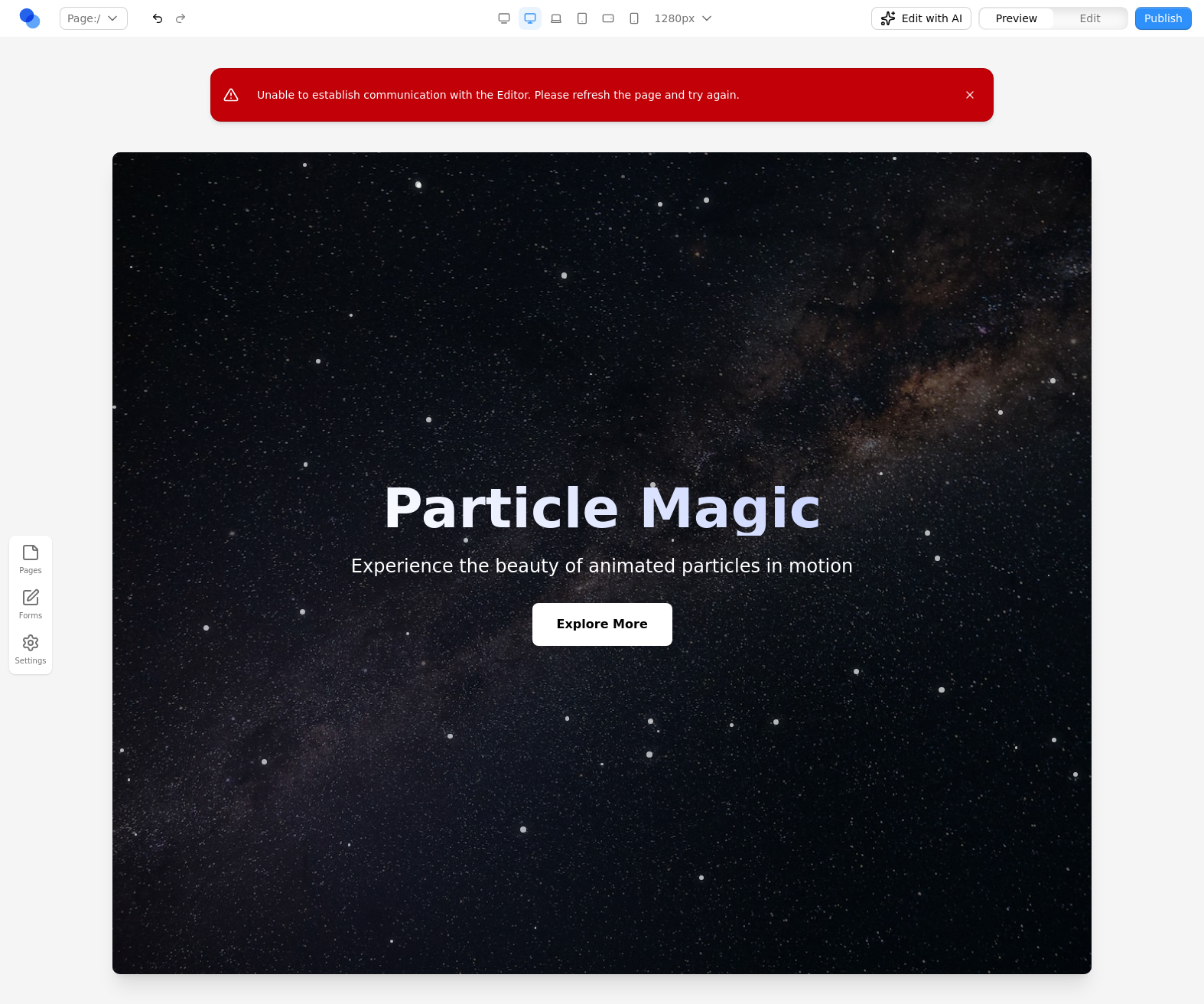
click at [41, 562] on button "Pages" at bounding box center [30, 559] width 34 height 39
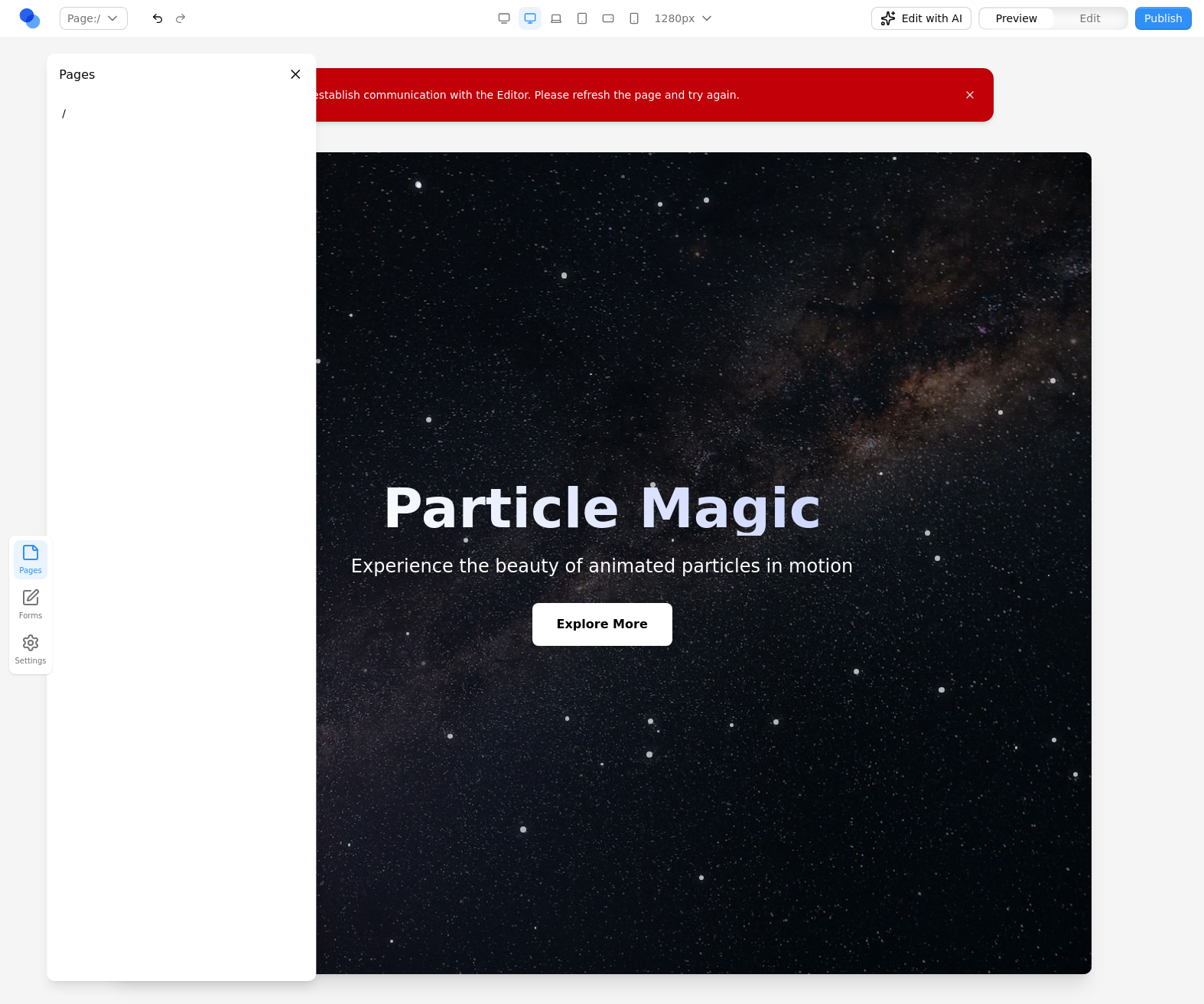
click at [41, 562] on button "Pages" at bounding box center [30, 559] width 34 height 39
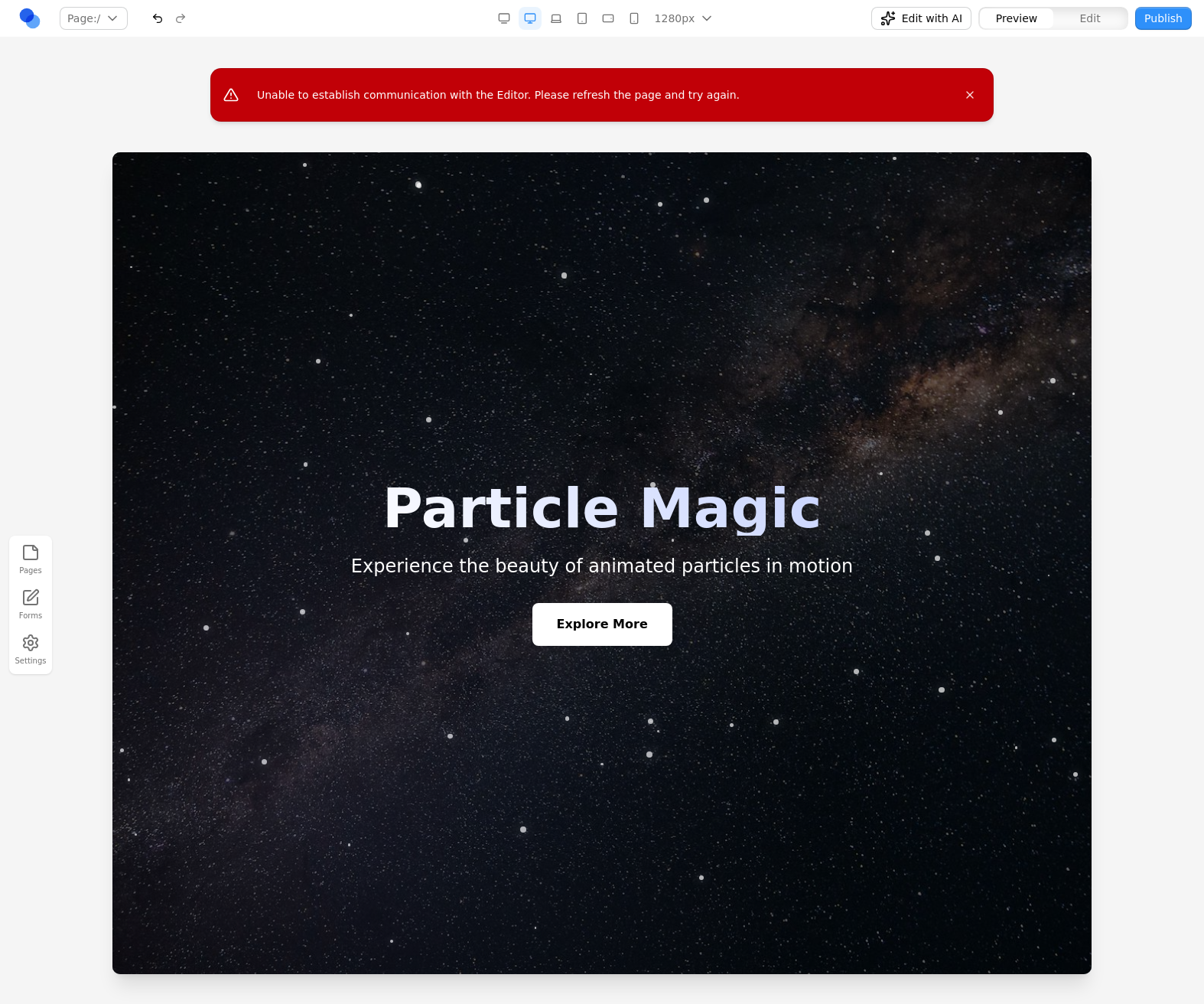
click at [41, 562] on button "Pages" at bounding box center [30, 559] width 34 height 39
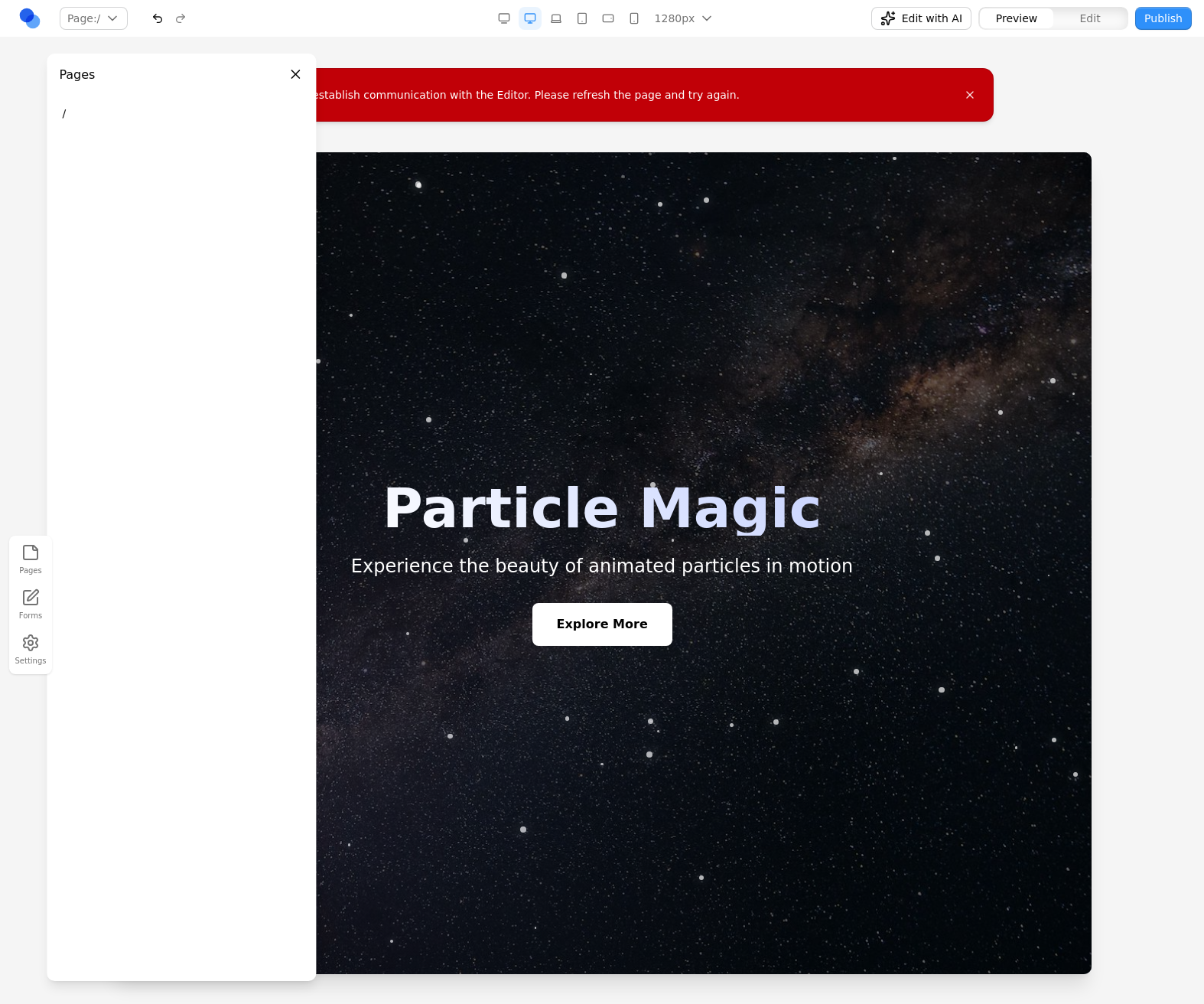
click at [41, 562] on button "Pages" at bounding box center [30, 559] width 34 height 39
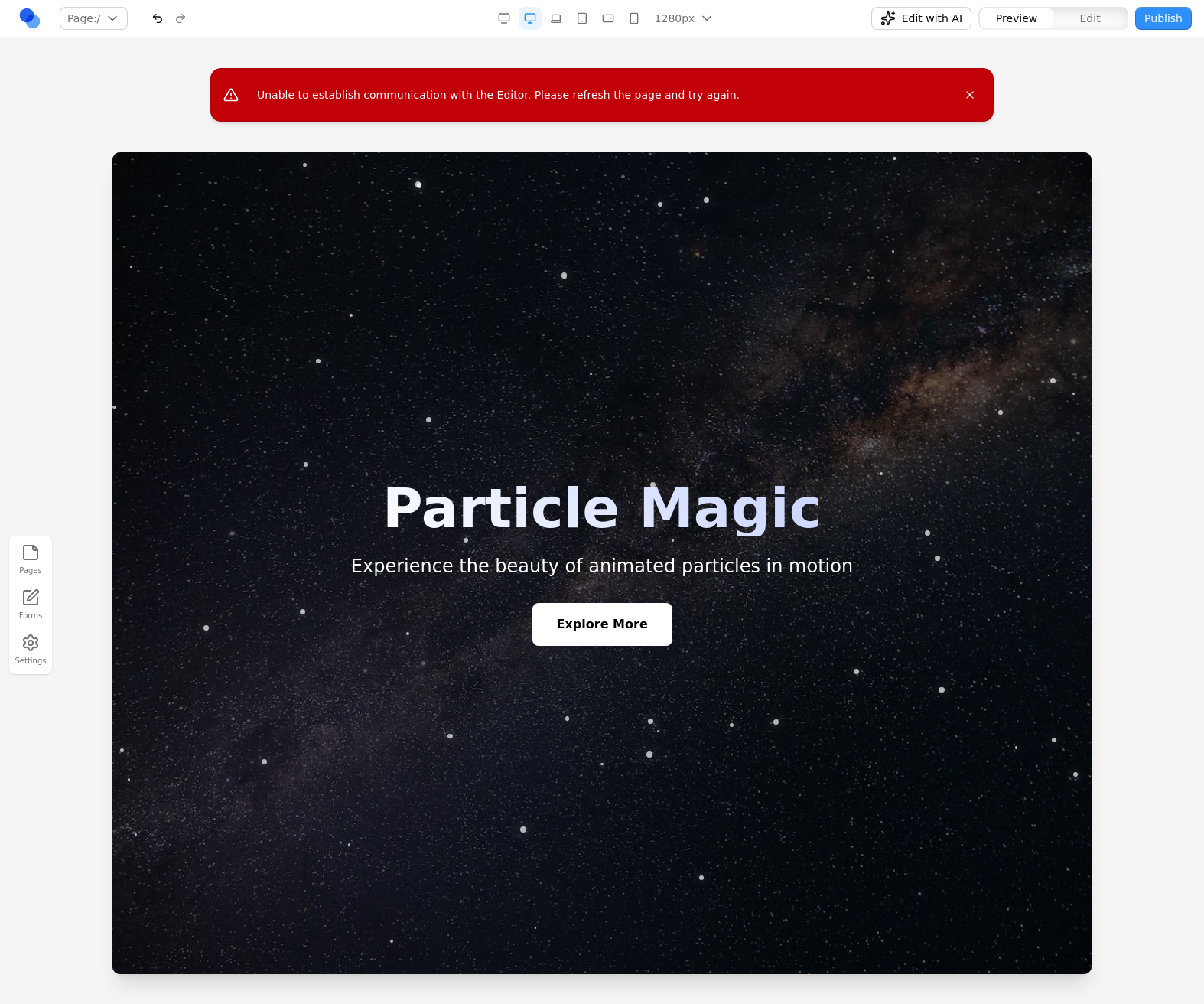
click at [41, 562] on button "Pages" at bounding box center [30, 559] width 34 height 39
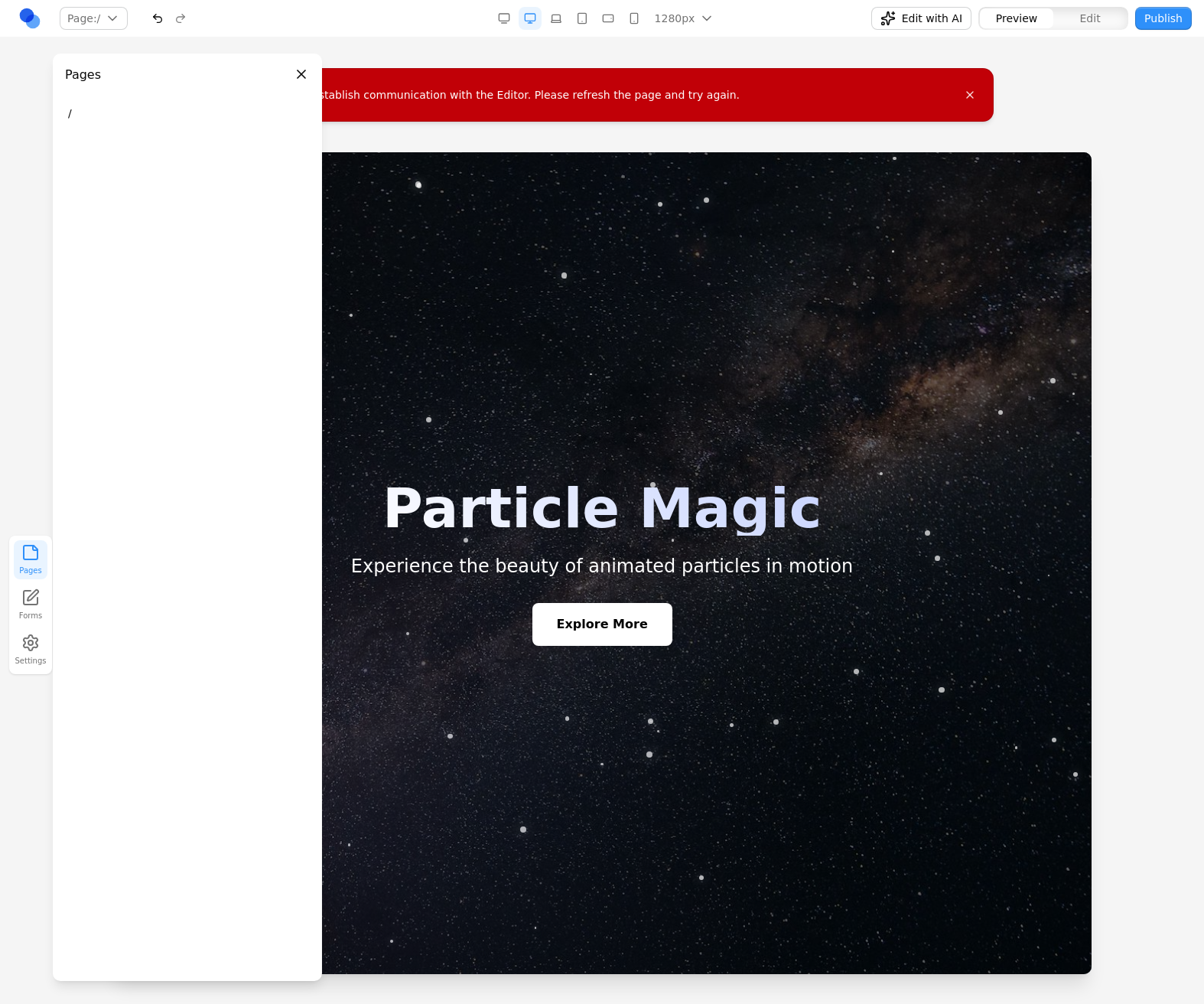
click at [41, 562] on button "Pages" at bounding box center [30, 559] width 34 height 39
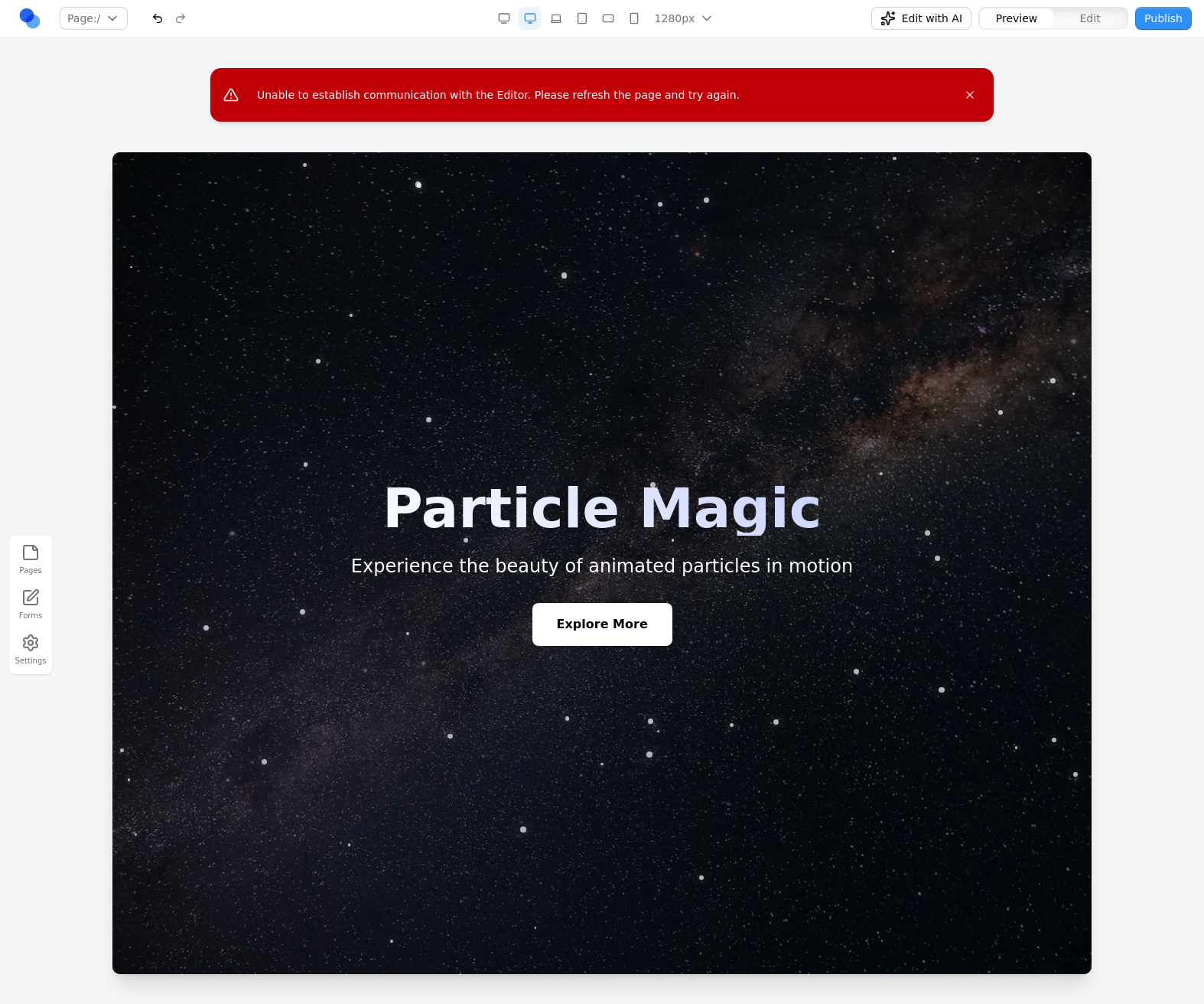
click at [41, 562] on button "Pages" at bounding box center [30, 559] width 34 height 39
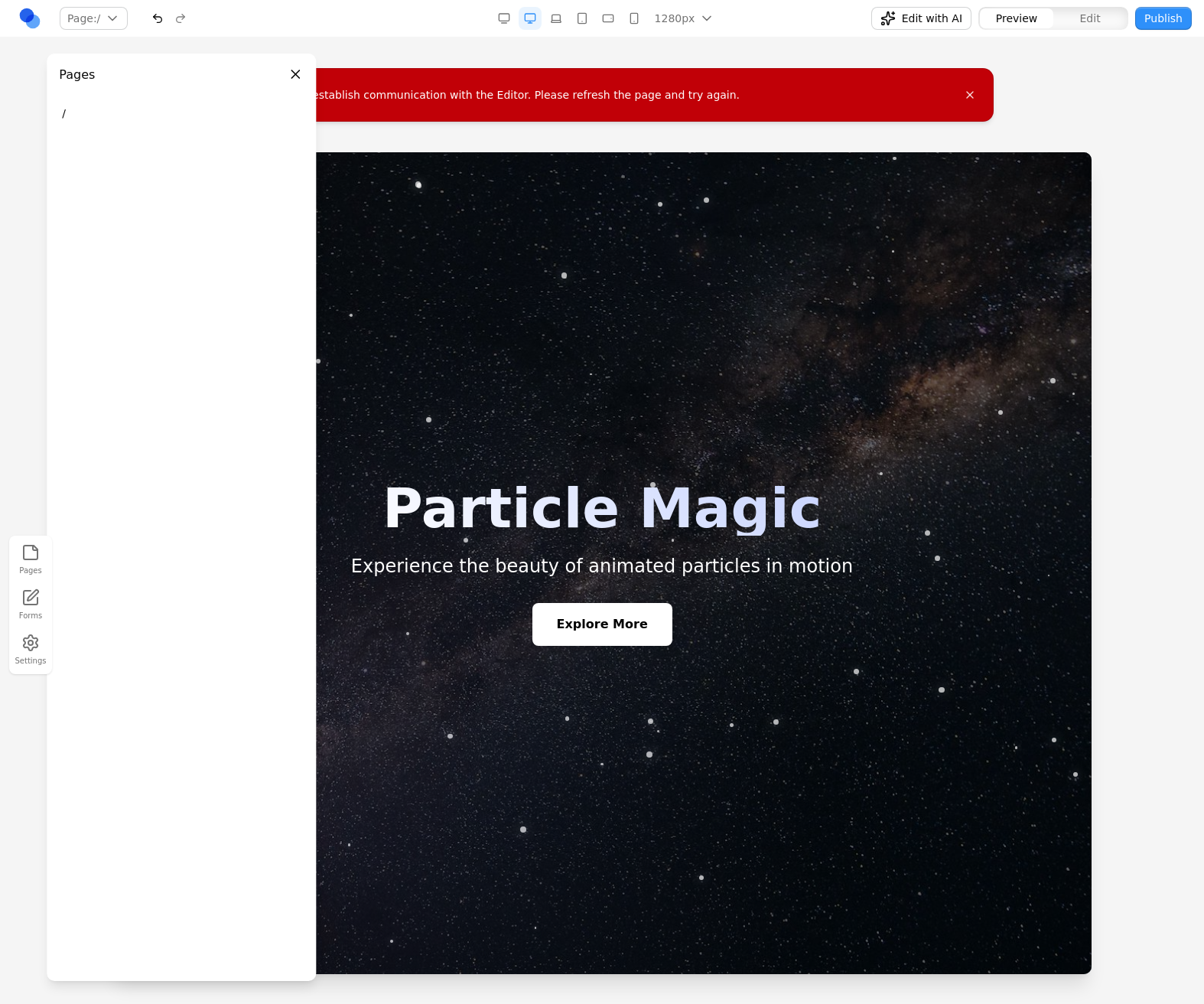
click at [41, 562] on button "Pages" at bounding box center [30, 559] width 34 height 39
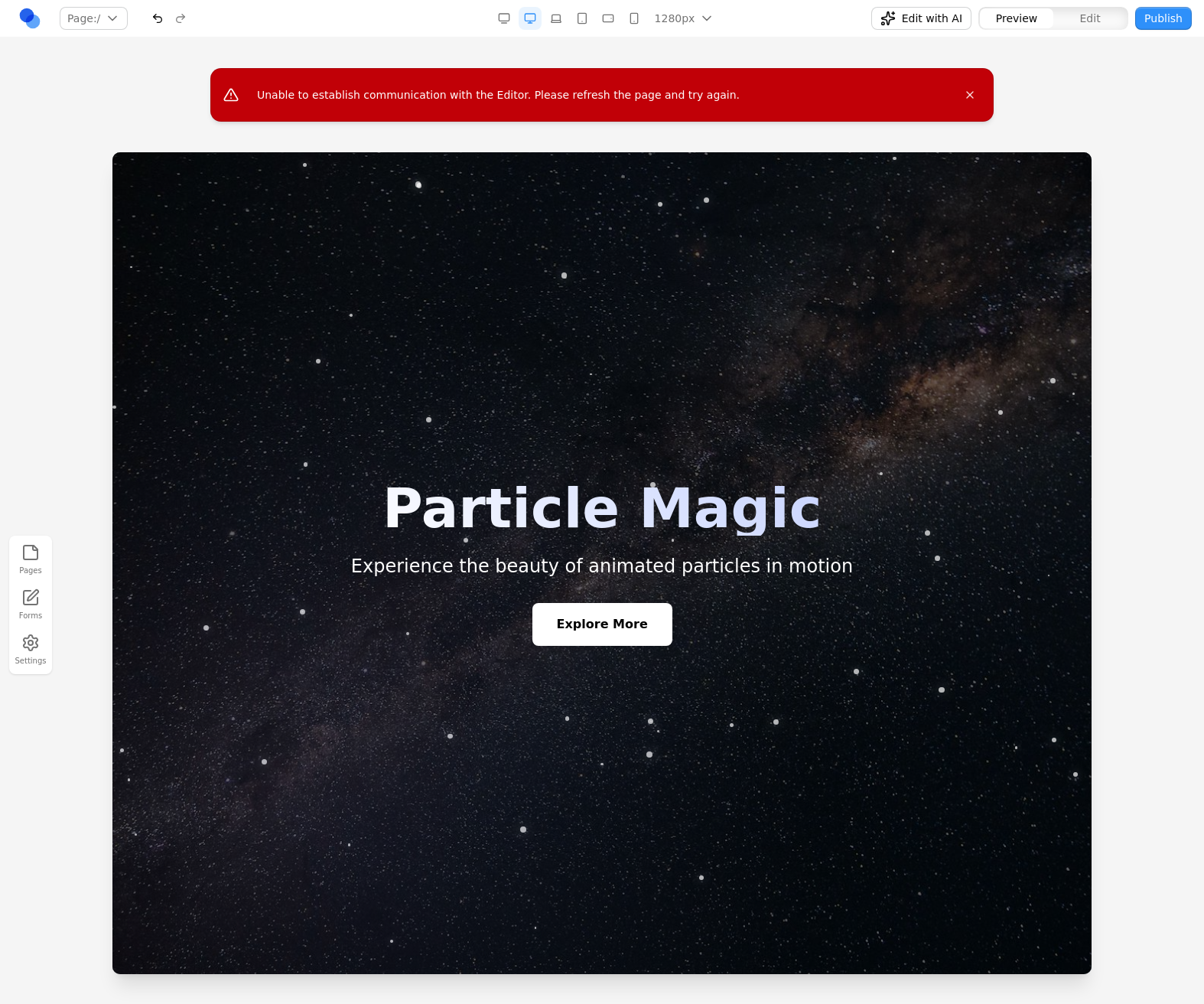
click at [41, 562] on button "Pages" at bounding box center [30, 559] width 34 height 39
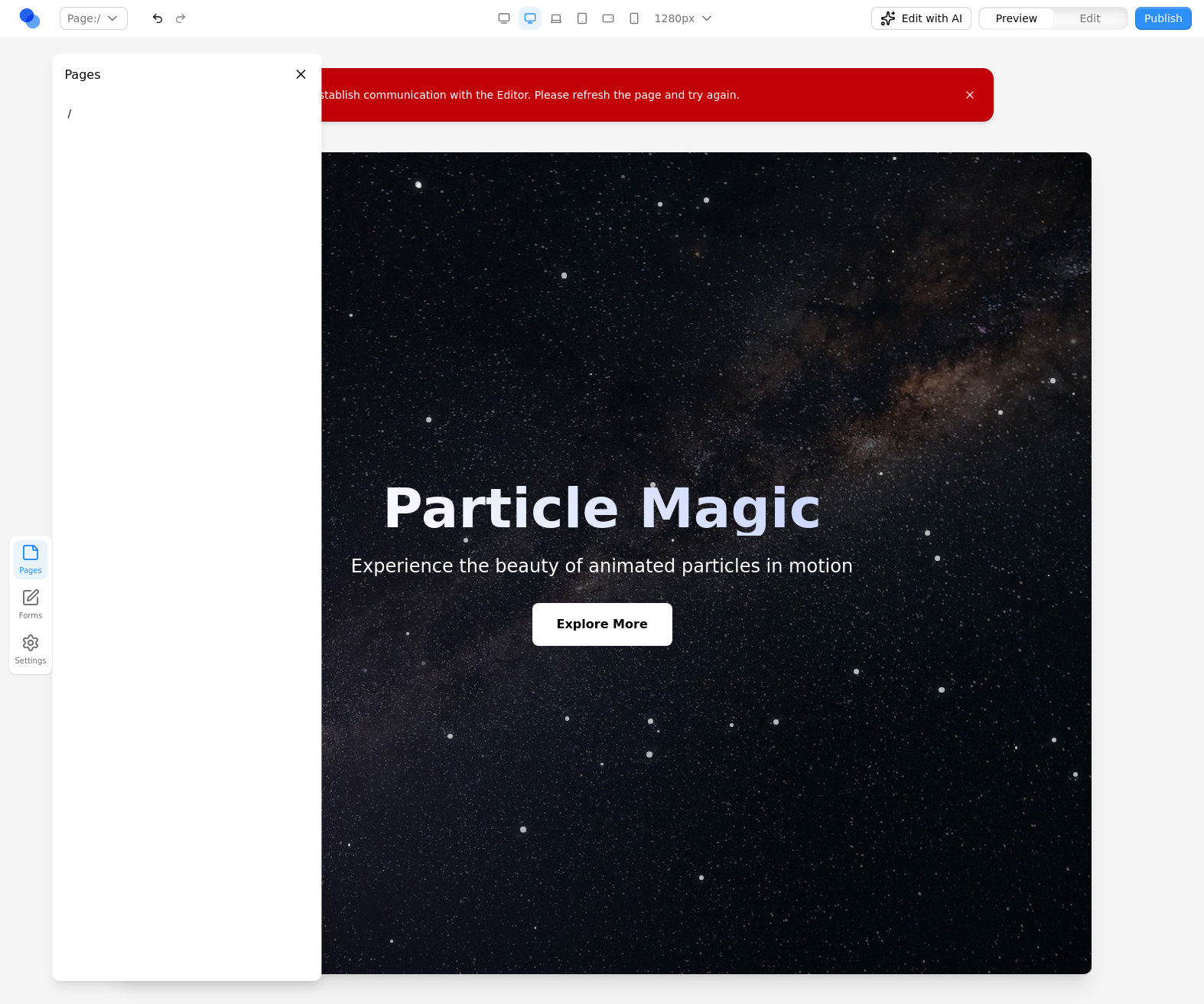
click at [41, 562] on button "Pages" at bounding box center [30, 559] width 34 height 39
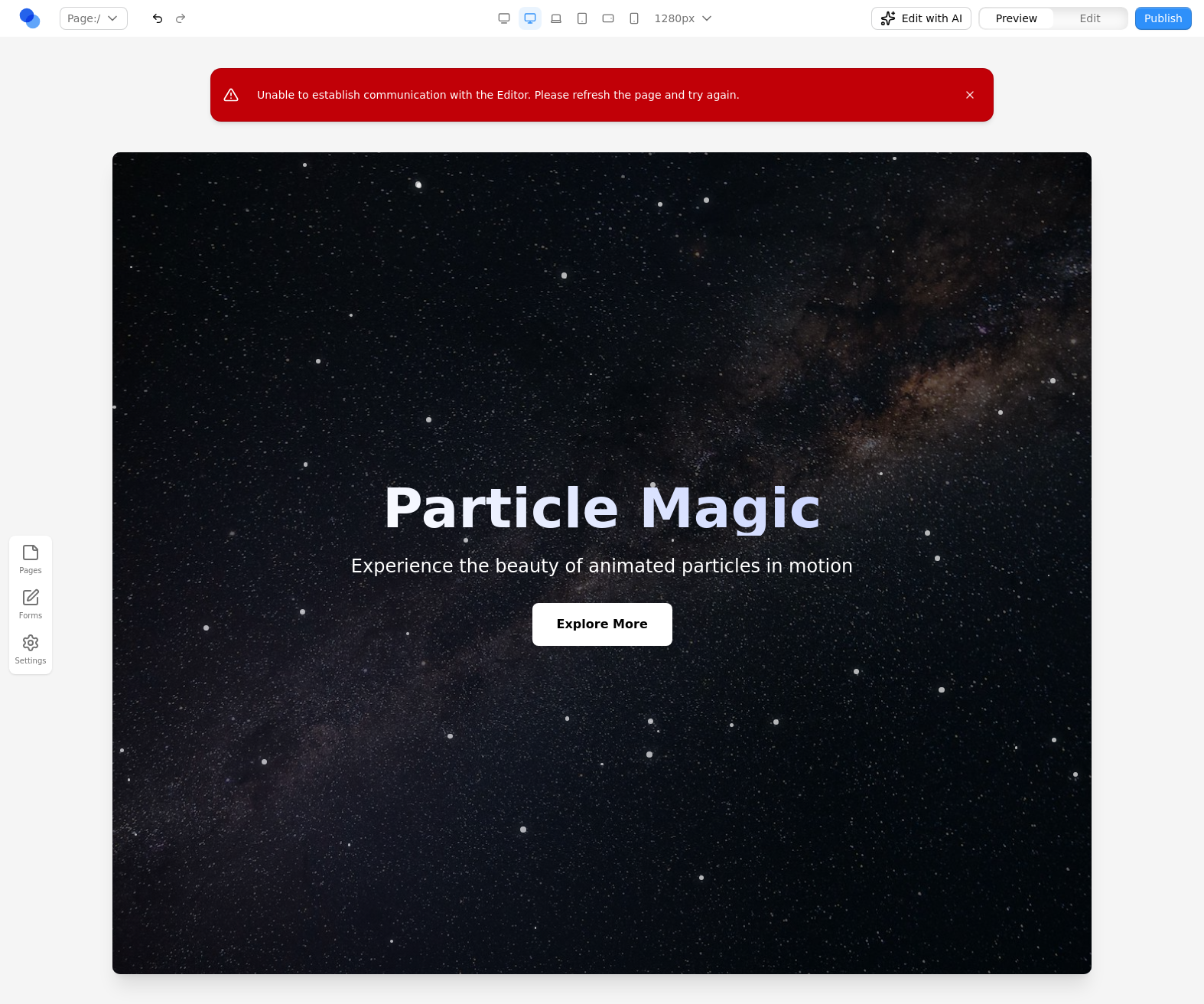
click at [41, 562] on button "Pages" at bounding box center [30, 559] width 34 height 39
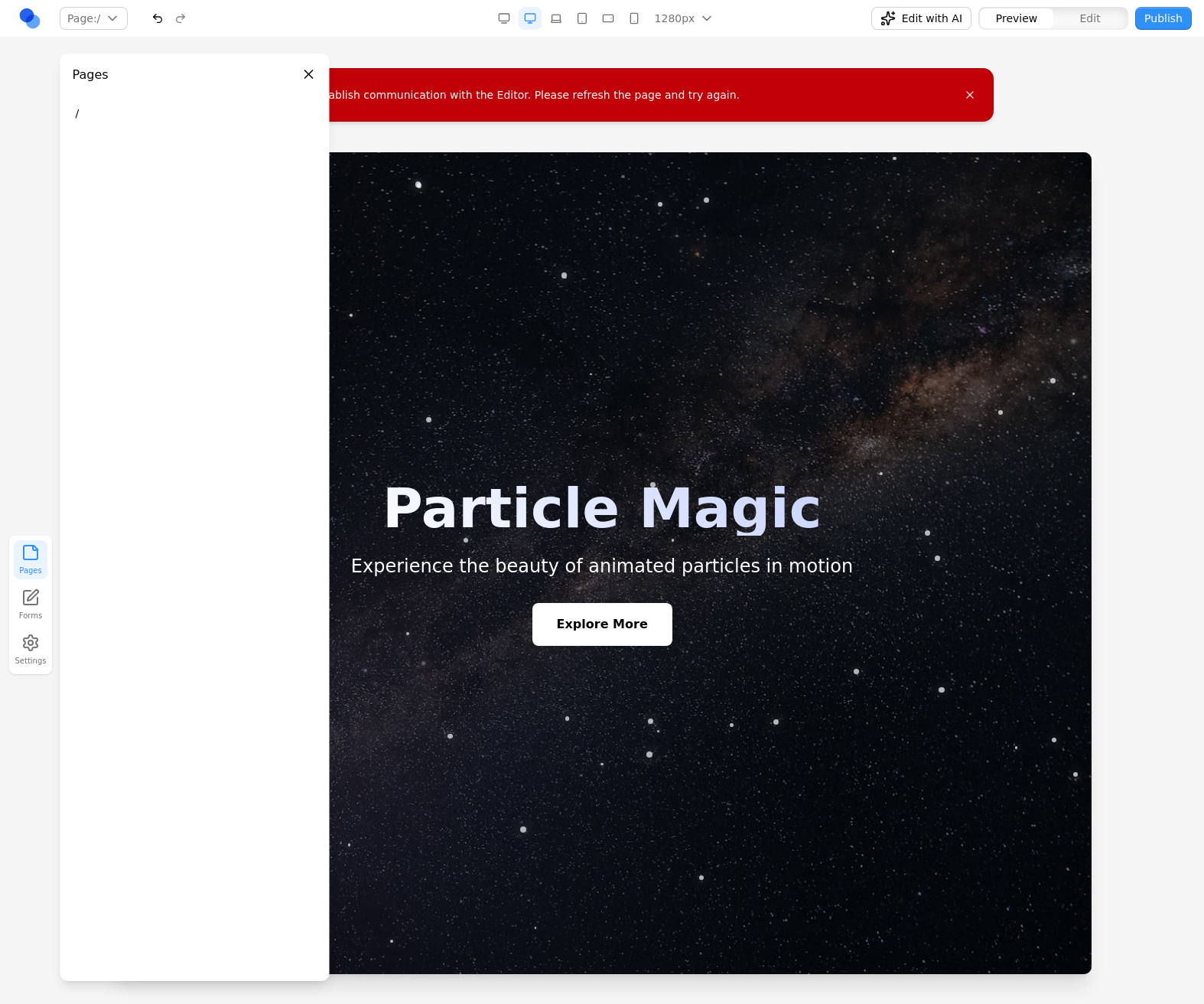
click at [41, 562] on button "Pages" at bounding box center [30, 559] width 34 height 39
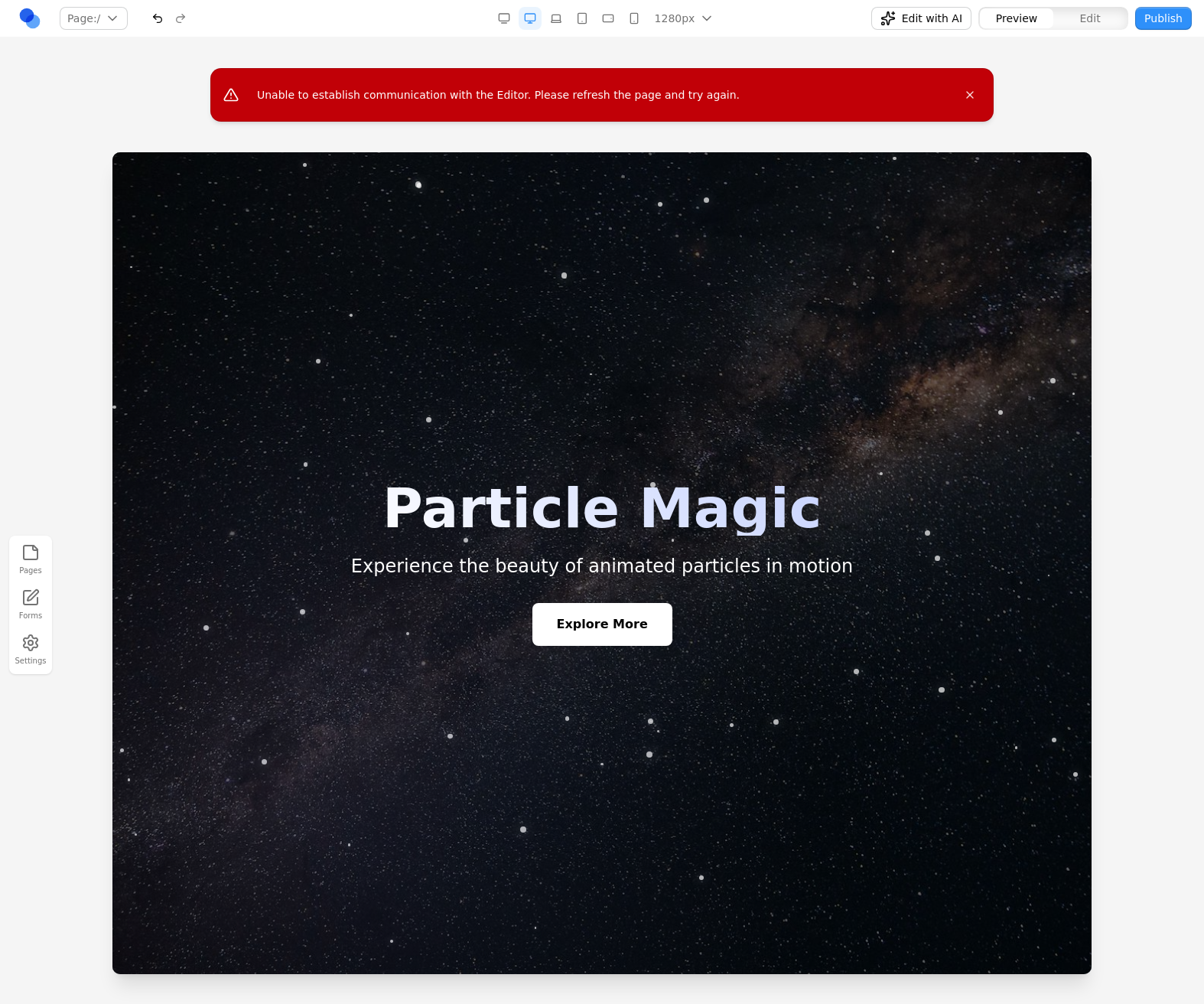
click at [41, 562] on button "Pages" at bounding box center [30, 559] width 34 height 39
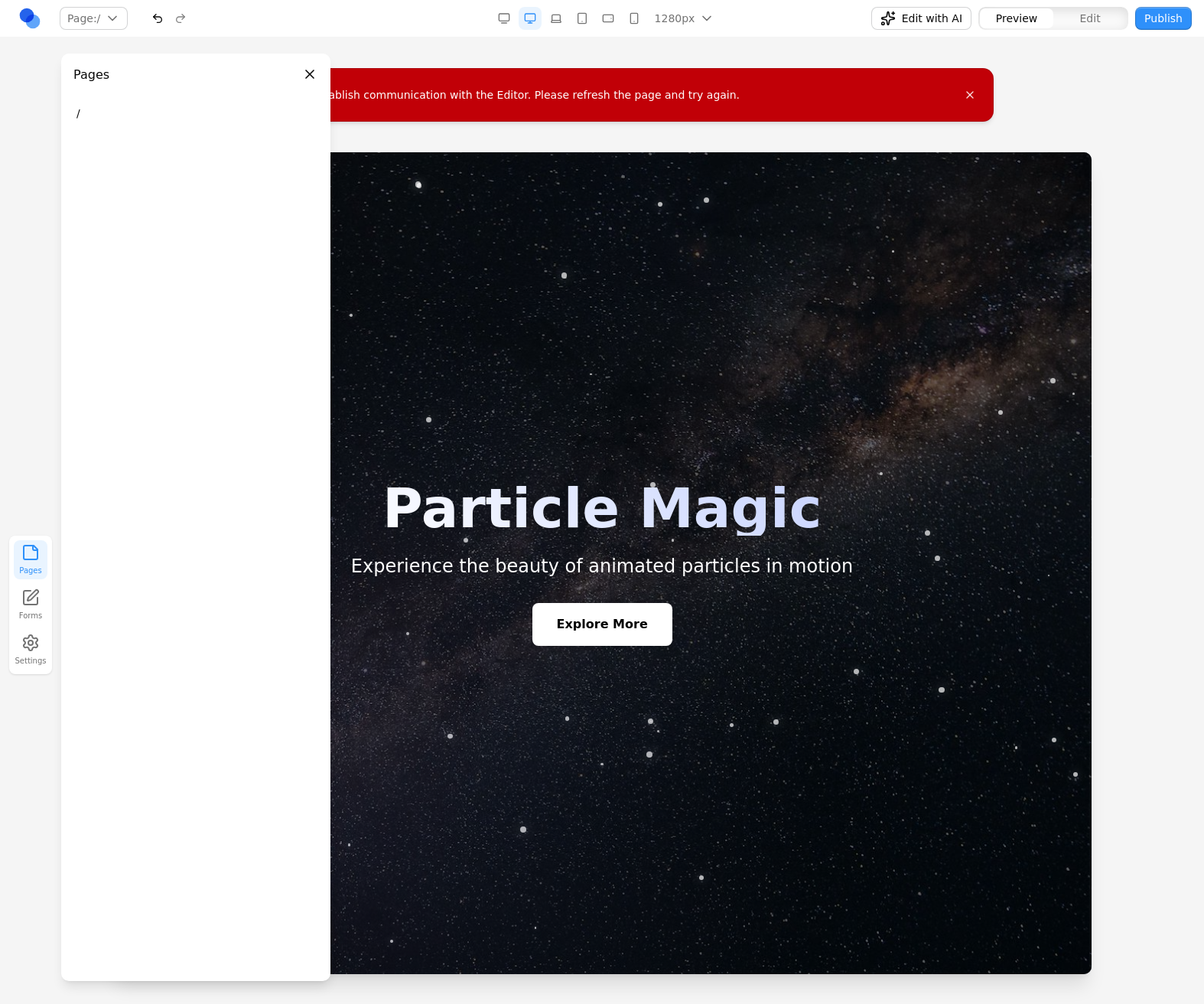
click at [22, 632] on button "Settings" at bounding box center [30, 650] width 34 height 39
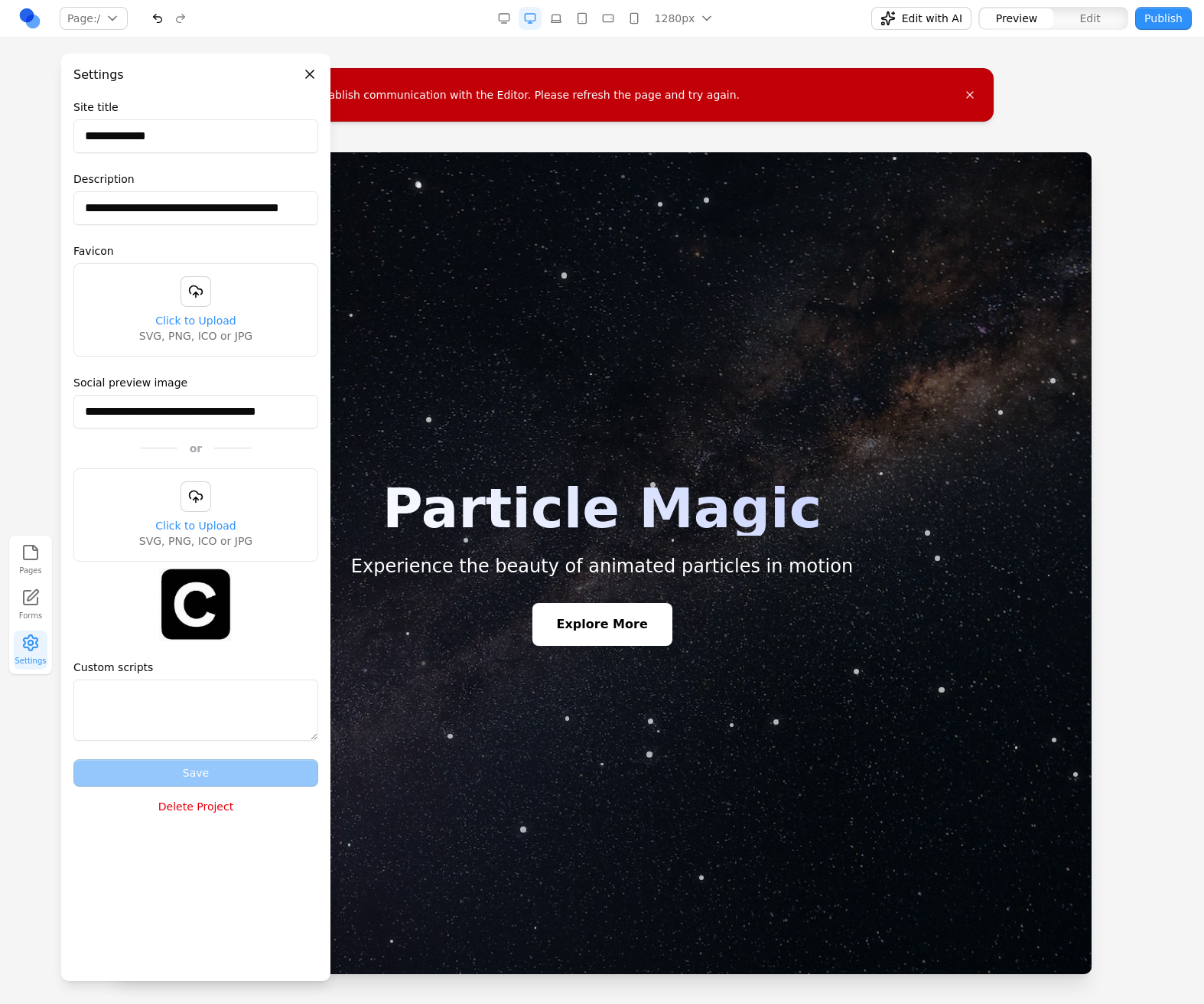
click at [26, 602] on icon at bounding box center [30, 598] width 19 height 19
click at [31, 555] on icon "button" at bounding box center [30, 552] width 19 height 19
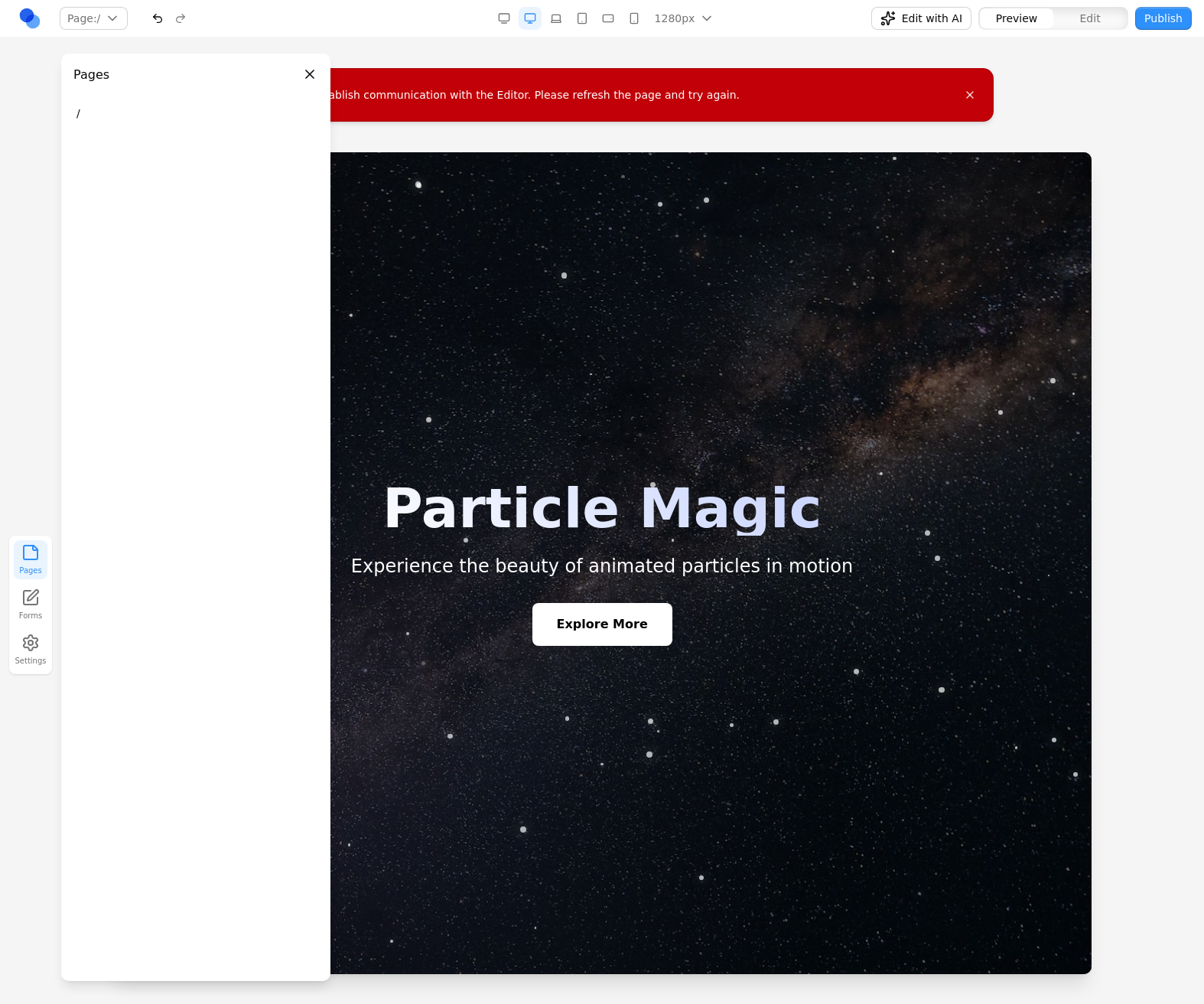
click at [568, 13] on button "button" at bounding box center [555, 18] width 23 height 23
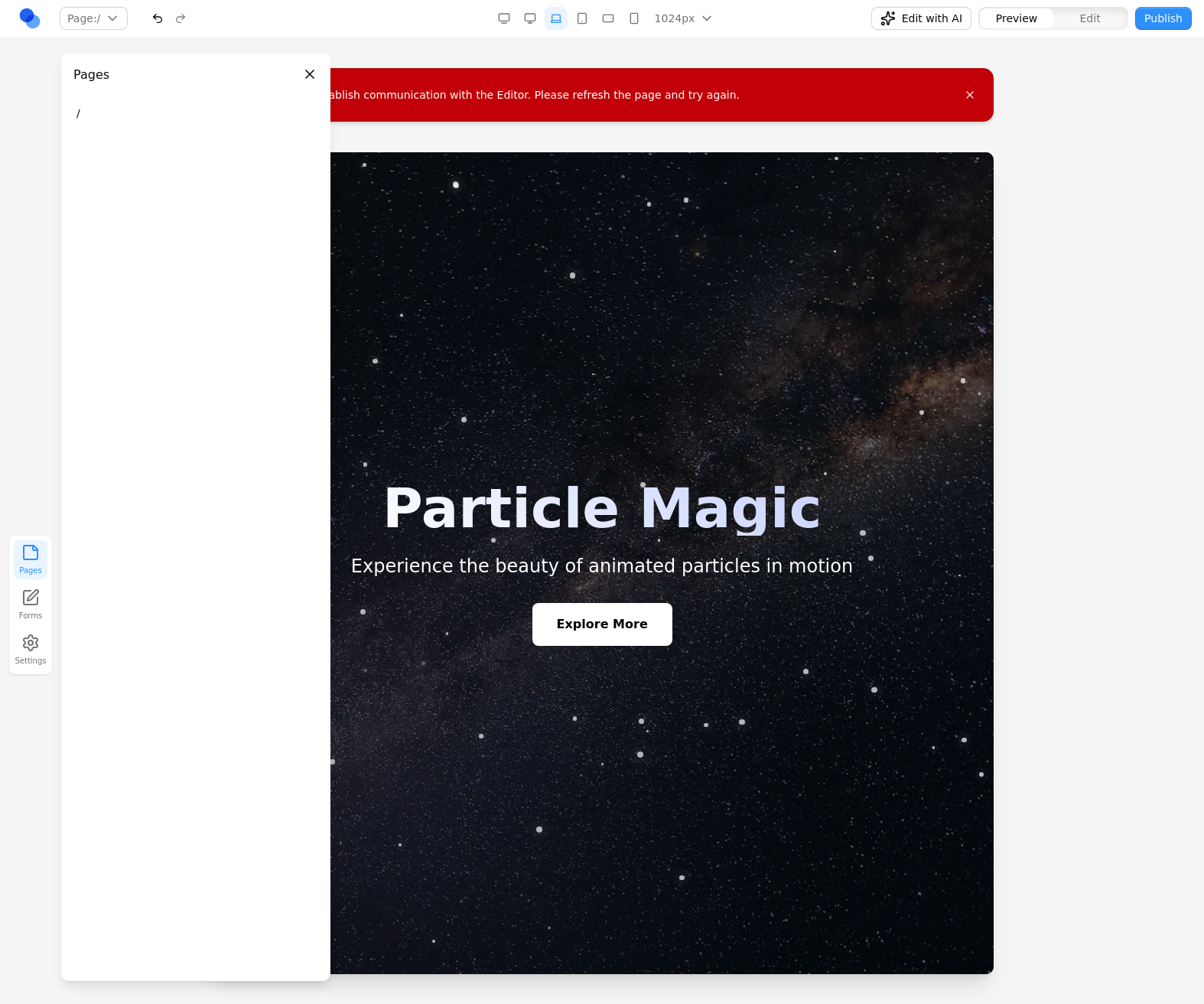
click at [698, 20] on button "1024px" at bounding box center [683, 18] width 69 height 23
click at [689, 93] on div "1024px" at bounding box center [699, 101] width 90 height 24
click at [699, 70] on div "1280px" at bounding box center [699, 76] width 90 height 24
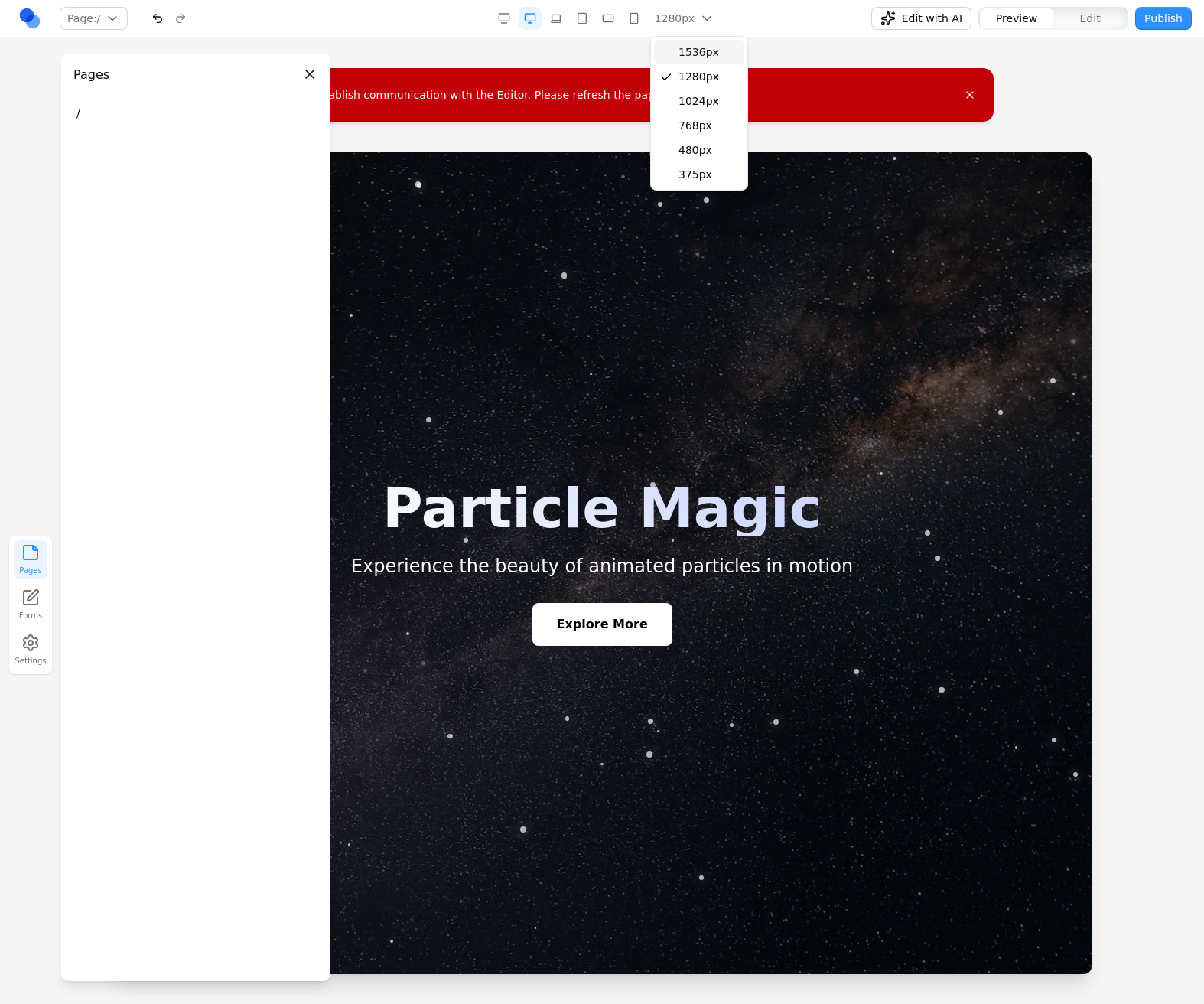
click at [702, 59] on div "1536px" at bounding box center [699, 51] width 90 height 24
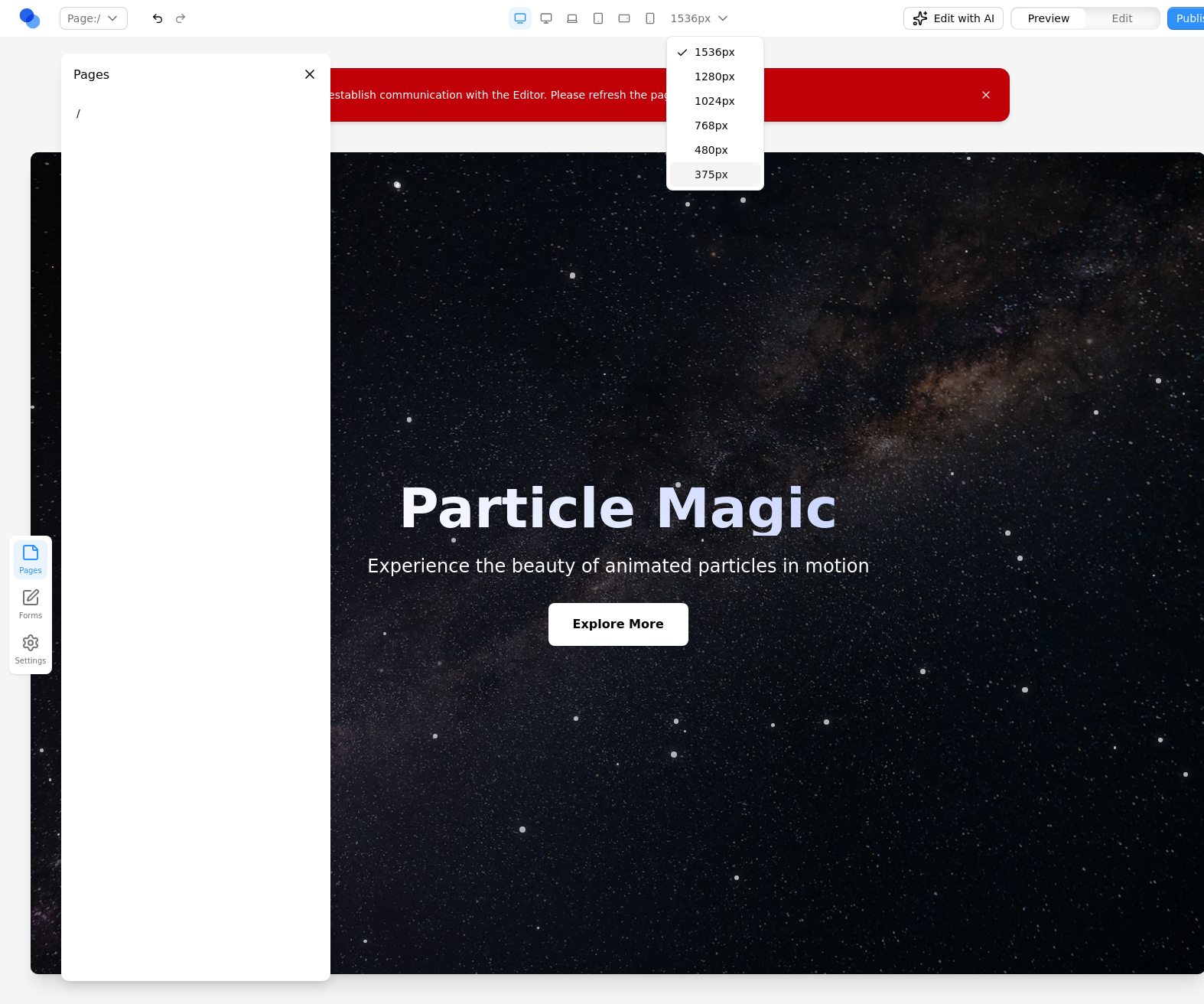
click at [696, 165] on div "375px" at bounding box center [715, 174] width 90 height 24
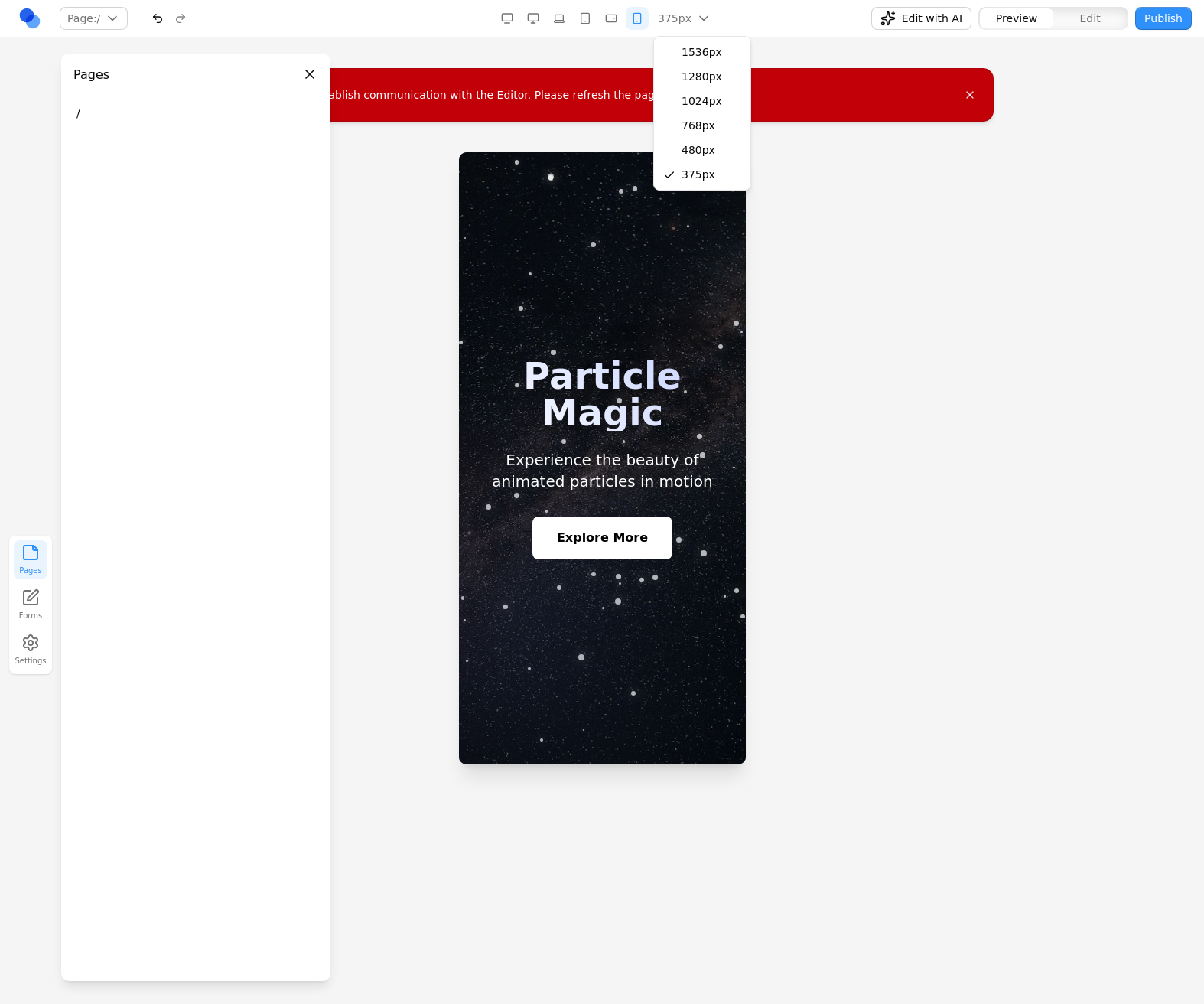
click at [308, 73] on button "Close panel" at bounding box center [310, 74] width 17 height 17
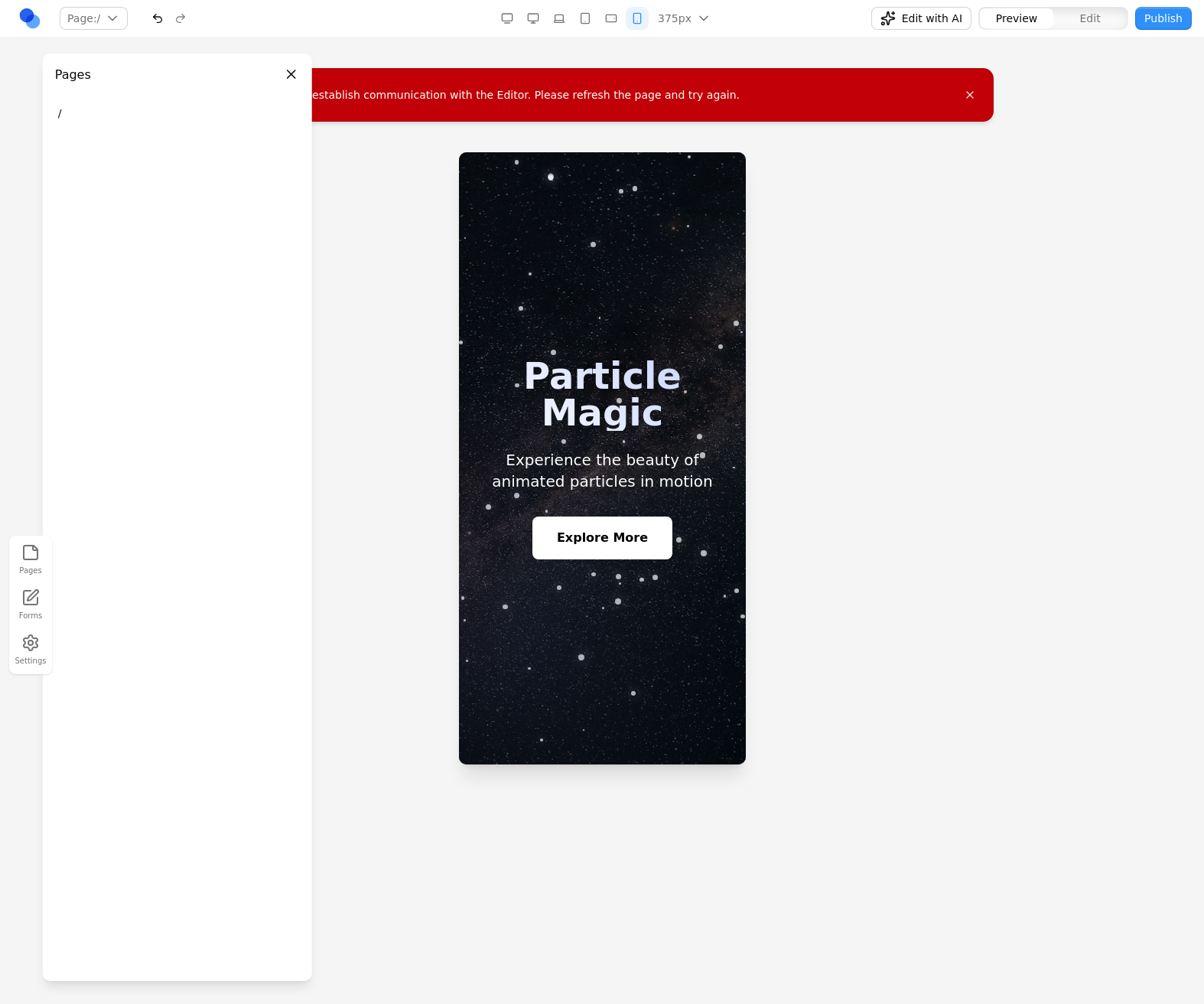
click at [566, 358] on div at bounding box center [601, 458] width 287 height 612
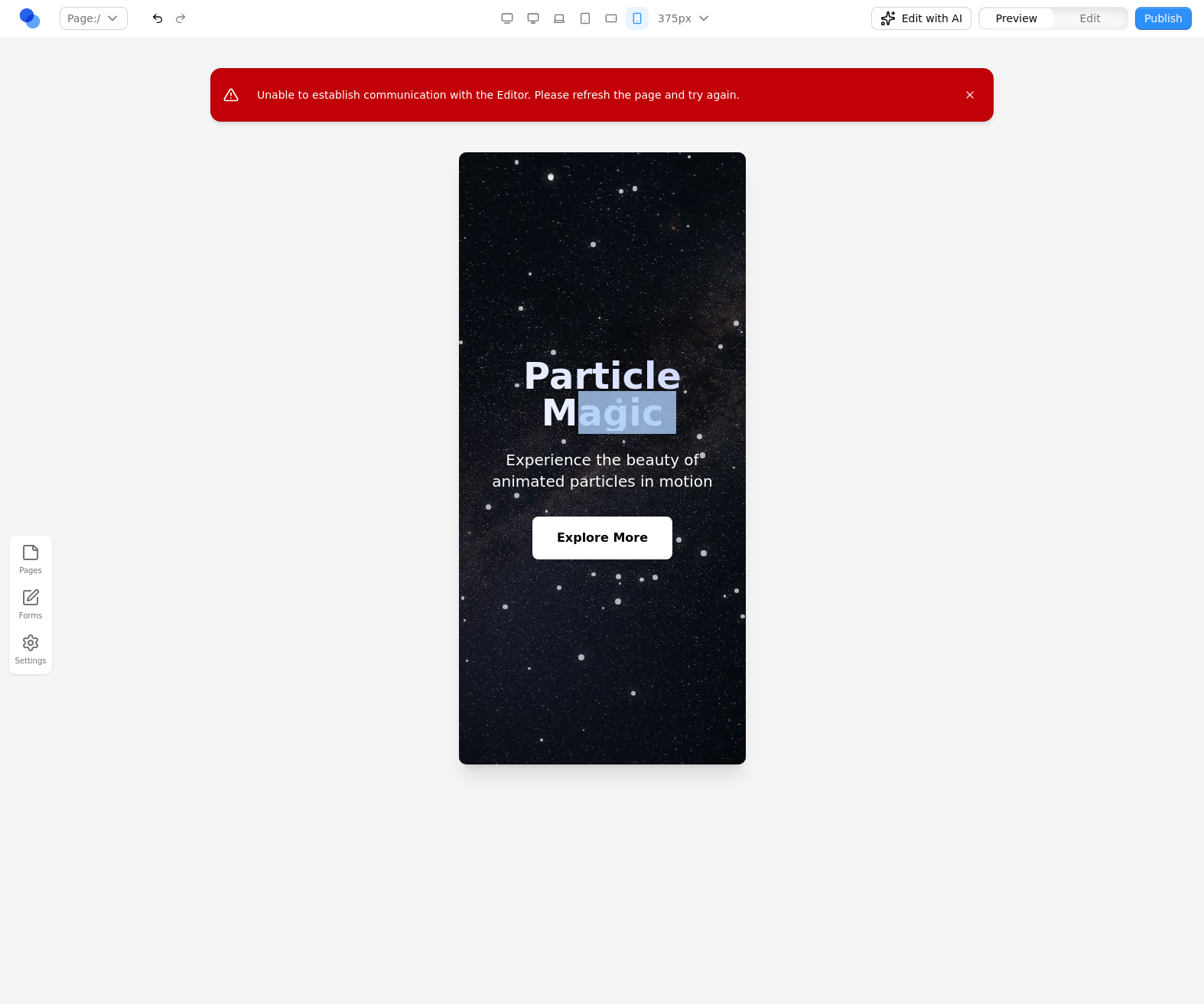
drag, startPoint x: 717, startPoint y: 417, endPoint x: 807, endPoint y: 428, distance: 90.7
click at [745, 428] on html "Particle Magic Experience the beauty of animated particles in motion Explore Mo…" at bounding box center [601, 458] width 287 height 612
drag, startPoint x: 780, startPoint y: 423, endPoint x: 742, endPoint y: 403, distance: 42.9
click at [780, 423] on div at bounding box center [602, 619] width 1204 height 935
click at [615, 22] on icon "button" at bounding box center [611, 19] width 12 height 12
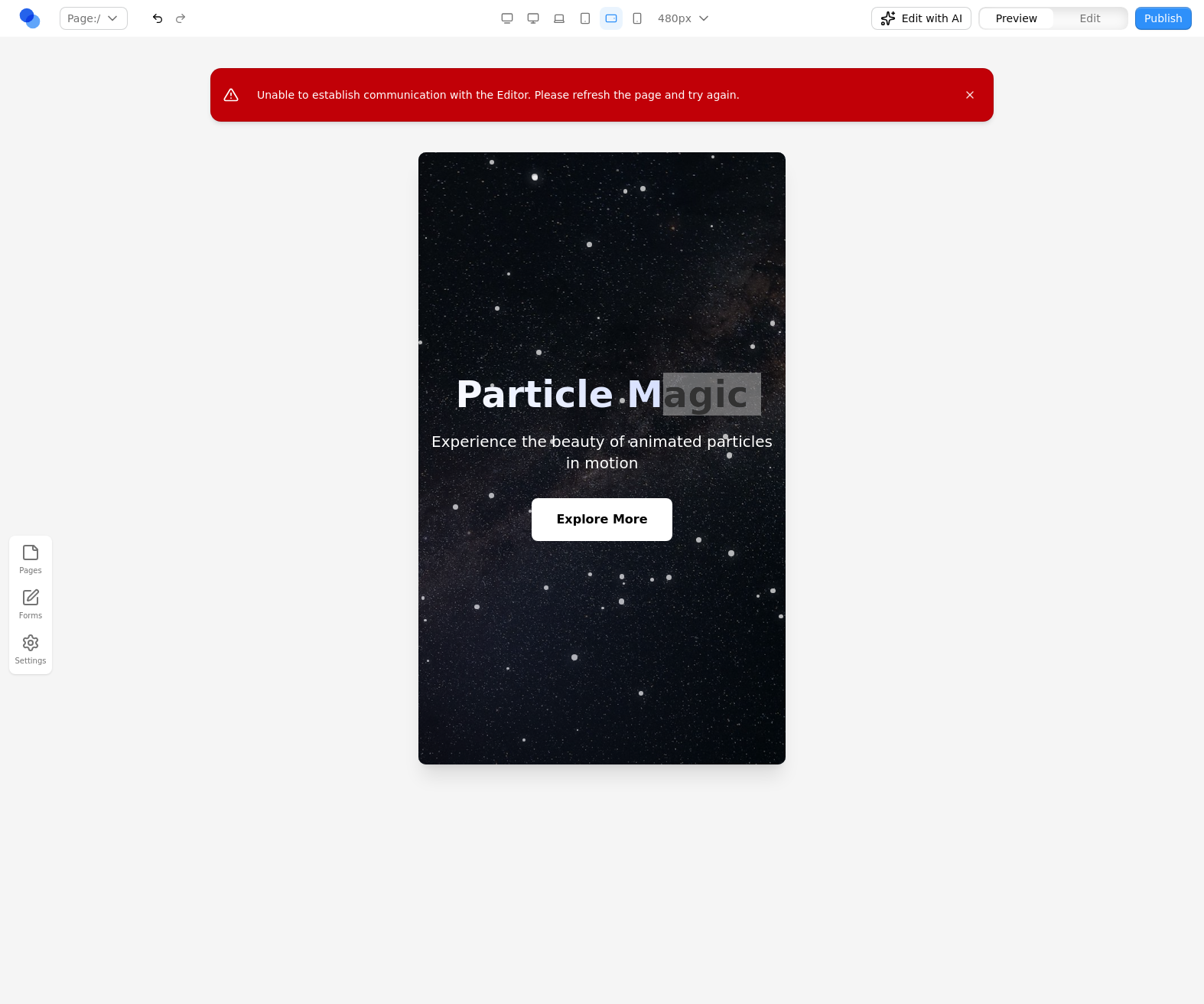
click at [565, 18] on icon "button" at bounding box center [559, 19] width 12 height 12
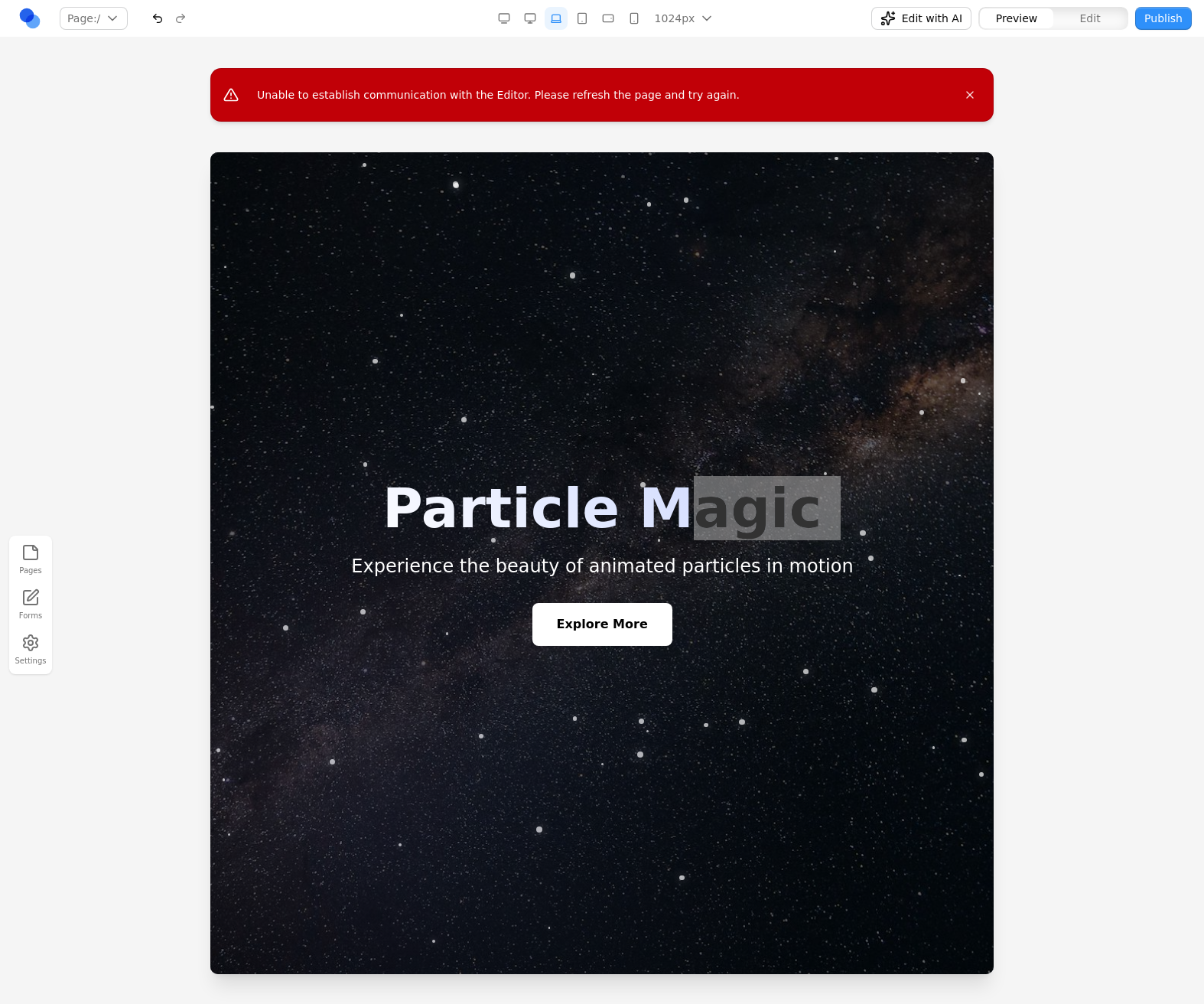
click at [531, 19] on icon "button" at bounding box center [530, 19] width 12 height 12
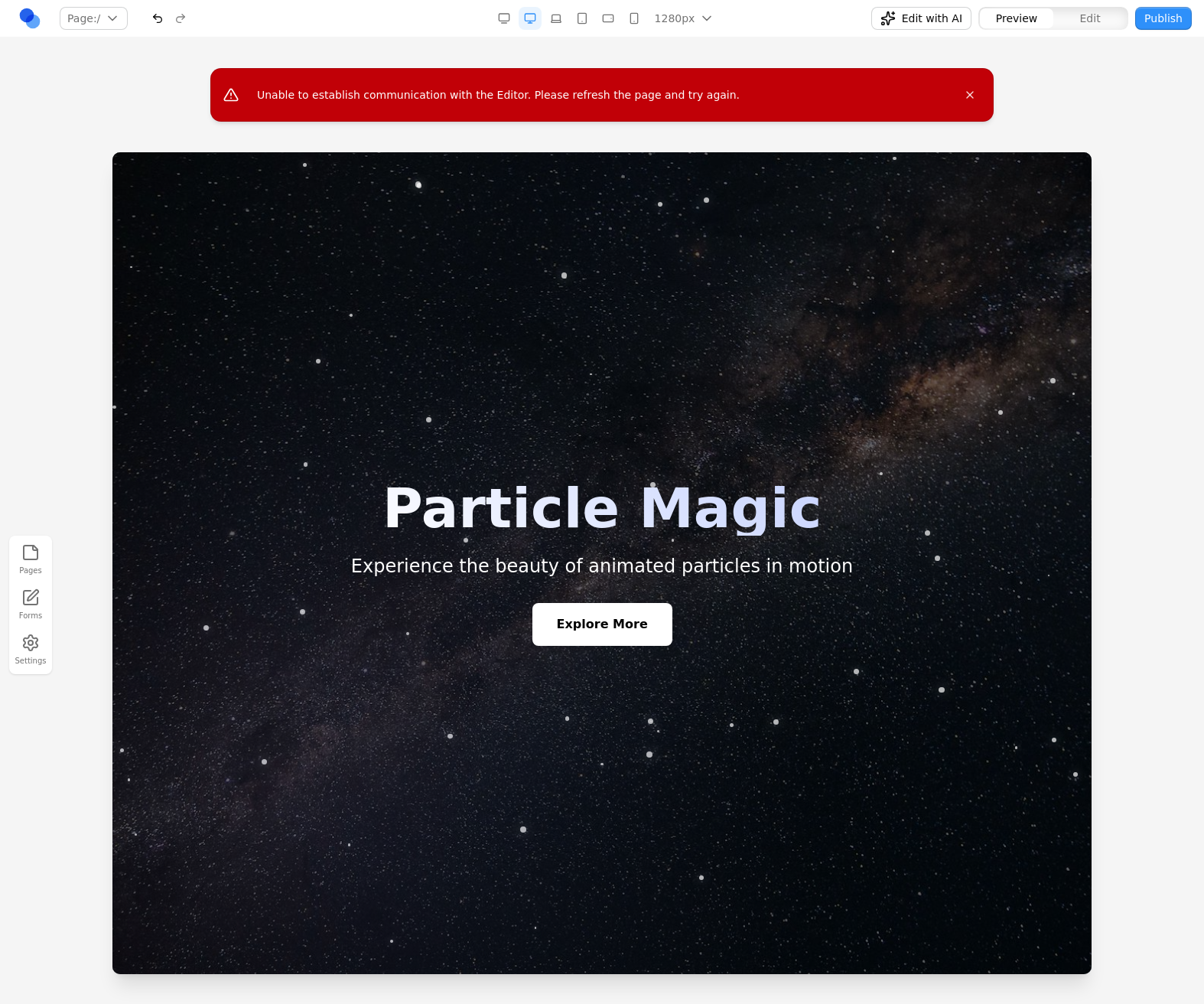
drag, startPoint x: 466, startPoint y: 300, endPoint x: 486, endPoint y: 318, distance: 26.9
click at [466, 301] on div at bounding box center [601, 562] width 979 height 821
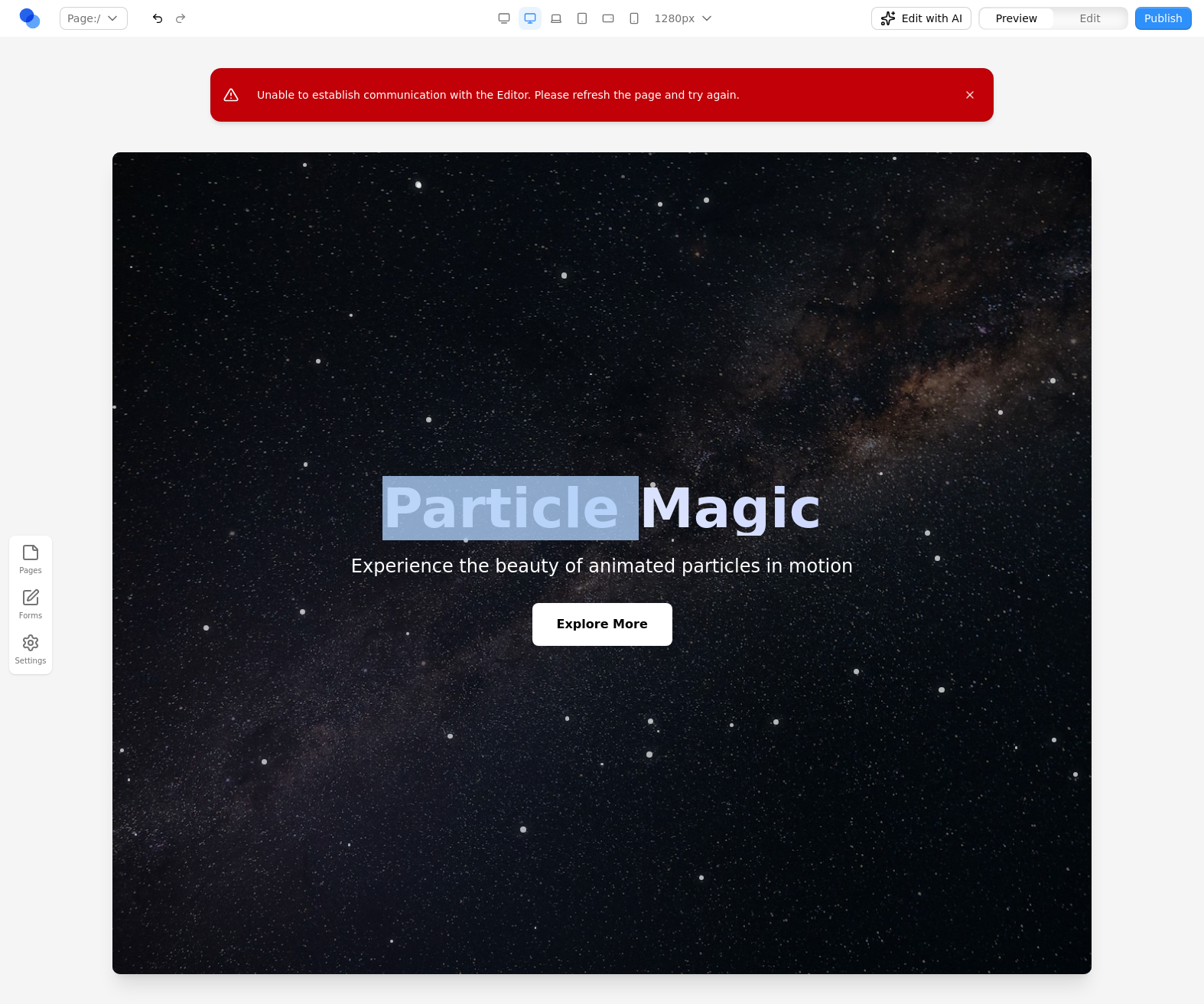
drag, startPoint x: 699, startPoint y: 591, endPoint x: 820, endPoint y: 678, distance: 149.0
click at [820, 678] on section "Particle Magic Experience the beauty of animated particles in motion Explore Mo…" at bounding box center [601, 562] width 979 height 821
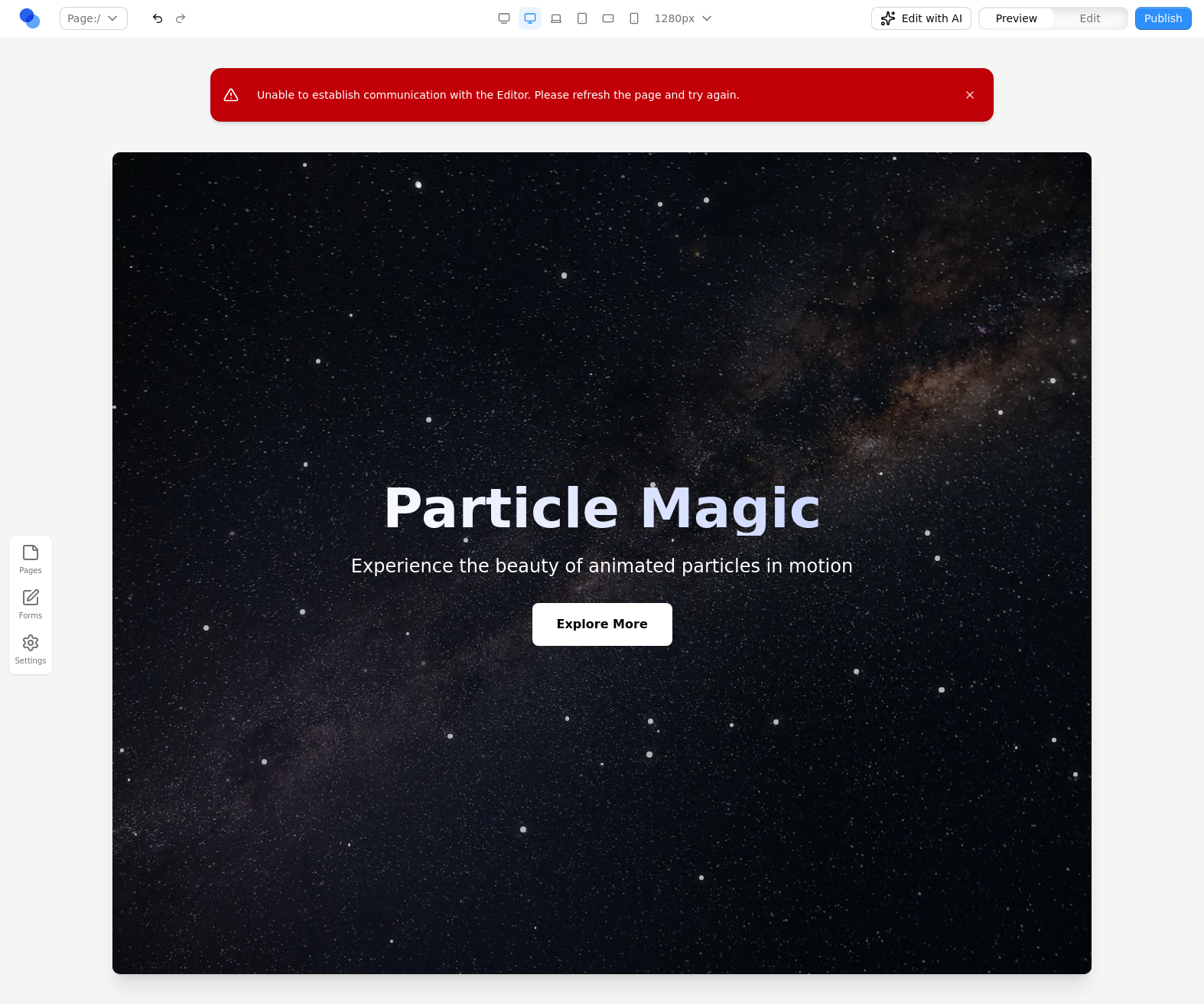
drag, startPoint x: 821, startPoint y: 676, endPoint x: 781, endPoint y: 646, distance: 50.0
click at [820, 672] on div at bounding box center [601, 562] width 979 height 821
